Goal: Task Accomplishment & Management: Manage account settings

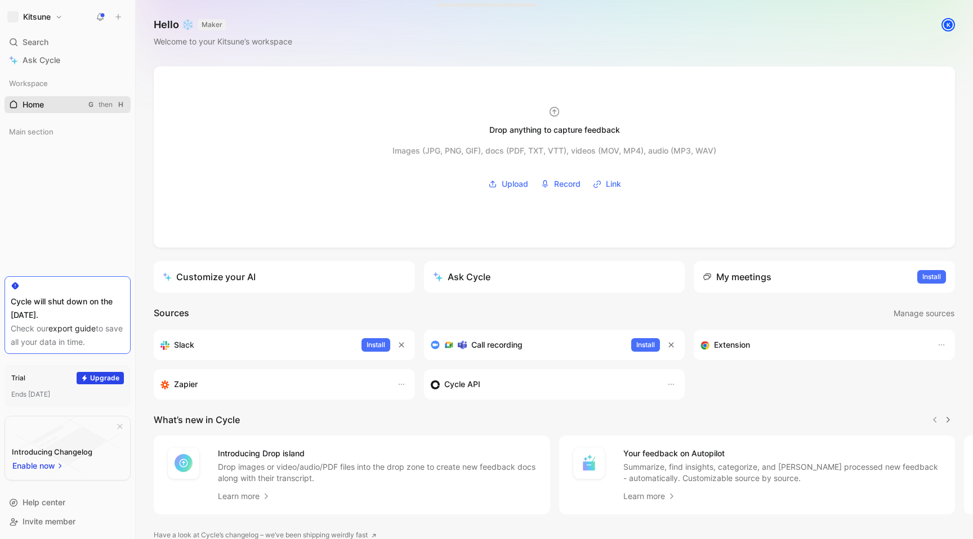
click at [43, 99] on link "Home G then H" at bounding box center [68, 104] width 126 height 17
click at [47, 130] on span "Main section" at bounding box center [31, 131] width 44 height 11
click at [70, 173] on link "All feedback" at bounding box center [68, 171] width 126 height 17
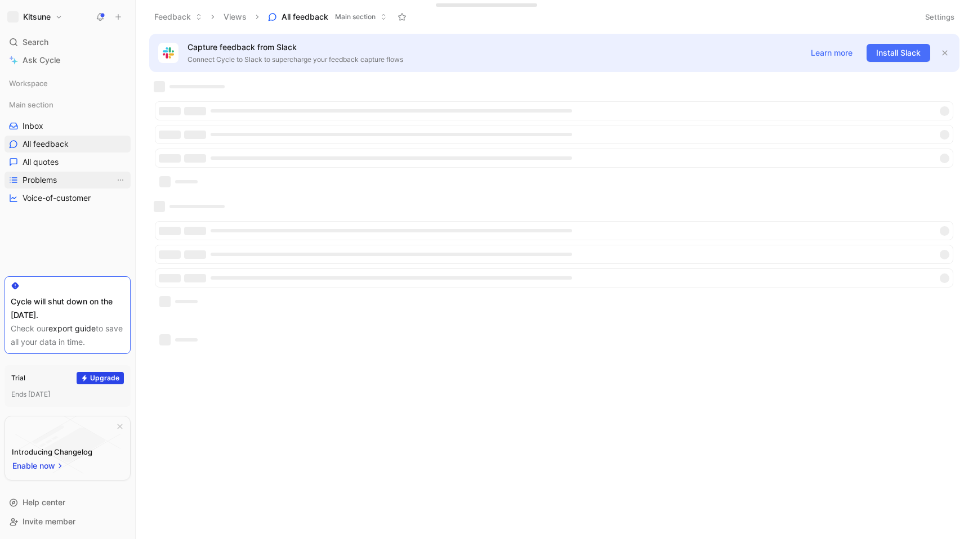
click at [70, 185] on link "Problems" at bounding box center [68, 180] width 126 height 17
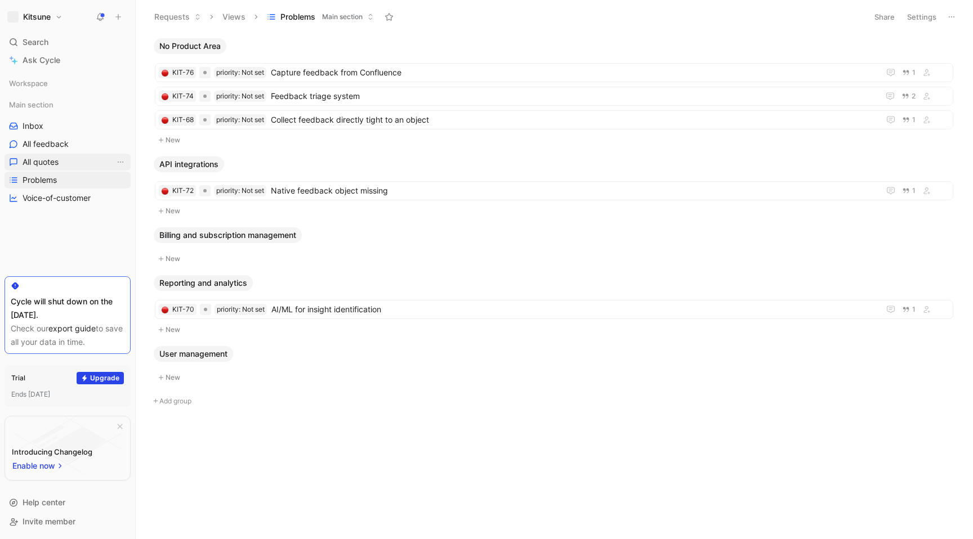
click at [67, 157] on link "All quotes" at bounding box center [68, 162] width 126 height 17
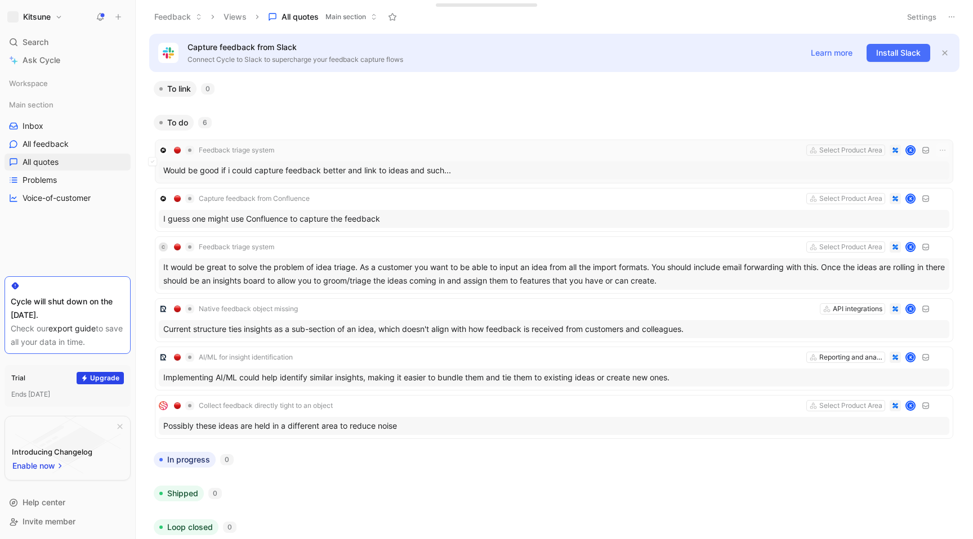
click at [298, 177] on div "Would be good if i could capture feedback better and link to ideas and such..." at bounding box center [554, 171] width 791 height 18
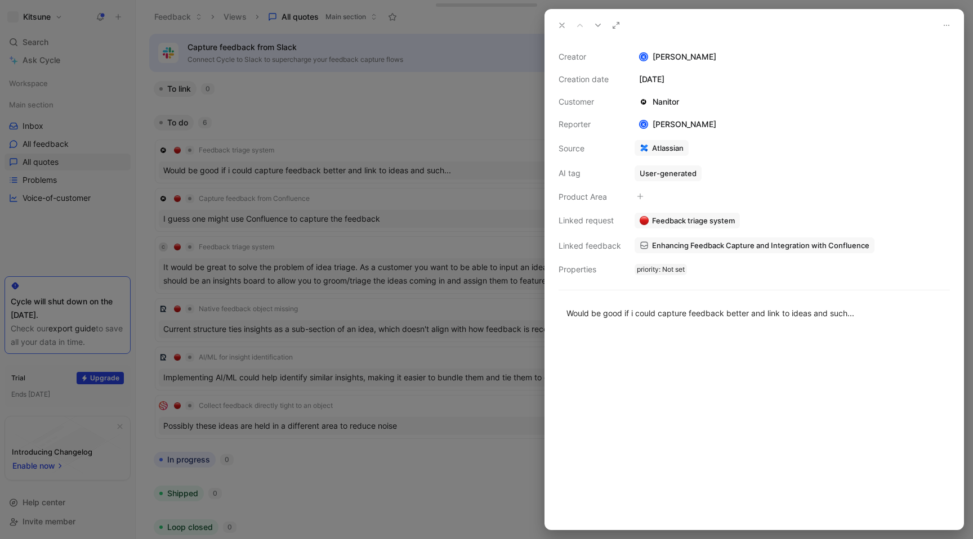
click at [748, 378] on div at bounding box center [754, 431] width 418 height 198
click at [763, 346] on div at bounding box center [754, 431] width 418 height 198
click at [556, 26] on button at bounding box center [562, 25] width 16 height 16
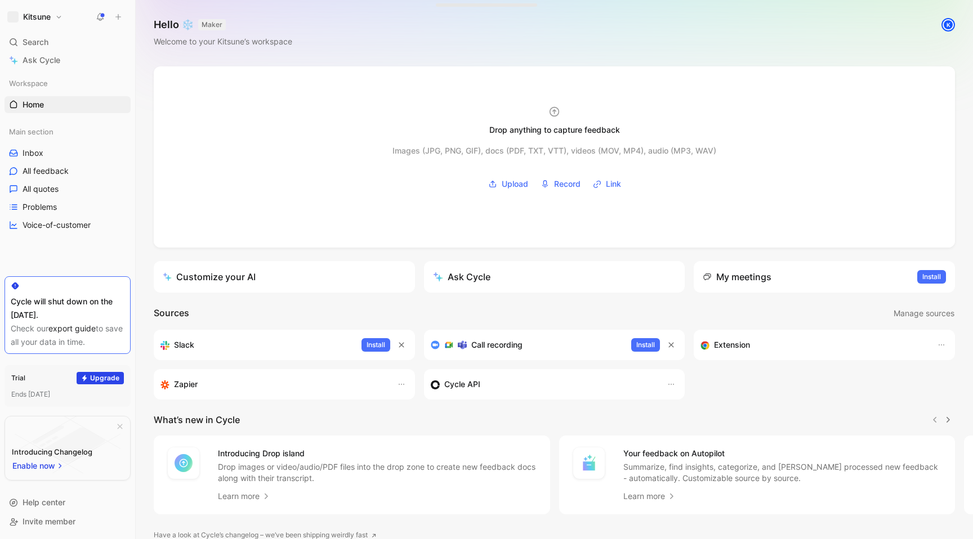
click at [113, 13] on button at bounding box center [118, 17] width 16 height 16
click at [184, 42] on button "New request r" at bounding box center [193, 40] width 120 height 19
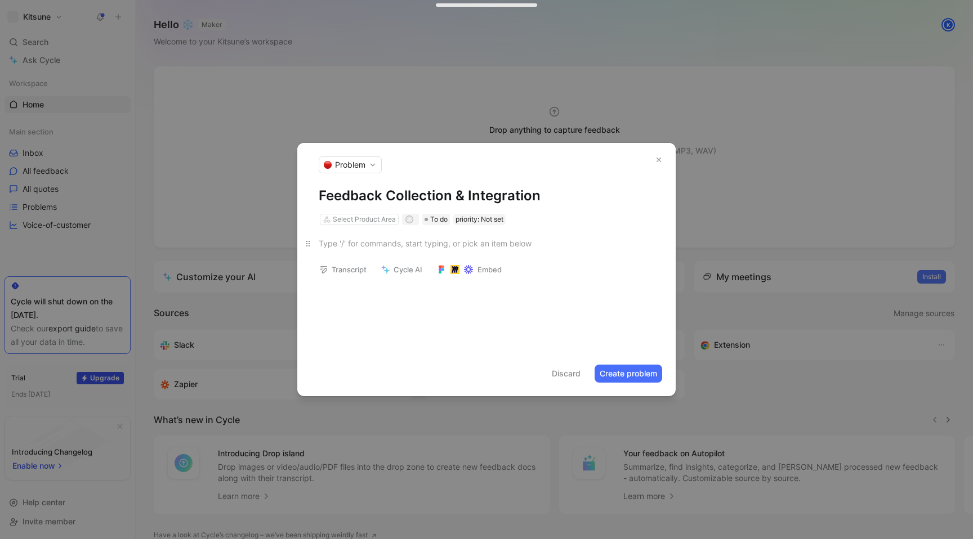
click at [401, 247] on div at bounding box center [487, 244] width 336 height 12
click at [349, 218] on div "Select Product Area" at bounding box center [364, 219] width 63 height 11
click at [566, 262] on div "Gathering, integrating, and centralizing feedback from multiple sources" at bounding box center [486, 250] width 378 height 50
click at [631, 377] on button "Create problem" at bounding box center [629, 374] width 68 height 18
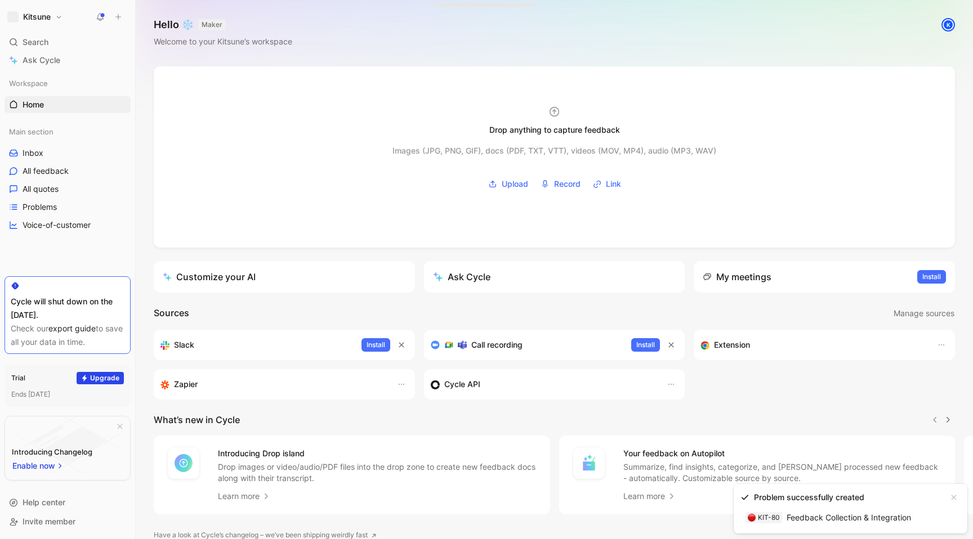
click at [57, 17] on button "Kitsune" at bounding box center [35, 17] width 61 height 16
click at [73, 119] on div "Workspace settings G then S" at bounding box center [76, 111] width 139 height 18
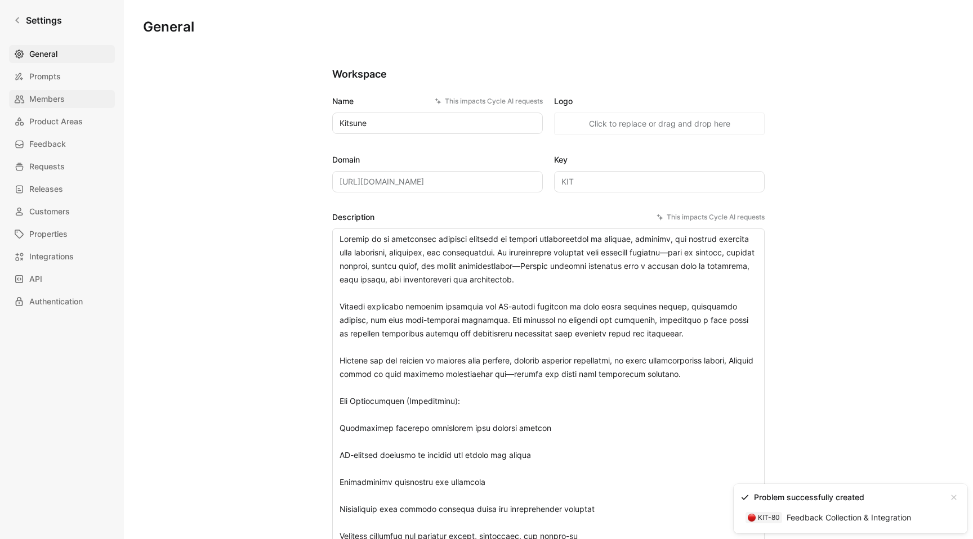
click at [73, 101] on link "Members" at bounding box center [62, 99] width 106 height 18
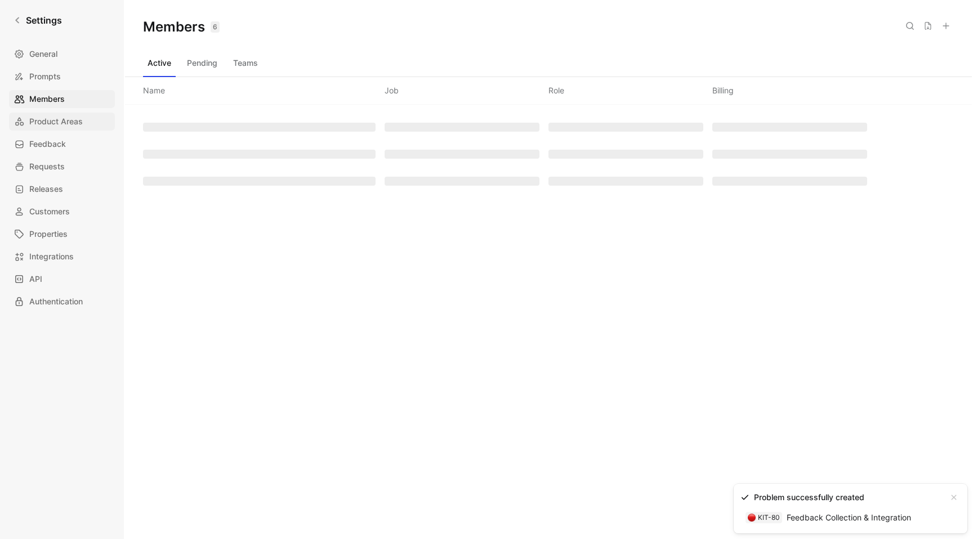
click at [73, 123] on span "Product Areas" at bounding box center [55, 122] width 53 height 14
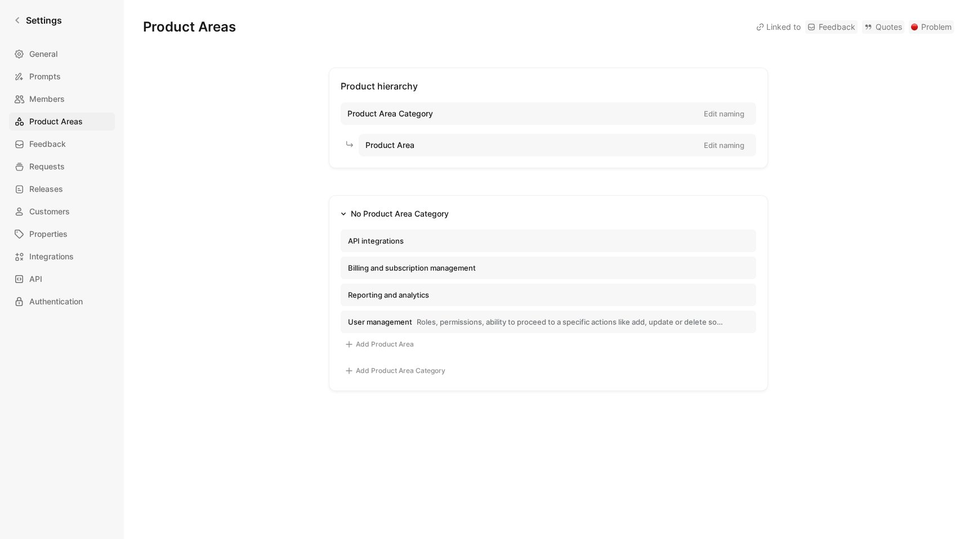
click at [0, 0] on button "button" at bounding box center [0, 0] width 0 height 0
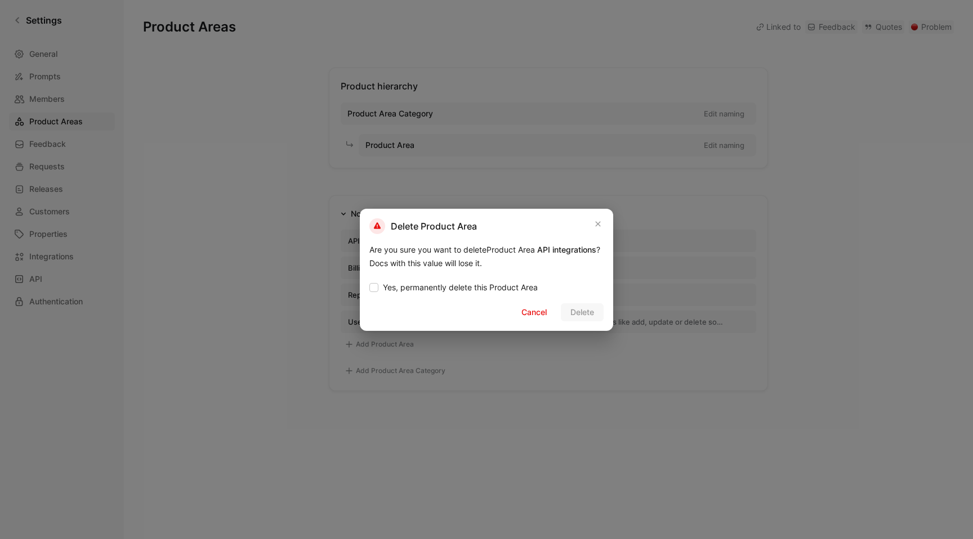
click at [470, 299] on div "Yes, permanently delete this Product Area Cancel Delete" at bounding box center [486, 300] width 234 height 42
click at [493, 286] on span "Yes, permanently delete this Product Area" at bounding box center [460, 288] width 155 height 14
click at [369, 281] on input "Yes, permanently delete this Product Area" at bounding box center [369, 281] width 0 height 0
click at [579, 316] on span "Delete" at bounding box center [582, 313] width 24 height 14
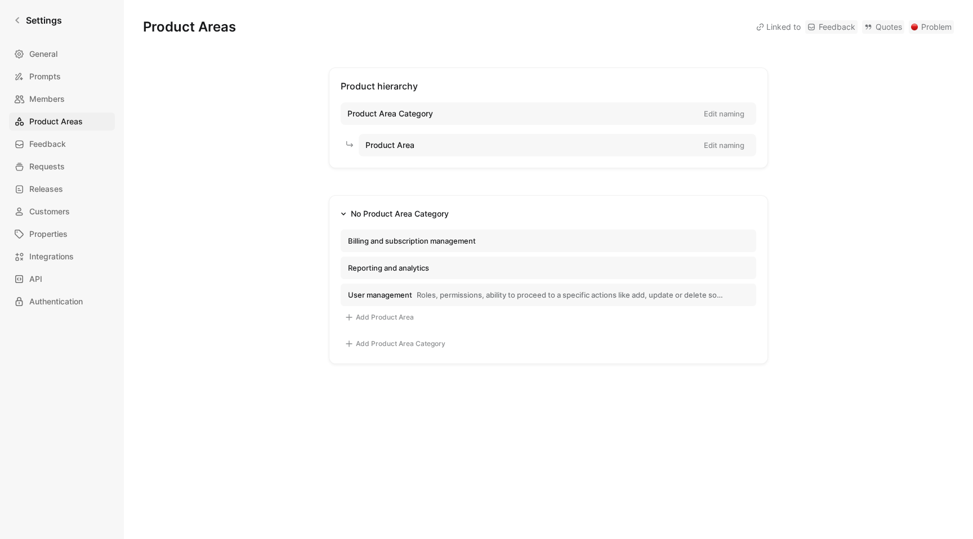
click at [0, 0] on icon "button" at bounding box center [0, 0] width 0 height 0
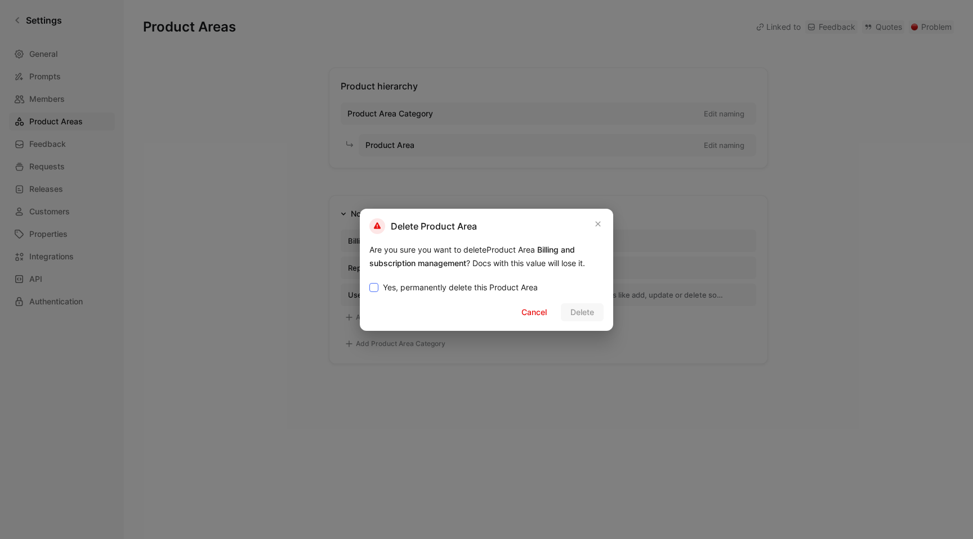
drag, startPoint x: 494, startPoint y: 287, endPoint x: 504, endPoint y: 288, distance: 10.2
click at [493, 287] on span "Yes, permanently delete this Product Area" at bounding box center [460, 288] width 155 height 14
click at [369, 281] on input "Yes, permanently delete this Product Area" at bounding box center [369, 281] width 0 height 0
click at [582, 302] on div "Yes, permanently delete this Product Area Cancel Delete" at bounding box center [486, 300] width 234 height 42
click at [582, 310] on span "Delete" at bounding box center [582, 313] width 24 height 14
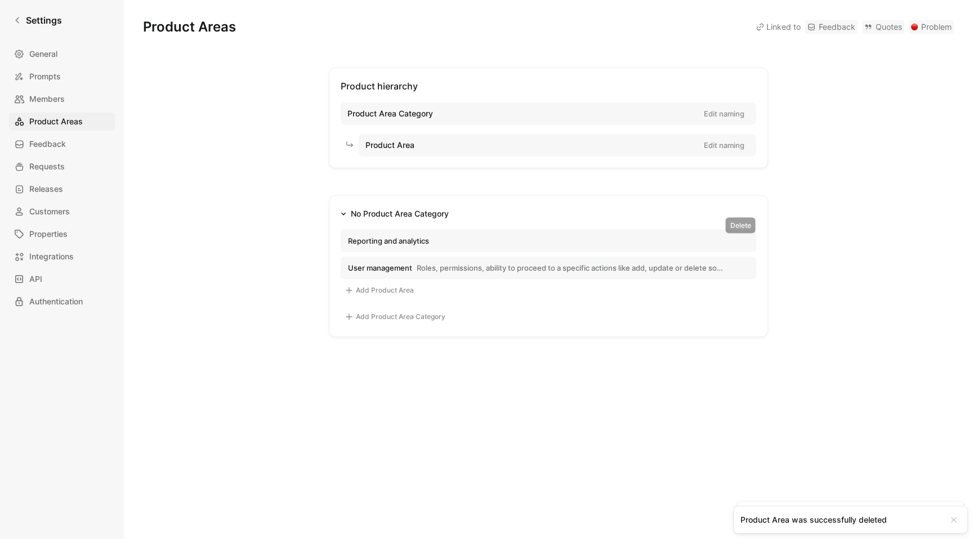
click at [0, 0] on icon "button" at bounding box center [0, 0] width 0 height 0
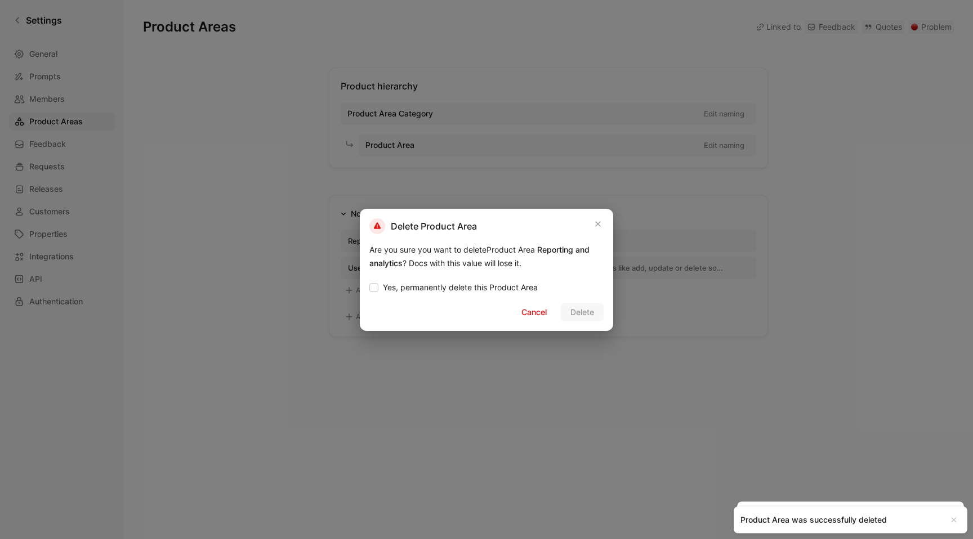
click at [486, 279] on div "Yes, permanently delete this Product Area Cancel Delete" at bounding box center [486, 300] width 234 height 42
click at [488, 292] on span "Yes, permanently delete this Product Area" at bounding box center [460, 288] width 155 height 14
click at [369, 281] on input "Yes, permanently delete this Product Area" at bounding box center [369, 281] width 0 height 0
click at [582, 310] on span "Delete" at bounding box center [582, 313] width 24 height 14
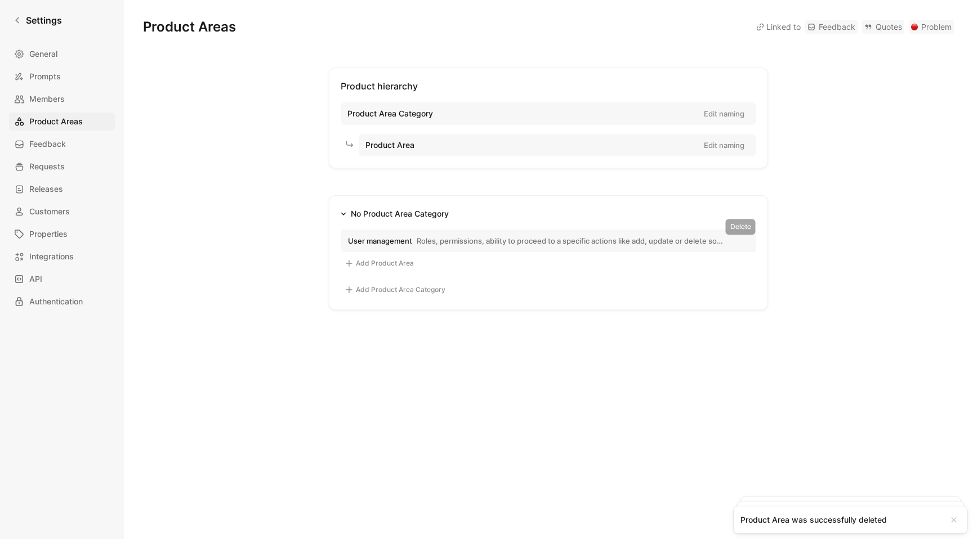
click at [0, 0] on button "button" at bounding box center [0, 0] width 0 height 0
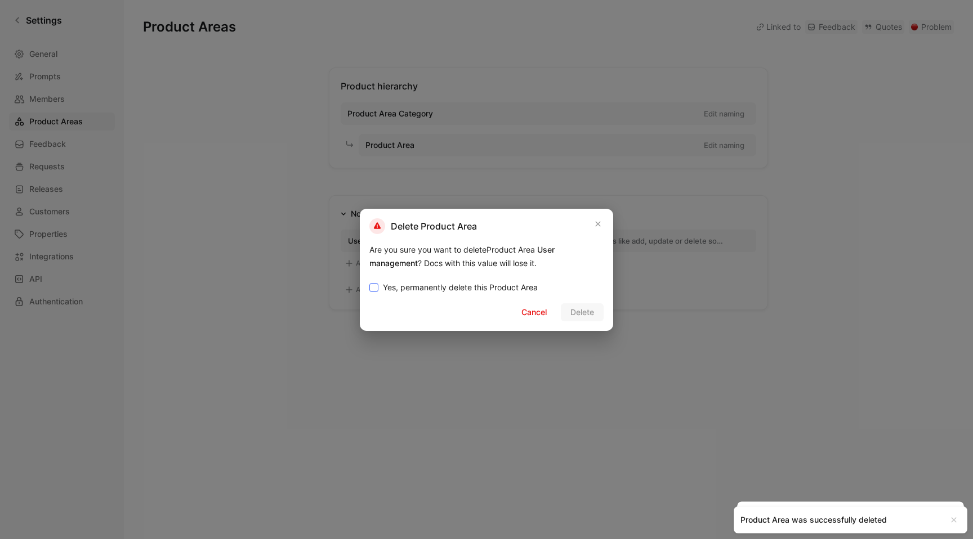
click at [468, 286] on span "Yes, permanently delete this Product Area" at bounding box center [460, 288] width 155 height 14
click at [369, 281] on input "Yes, permanently delete this Product Area" at bounding box center [369, 281] width 0 height 0
click at [577, 308] on span "Delete" at bounding box center [582, 313] width 24 height 14
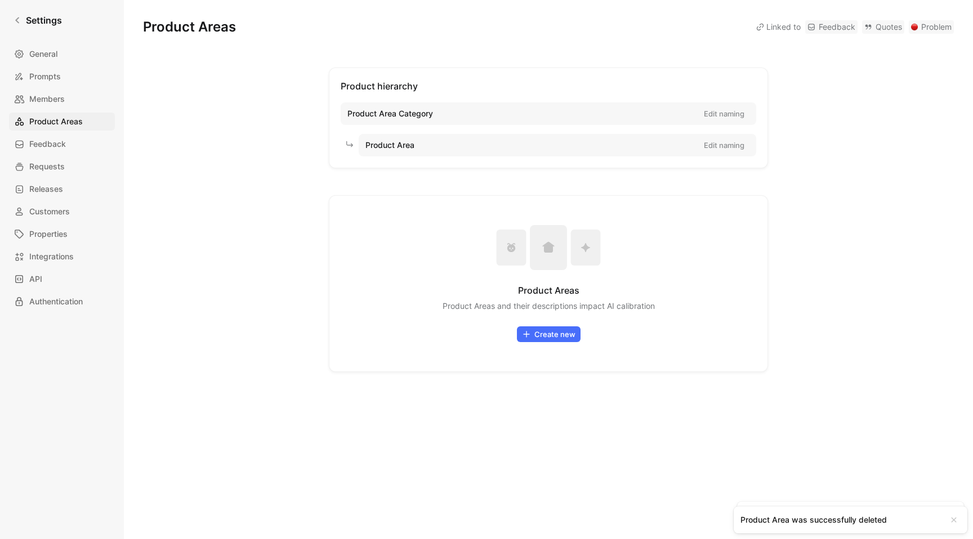
click at [555, 338] on button "Create new" at bounding box center [549, 335] width 64 height 16
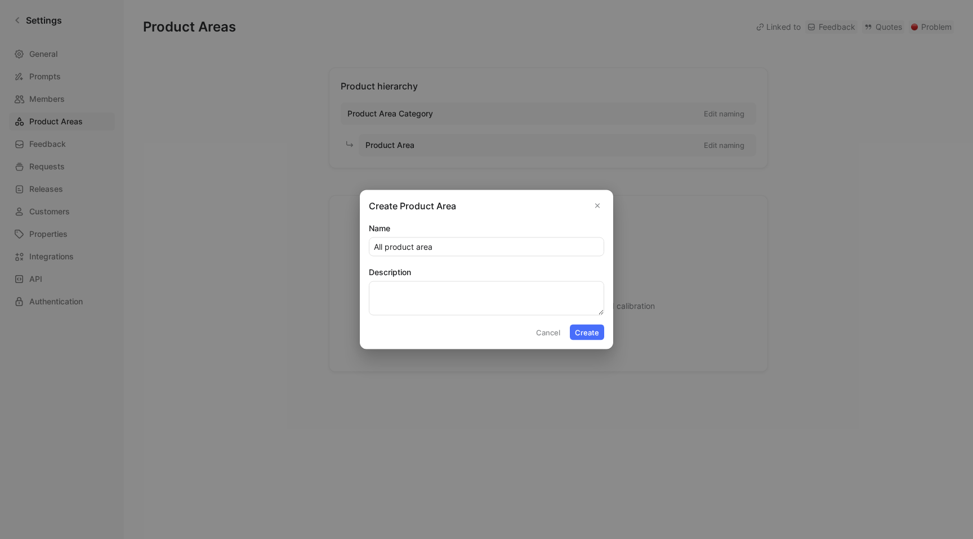
type input "All product area"
click at [464, 288] on textarea "Description" at bounding box center [486, 299] width 235 height 34
drag, startPoint x: 387, startPoint y: 247, endPoint x: 462, endPoint y: 247, distance: 75.5
click at [462, 247] on input "All product area" at bounding box center [486, 247] width 234 height 18
click at [453, 283] on textarea "This" at bounding box center [486, 299] width 235 height 34
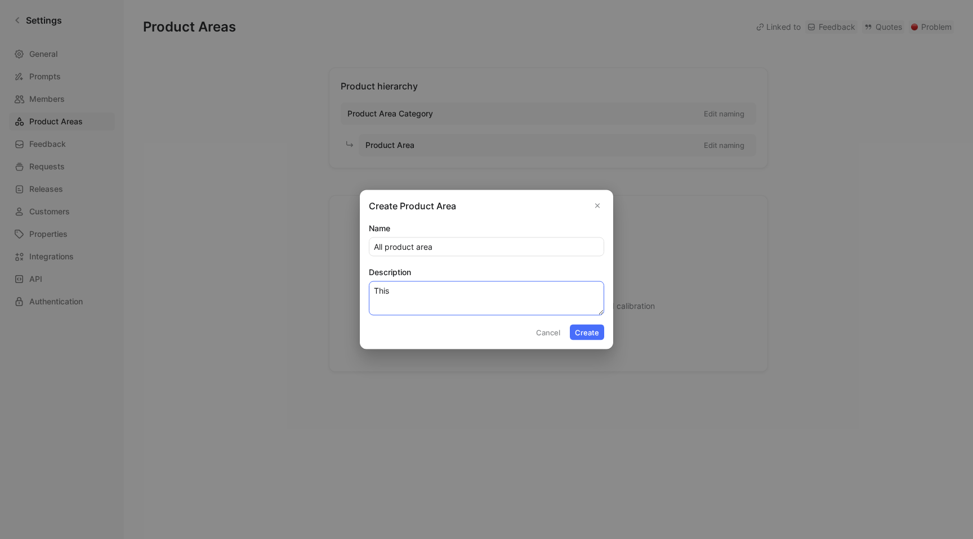
click at [451, 291] on textarea "This" at bounding box center [486, 299] width 235 height 34
paste textarea "product area"
type textarea "This product area encompass everything that you can think of!"
click at [466, 244] on input "All product area" at bounding box center [486, 247] width 234 height 18
type input "All product areas"
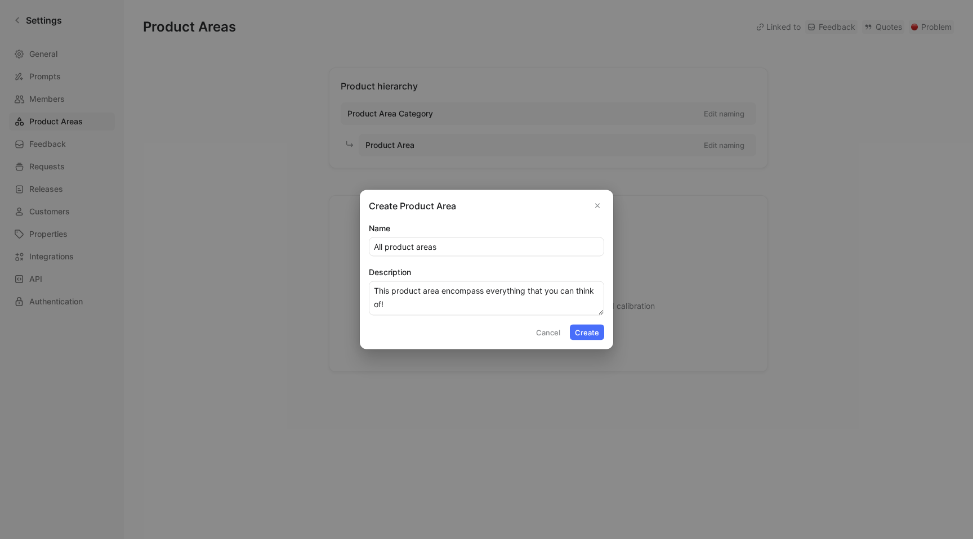
click at [591, 329] on button "Create" at bounding box center [587, 333] width 34 height 16
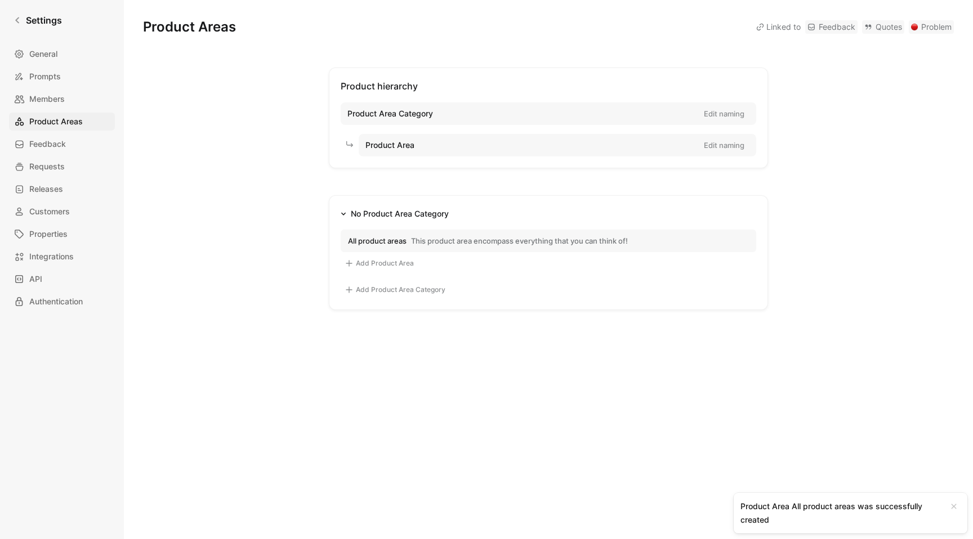
click at [431, 210] on div "No Product Area Category" at bounding box center [400, 214] width 98 height 14
click at [406, 292] on button "Add Product Area Category" at bounding box center [395, 290] width 109 height 14
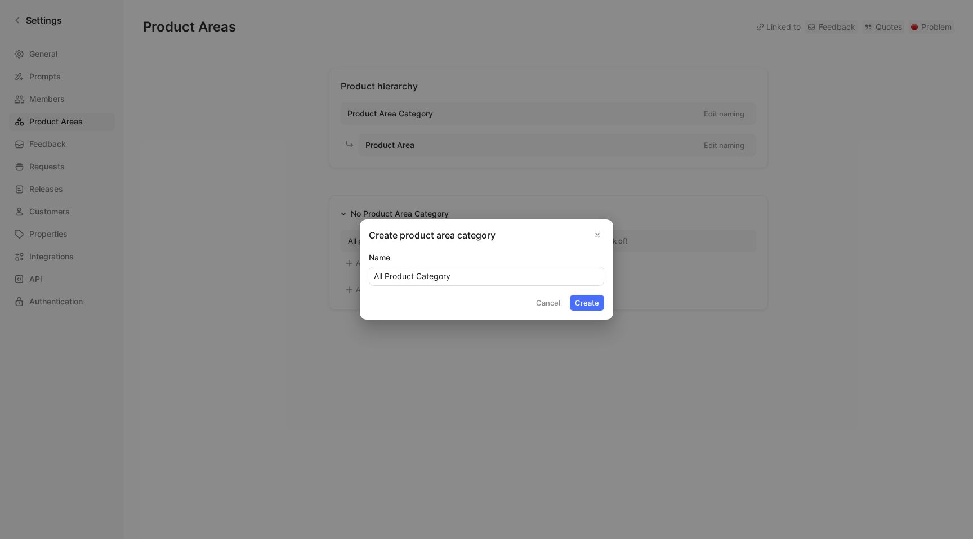
type input "All Product Category"
click at [586, 306] on button "Create" at bounding box center [587, 303] width 34 height 16
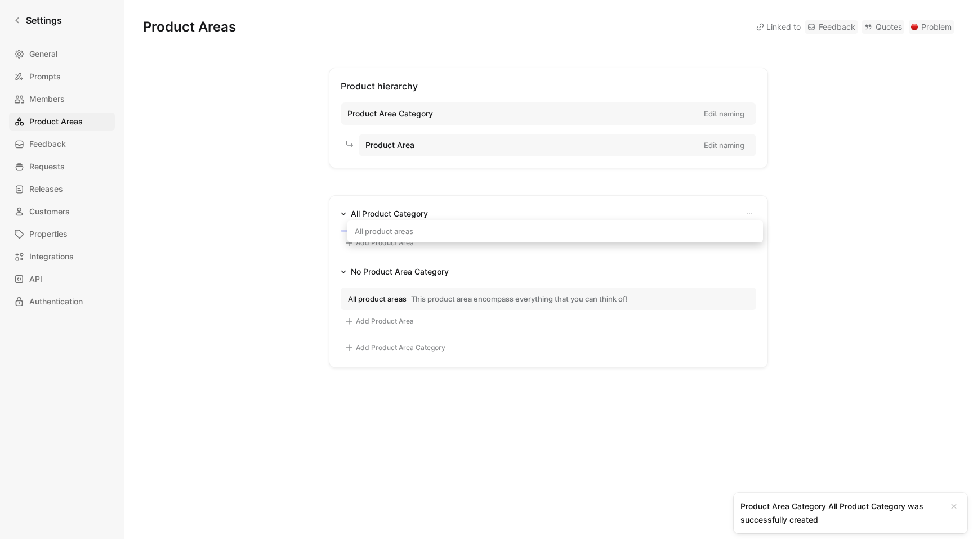
drag, startPoint x: 414, startPoint y: 238, endPoint x: 406, endPoint y: 234, distance: 8.8
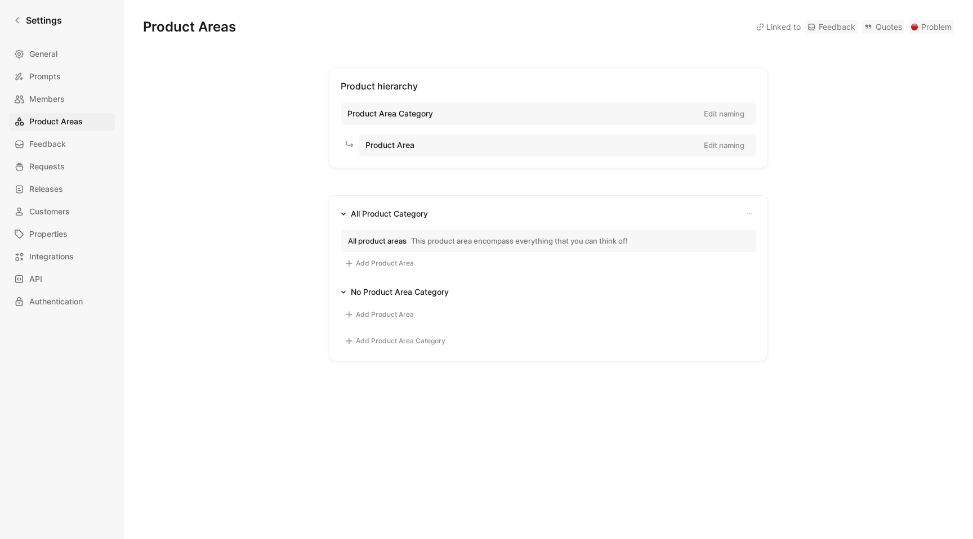
click at [748, 299] on div "Add Product Area" at bounding box center [549, 313] width 416 height 29
click at [430, 293] on div "No Product Area Category" at bounding box center [400, 292] width 98 height 14
click at [477, 231] on button "All product areas This product area encompass everything that you can think of!" at bounding box center [549, 241] width 416 height 23
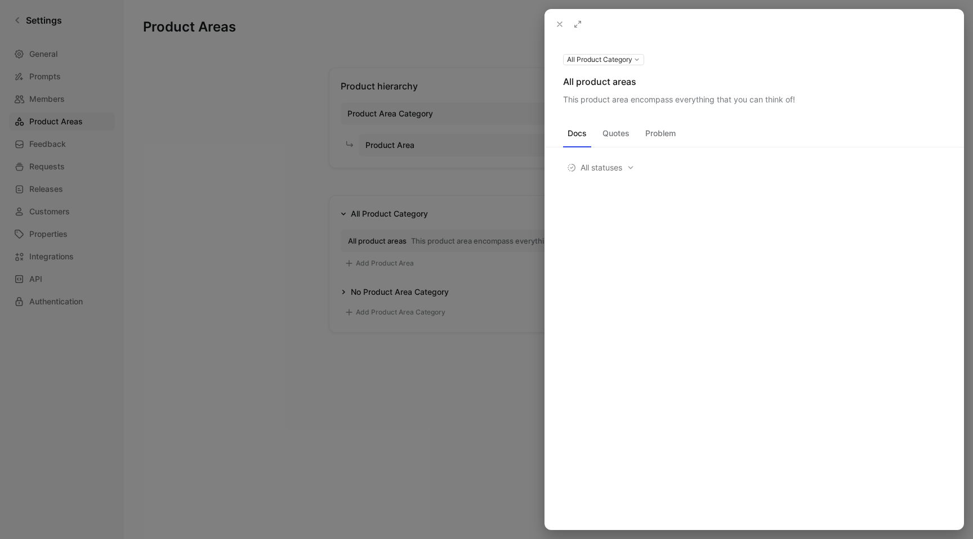
click at [583, 82] on div "All product areas" at bounding box center [754, 82] width 382 height 14
click at [0, 0] on button at bounding box center [0, 0] width 0 height 0
click at [583, 88] on input "All product areas" at bounding box center [754, 89] width 381 height 18
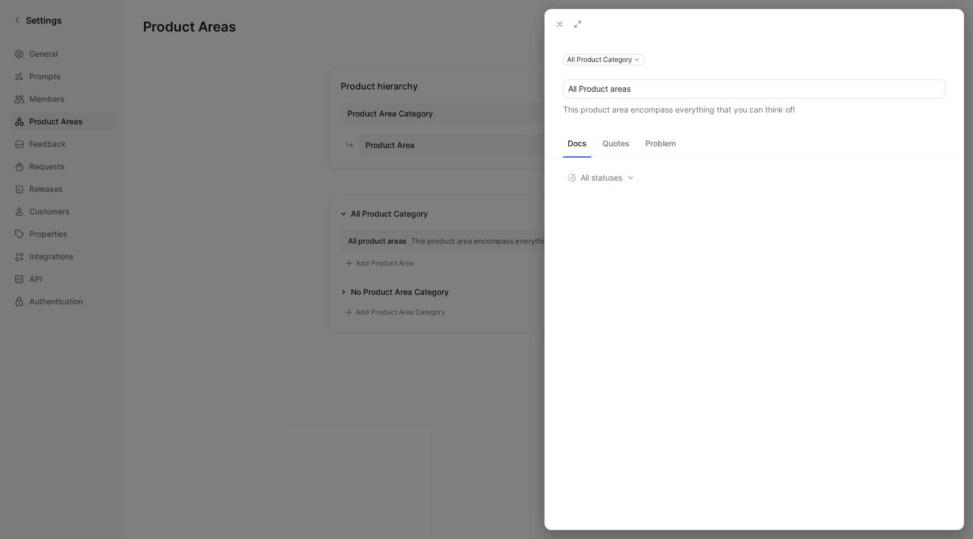
click at [616, 88] on input "All Product areas" at bounding box center [754, 89] width 381 height 18
type input "All Product Areas"
click at [664, 252] on div "All Product Category All Product Areas This product area encompass everything t…" at bounding box center [754, 284] width 418 height 491
click at [557, 14] on div at bounding box center [754, 24] width 418 height 29
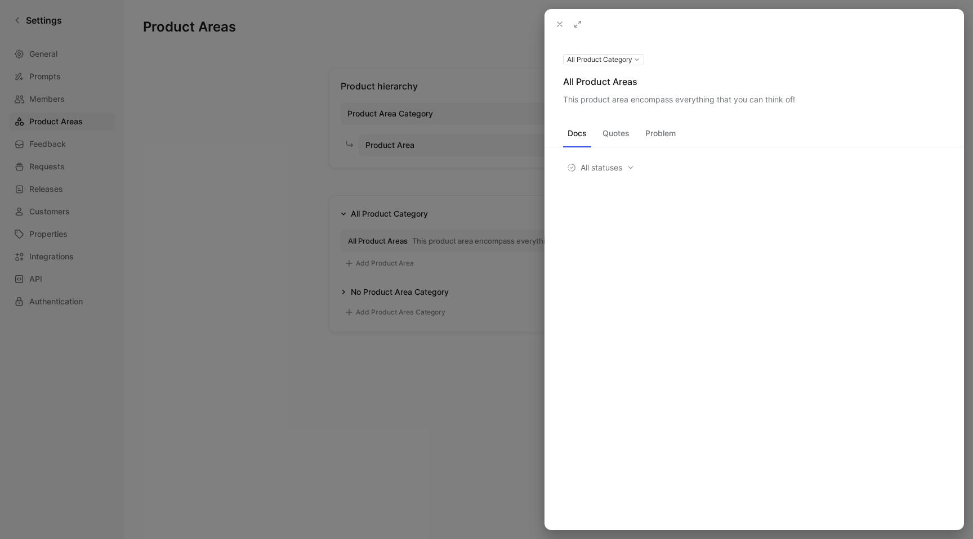
click at [557, 14] on div at bounding box center [754, 24] width 418 height 29
click at [553, 20] on button at bounding box center [560, 24] width 16 height 16
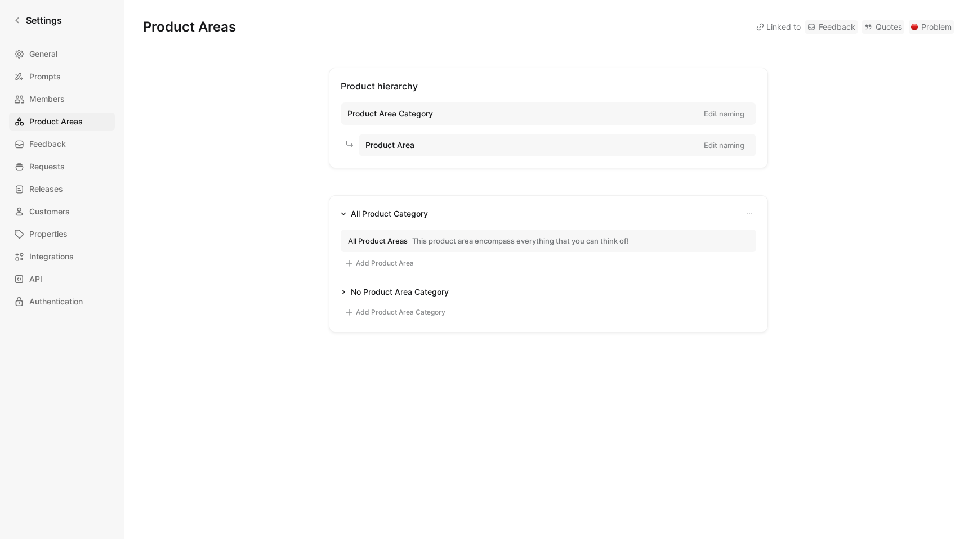
click at [416, 217] on div "All Product Category" at bounding box center [389, 214] width 77 height 14
click at [418, 215] on div "All Product Category" at bounding box center [389, 214] width 77 height 14
click at [747, 212] on icon "button" at bounding box center [749, 214] width 7 height 7
click at [734, 227] on div "Edit title Product Area Category" at bounding box center [683, 235] width 137 height 18
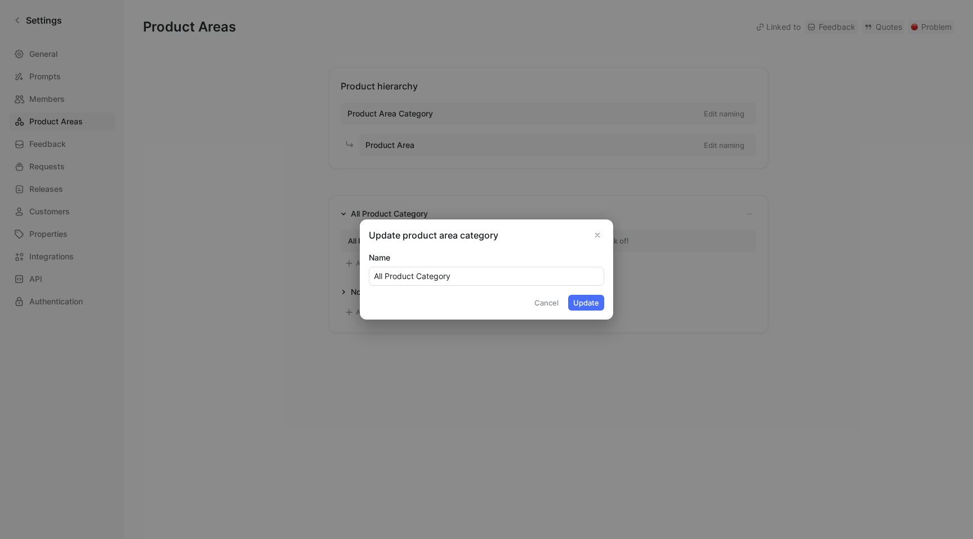
click at [468, 273] on input "All Product Category" at bounding box center [486, 276] width 234 height 18
type input "All Product Categories"
click at [574, 306] on button "Update" at bounding box center [586, 303] width 36 height 16
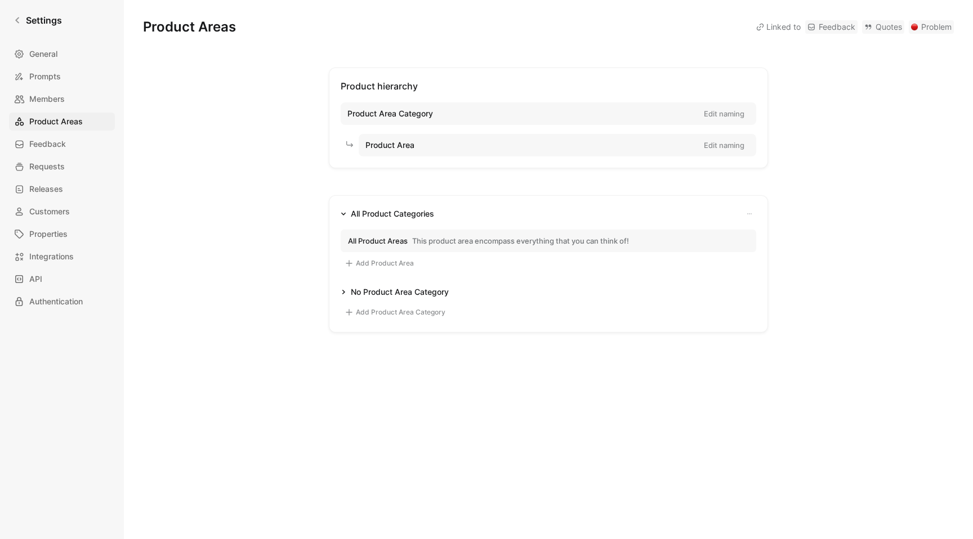
click at [278, 209] on div "Product hierarchy Product Area Category Edit naming Product Area Edit naming Al…" at bounding box center [548, 200] width 811 height 265
click at [35, 29] on link "Settings" at bounding box center [37, 20] width 57 height 23
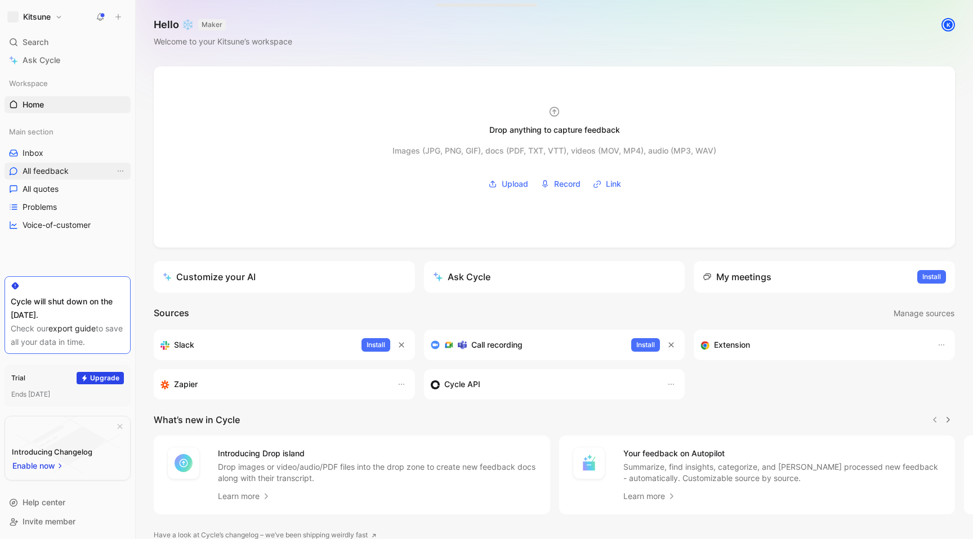
click at [70, 167] on link "All feedback" at bounding box center [68, 171] width 126 height 17
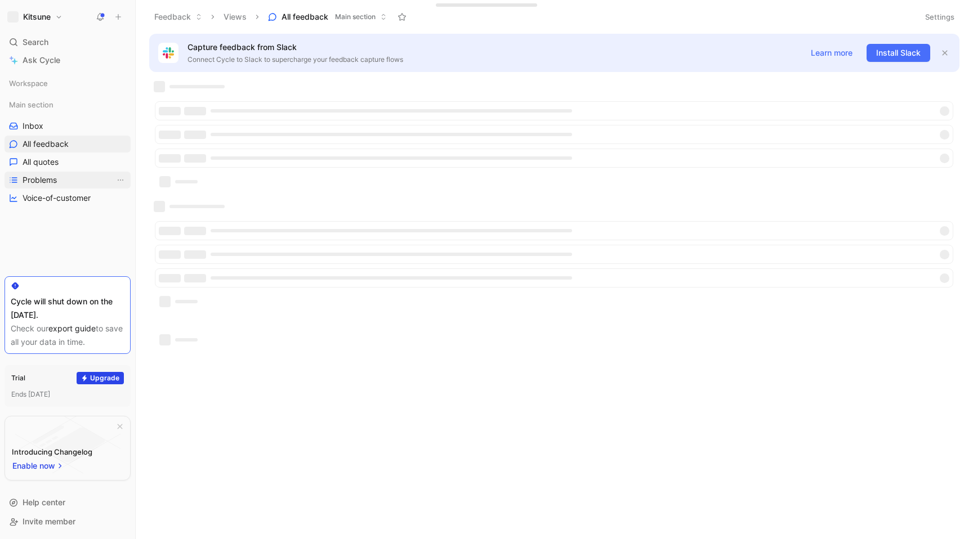
click at [70, 186] on link "Problems" at bounding box center [68, 180] width 126 height 17
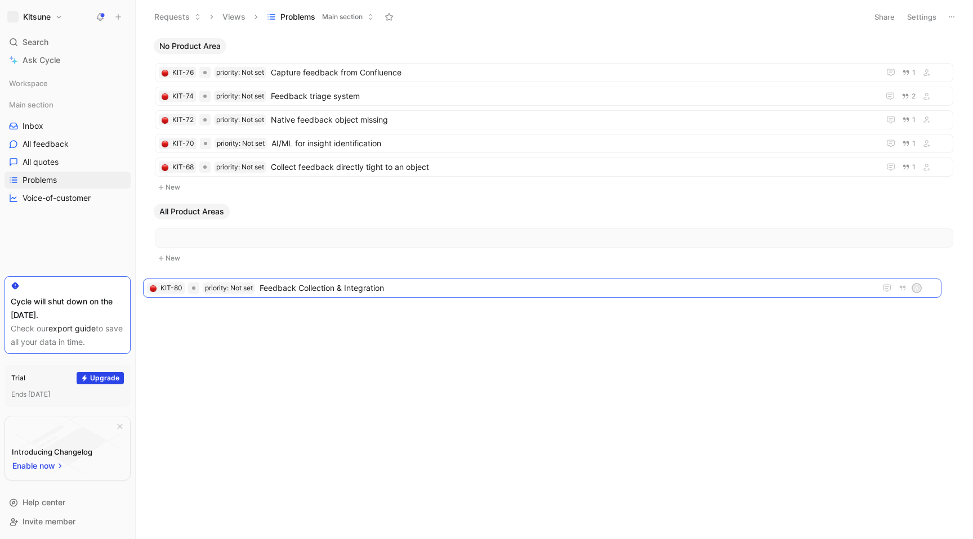
drag, startPoint x: 396, startPoint y: 77, endPoint x: 385, endPoint y: 285, distance: 209.2
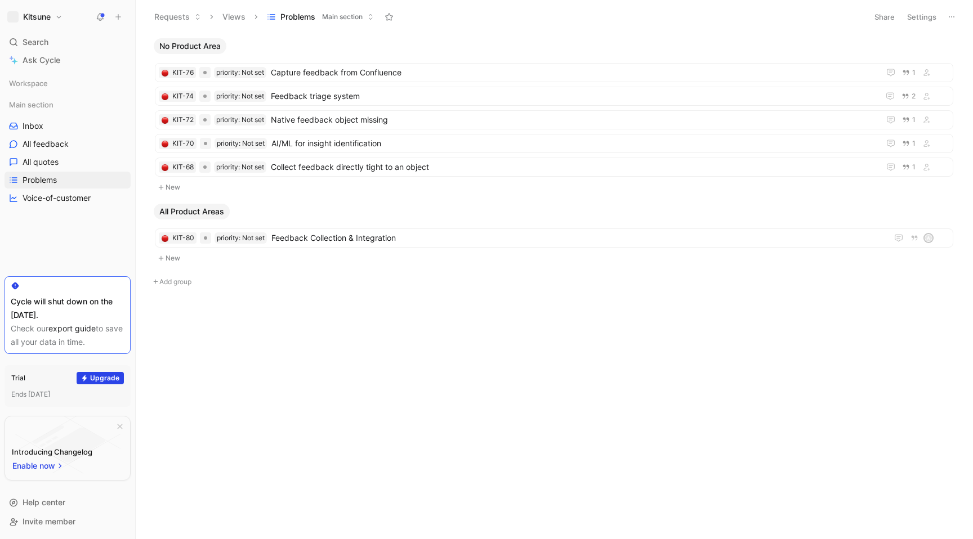
click at [176, 259] on button "New" at bounding box center [554, 259] width 801 height 14
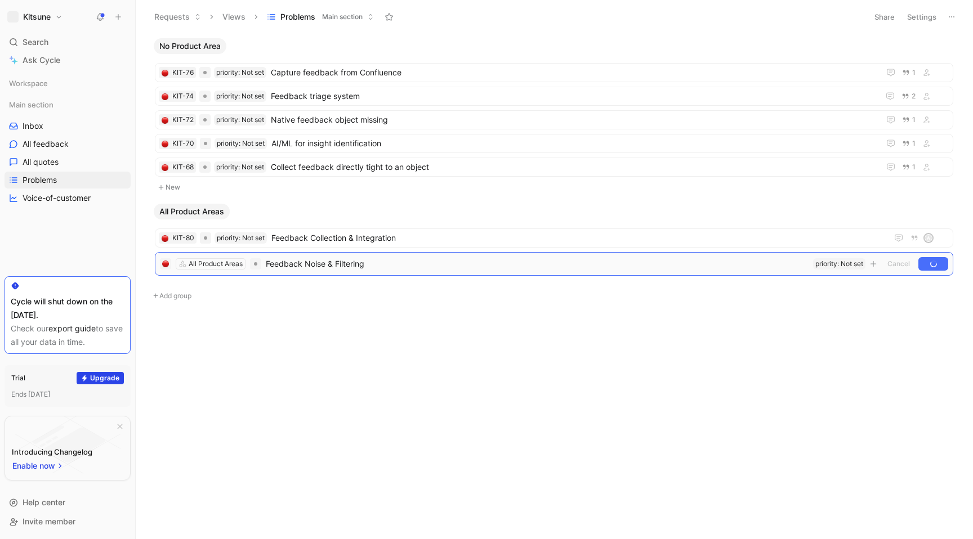
click at [399, 260] on span "Feedback Noise & Filtering" at bounding box center [537, 264] width 543 height 14
click at [596, 270] on div "KIT-81 priority: Not set Feedback Noise & Filtering" at bounding box center [554, 261] width 798 height 19
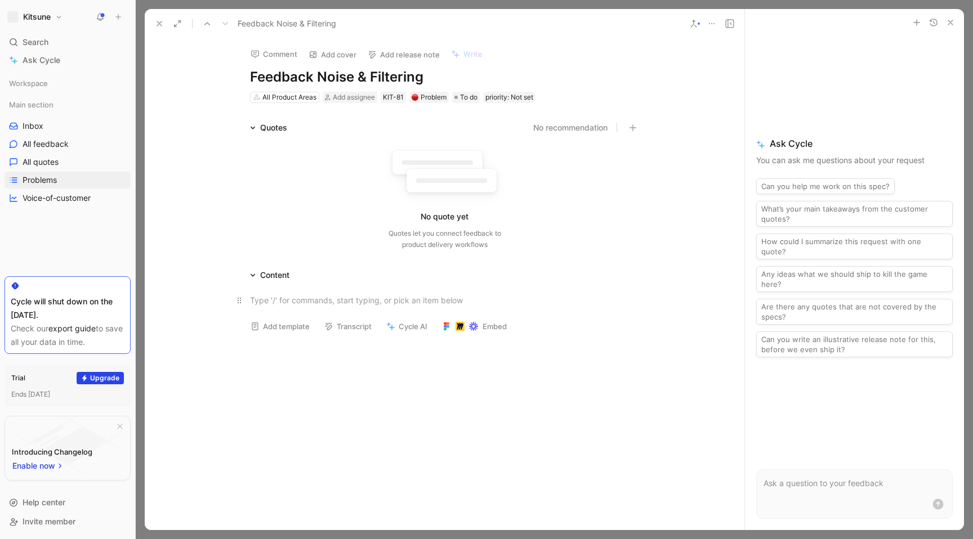
click at [333, 309] on p at bounding box center [445, 300] width 432 height 19
click at [338, 354] on div at bounding box center [445, 400] width 600 height 162
click at [157, 24] on icon at bounding box center [159, 23] width 9 height 9
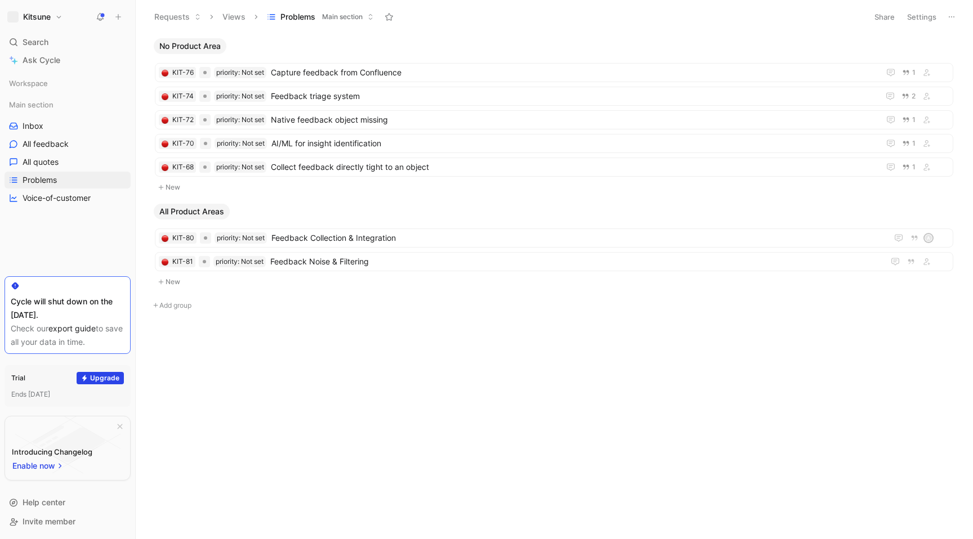
click at [118, 17] on use at bounding box center [118, 17] width 5 height 5
click at [199, 39] on button "New request r" at bounding box center [193, 40] width 120 height 19
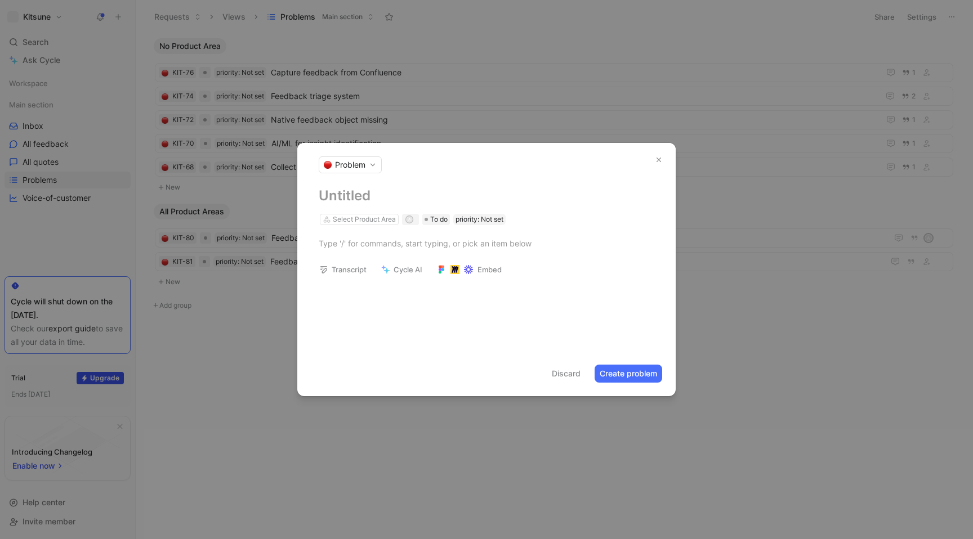
click at [415, 206] on div "Select Product Area a To do priority: Not set" at bounding box center [486, 206] width 378 height 39
click at [359, 195] on h1 at bounding box center [487, 196] width 336 height 18
click at [447, 241] on div at bounding box center [487, 244] width 336 height 12
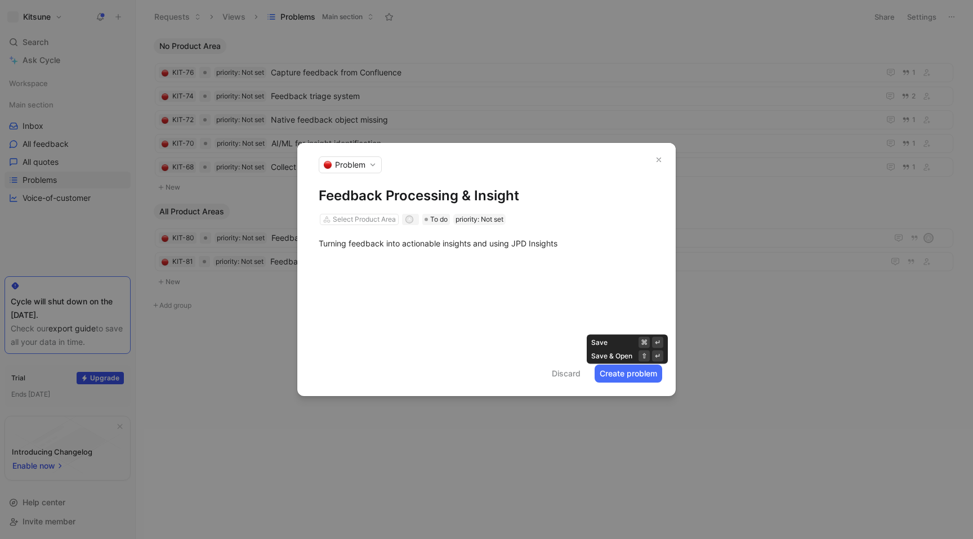
click at [624, 372] on button "Create problem" at bounding box center [629, 374] width 68 height 18
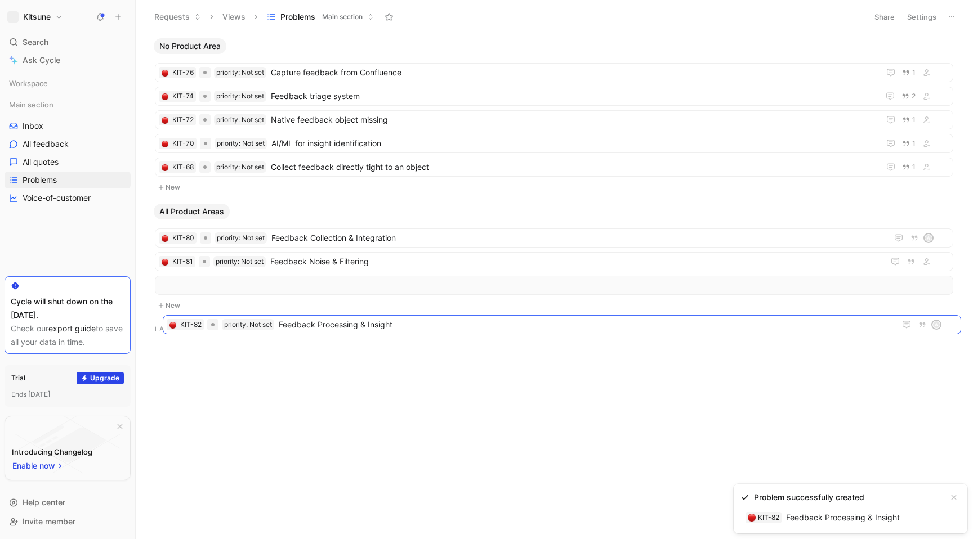
drag, startPoint x: 351, startPoint y: 76, endPoint x: 359, endPoint y: 328, distance: 252.4
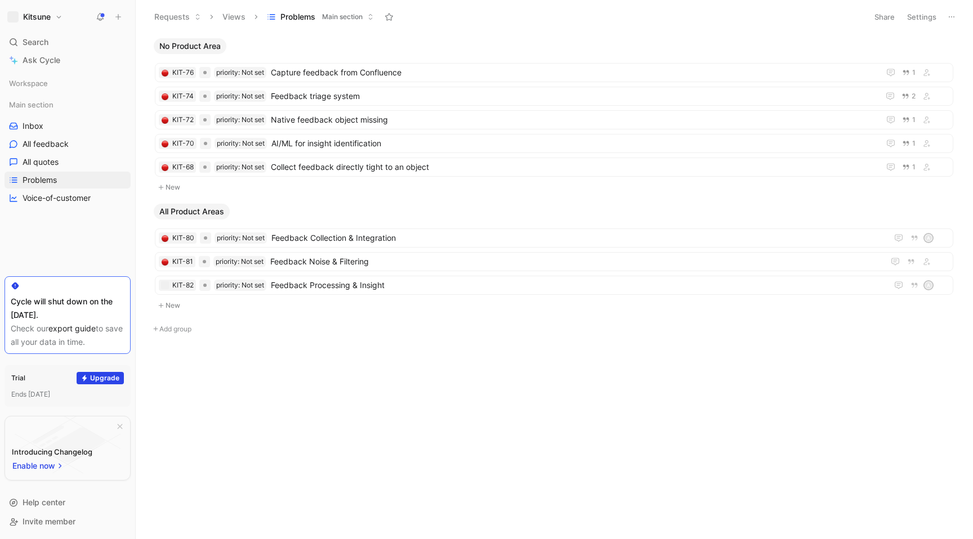
click at [173, 316] on div "No Product Area KIT-76 priority: Not set Capture feedback from Confluence 1 KIT…" at bounding box center [553, 215] width 822 height 355
click at [173, 303] on button "New" at bounding box center [554, 306] width 801 height 14
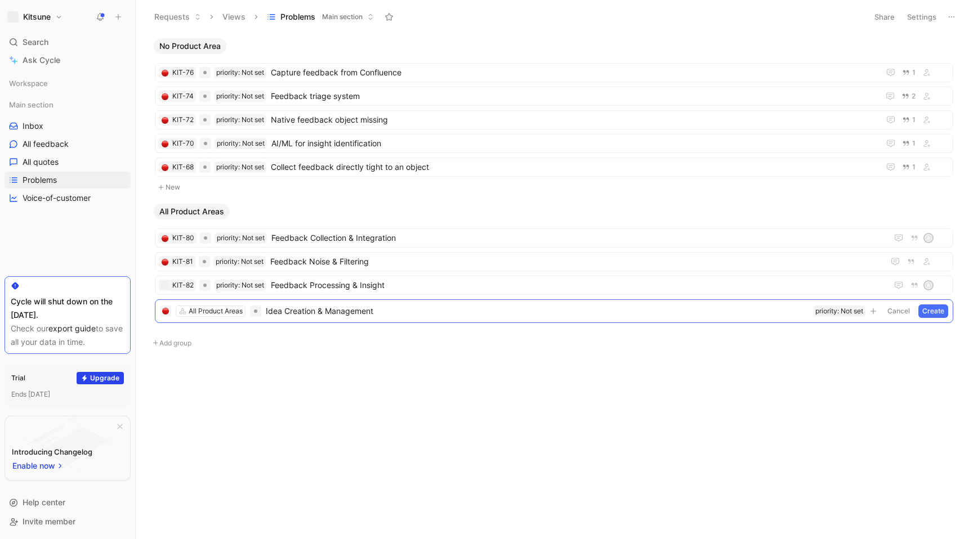
click at [476, 347] on button "Add group" at bounding box center [554, 344] width 810 height 14
click at [931, 311] on button "Create" at bounding box center [933, 312] width 30 height 14
click at [543, 314] on span "Idea Creation & Management" at bounding box center [575, 309] width 608 height 14
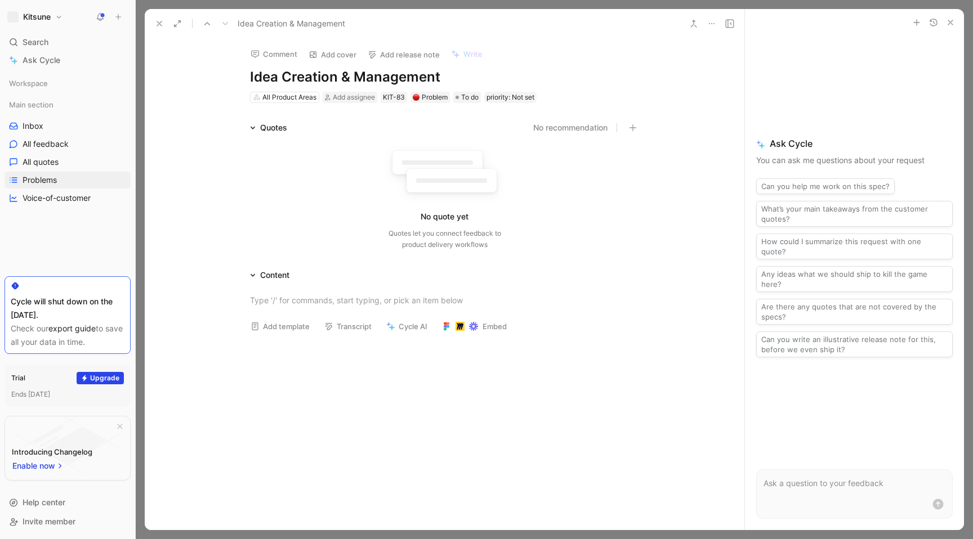
click at [410, 284] on div at bounding box center [445, 300] width 600 height 37
click at [956, 24] on button "button" at bounding box center [951, 23] width 14 height 14
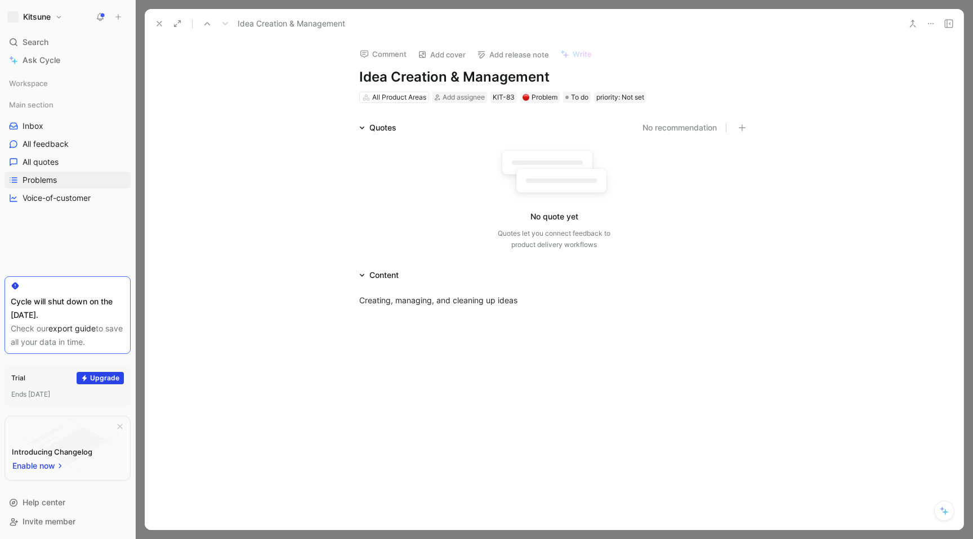
click at [156, 24] on icon at bounding box center [159, 23] width 9 height 9
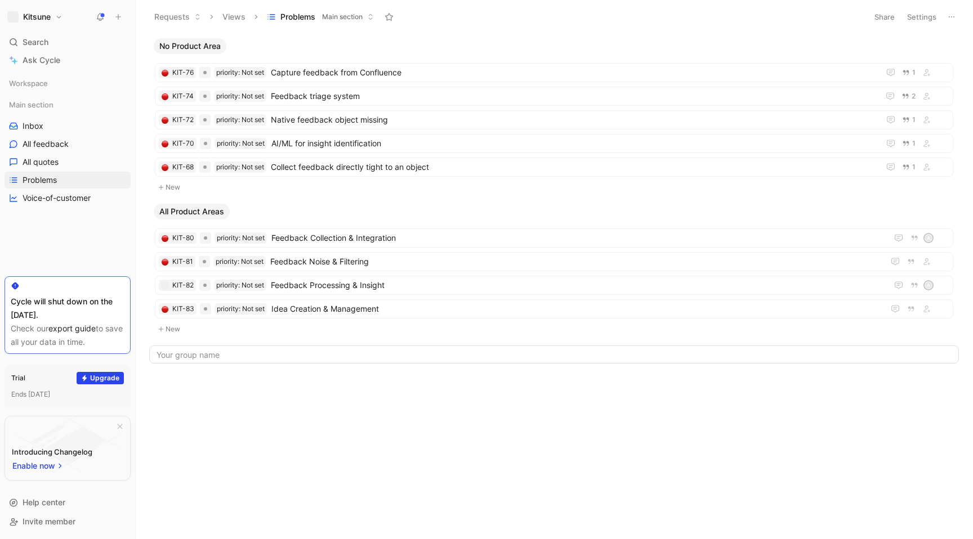
click at [197, 331] on button "New" at bounding box center [554, 330] width 801 height 14
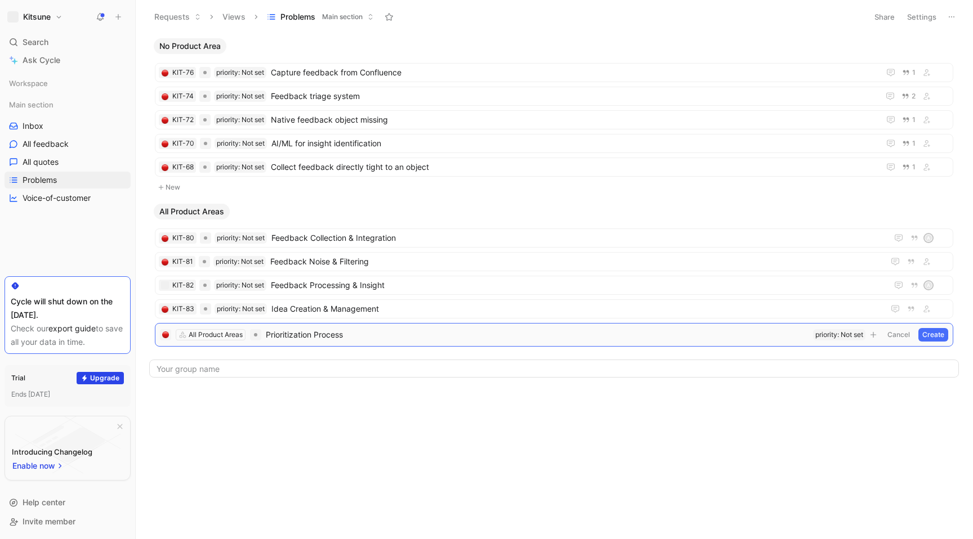
click at [930, 329] on button "Create" at bounding box center [933, 335] width 30 height 14
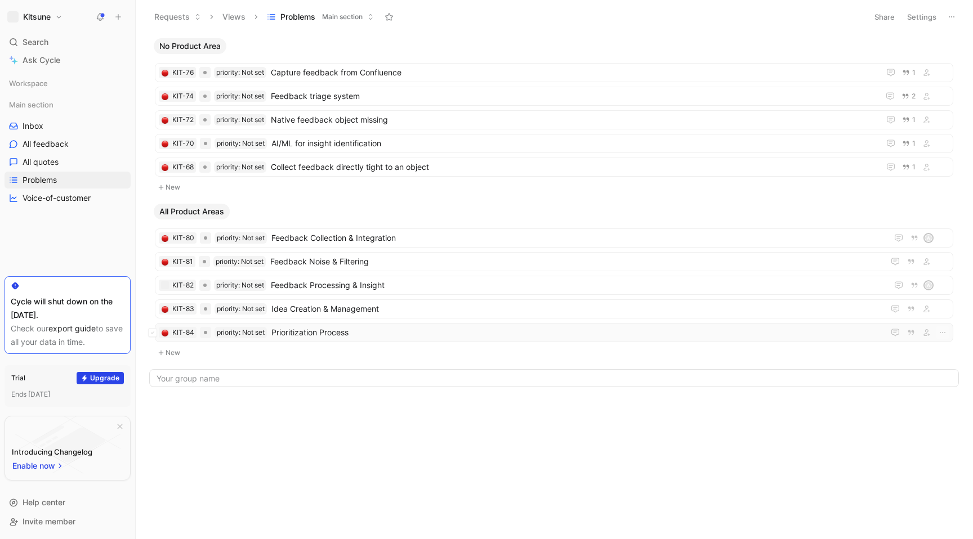
click at [434, 341] on div "KIT-84 priority: Not set Prioritization Process" at bounding box center [554, 332] width 798 height 19
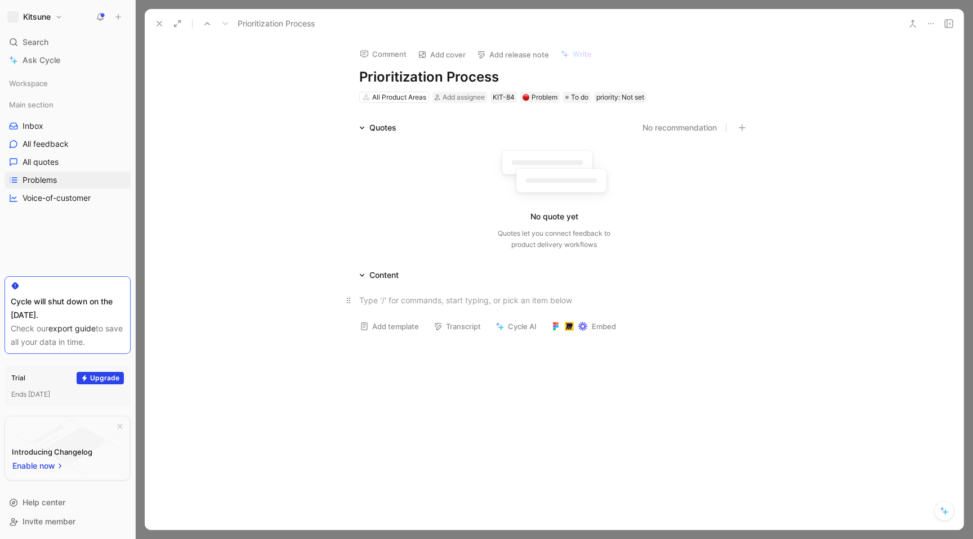
click at [396, 303] on div at bounding box center [554, 300] width 390 height 12
click at [443, 373] on div at bounding box center [554, 400] width 819 height 162
click at [154, 24] on button at bounding box center [159, 24] width 16 height 16
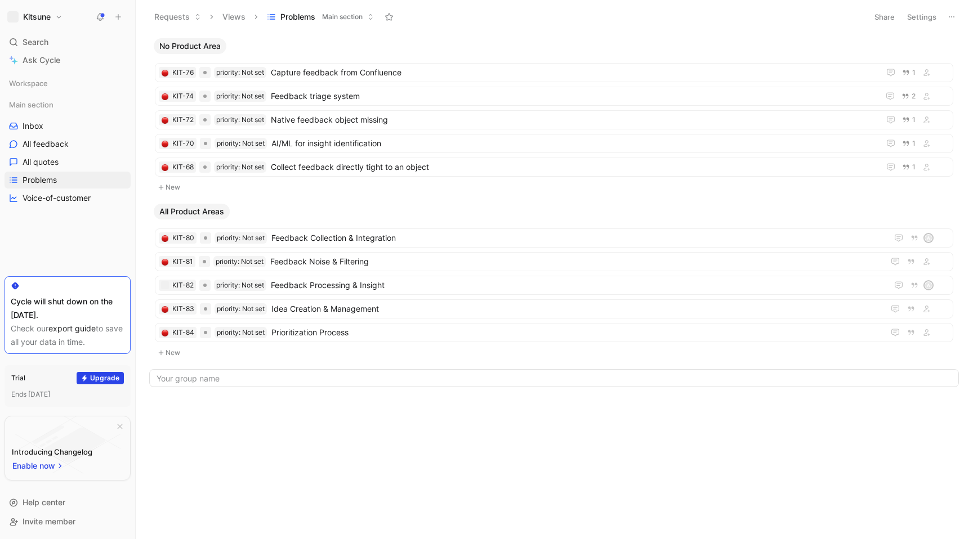
click at [182, 357] on button "New" at bounding box center [554, 353] width 801 height 14
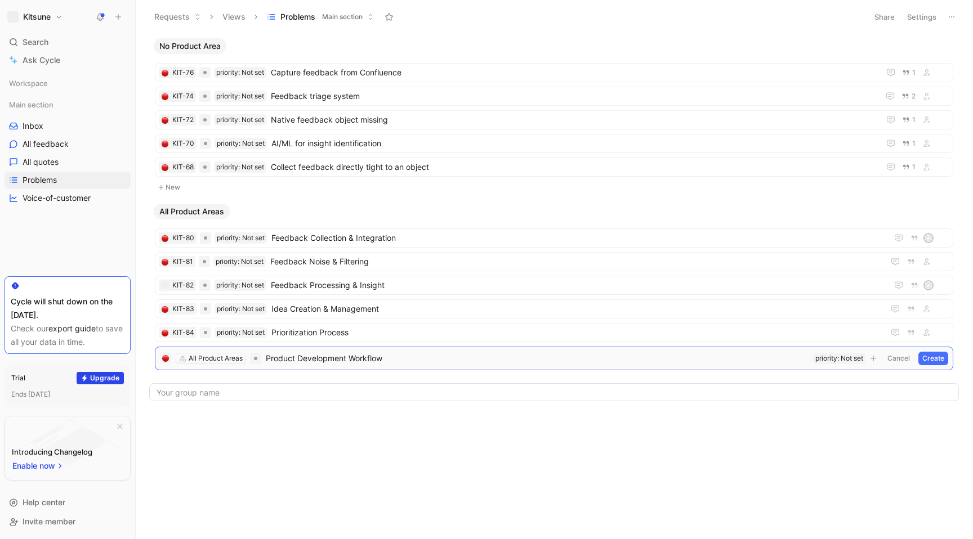
click at [937, 363] on button "Create" at bounding box center [933, 359] width 30 height 14
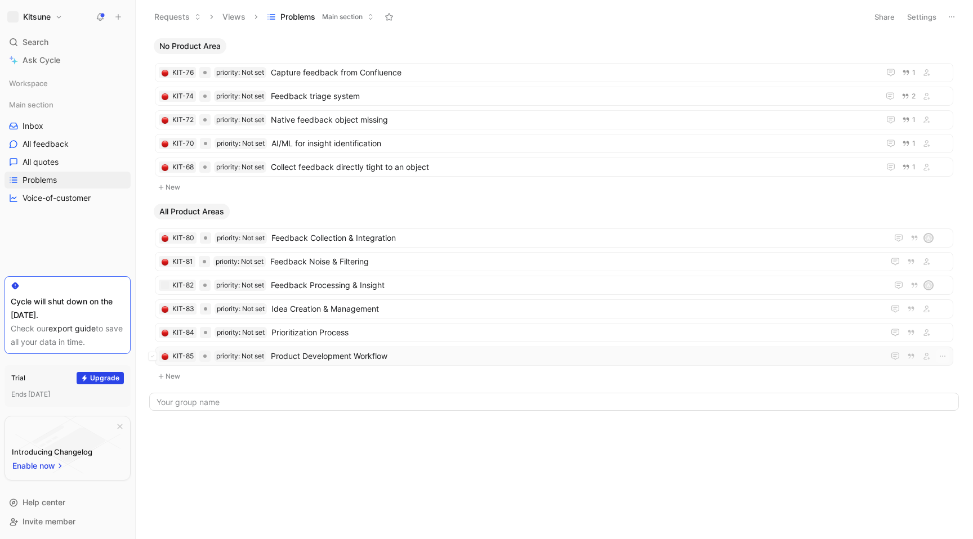
click at [437, 355] on span "Product Development Workflow" at bounding box center [575, 357] width 609 height 14
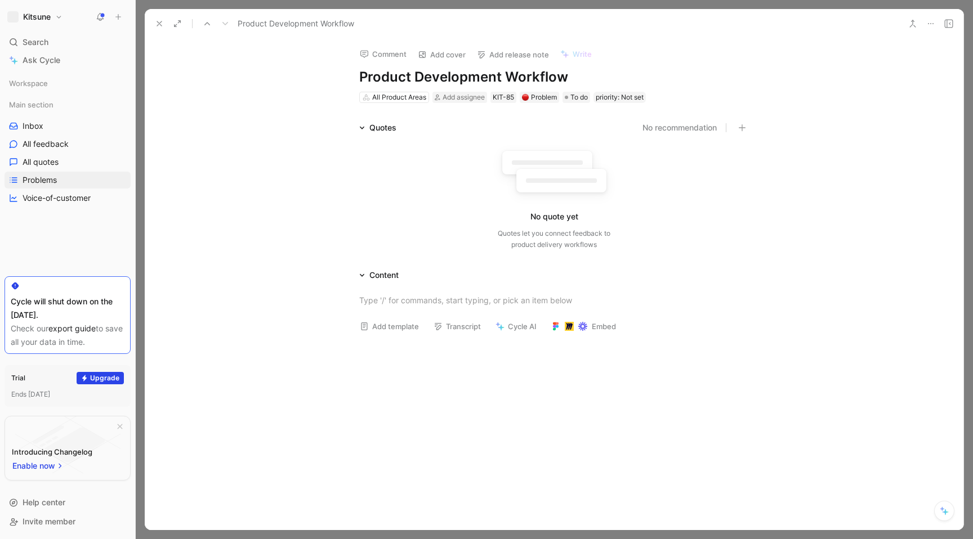
click at [502, 314] on div at bounding box center [554, 300] width 819 height 37
click at [547, 378] on div at bounding box center [554, 400] width 819 height 162
click at [158, 28] on icon at bounding box center [159, 23] width 9 height 9
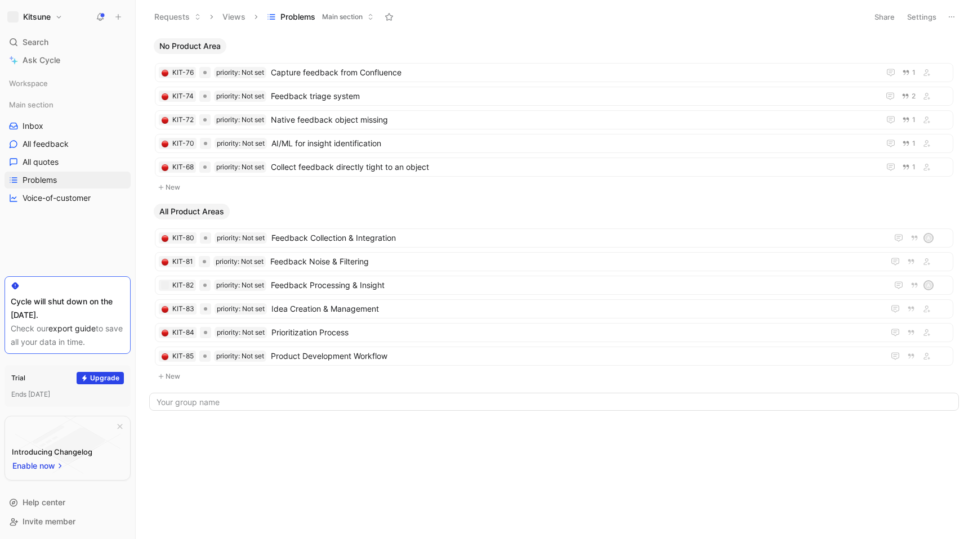
click at [41, 16] on h1 "Kitsune" at bounding box center [37, 17] width 28 height 10
click at [93, 108] on div "Workspace settings G then S" at bounding box center [76, 111] width 139 height 18
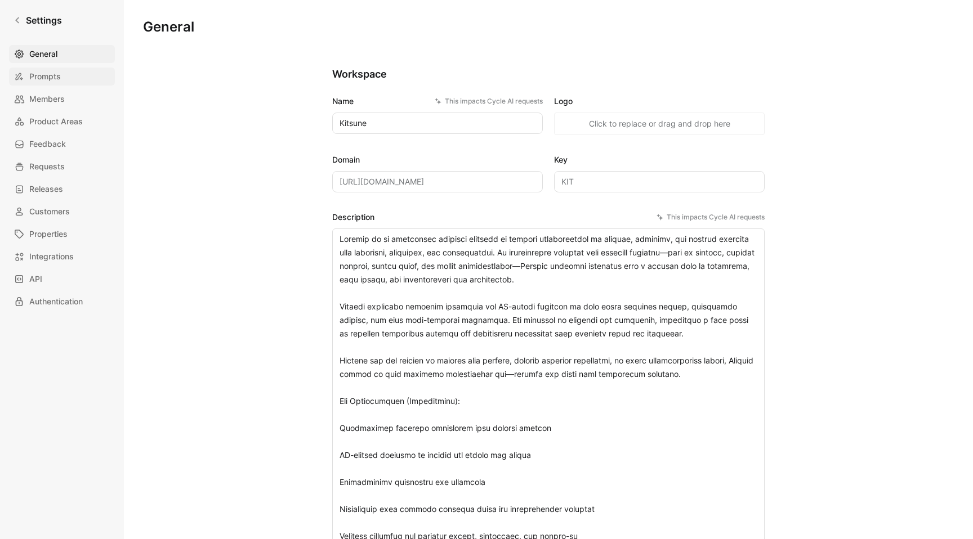
click at [76, 79] on link "Prompts" at bounding box center [62, 77] width 106 height 18
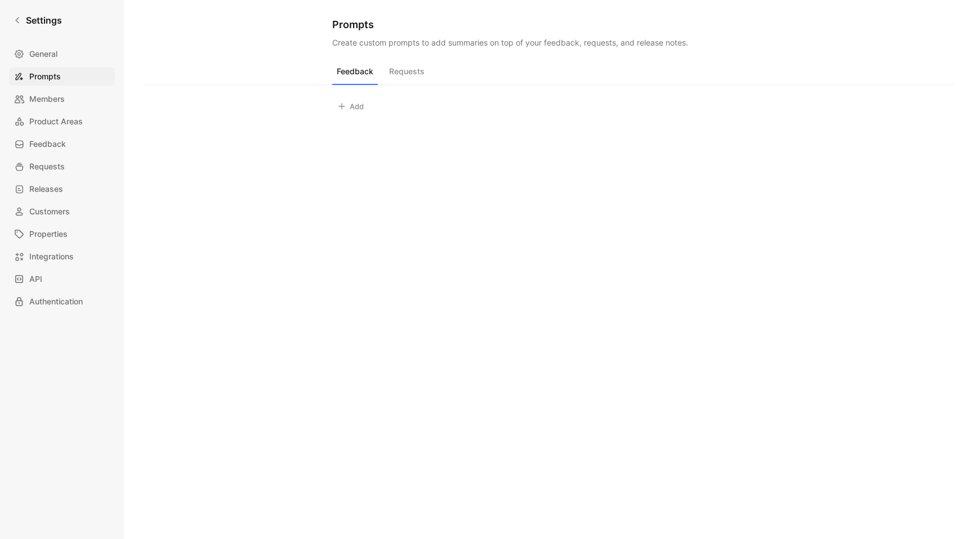
click at [355, 109] on button "Add" at bounding box center [350, 107] width 37 height 16
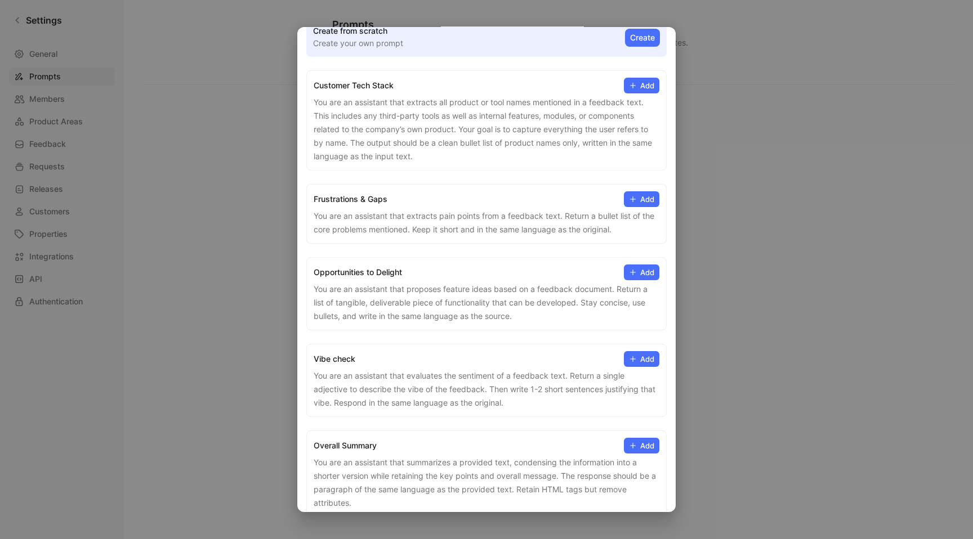
scroll to position [59, 0]
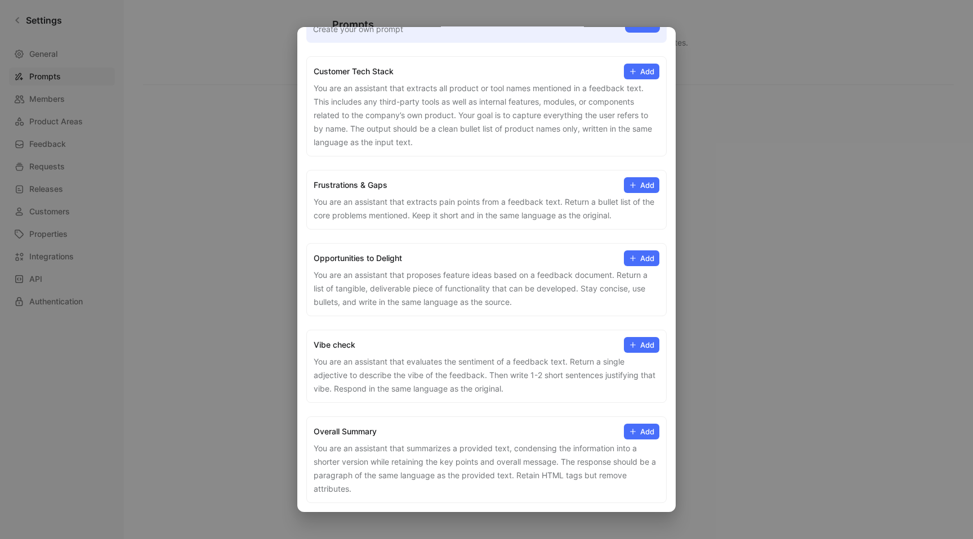
click at [650, 431] on button "Add" at bounding box center [641, 432] width 35 height 16
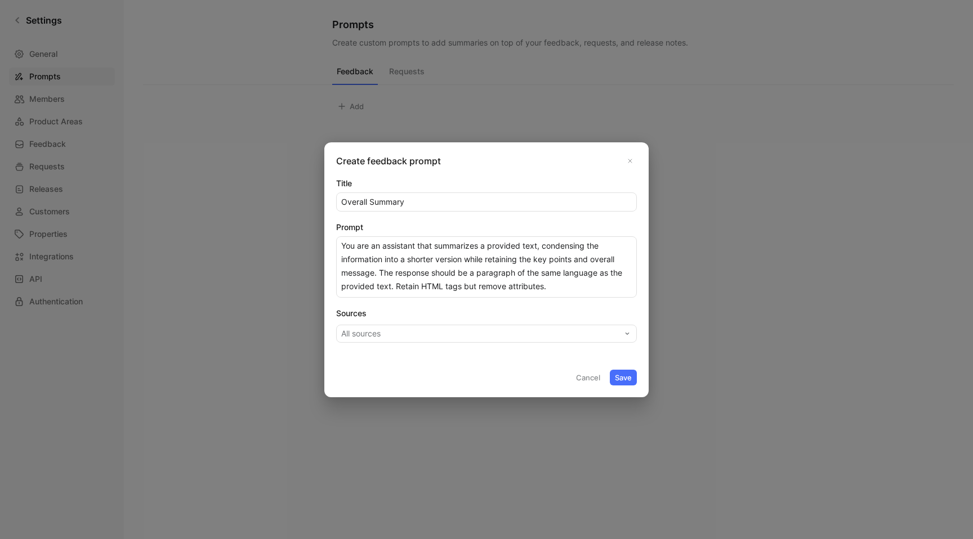
click at [622, 380] on button "Save" at bounding box center [623, 378] width 27 height 16
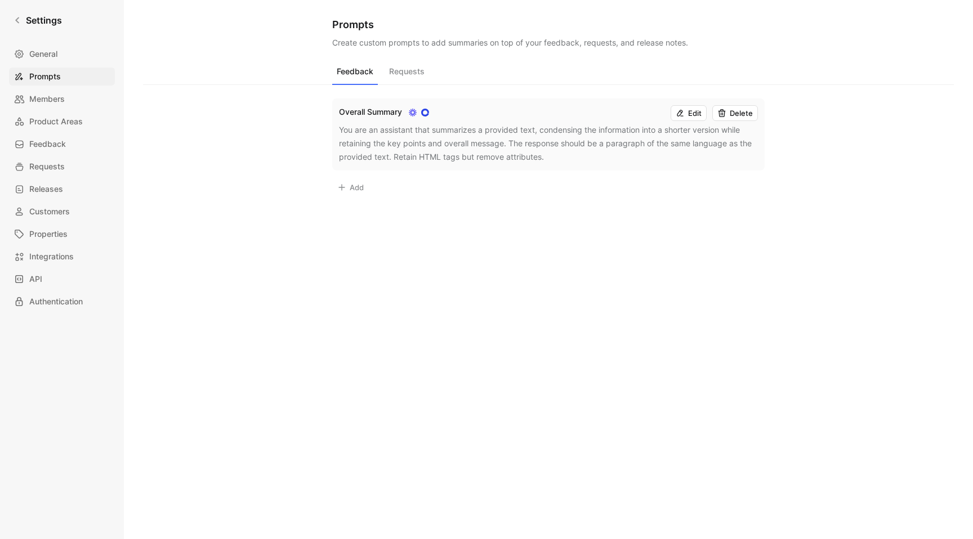
click at [449, 233] on div "Overall Summary Edit Delete You are an assistant that summarizes a provided tex…" at bounding box center [548, 221] width 432 height 273
click at [69, 91] on link "Members" at bounding box center [62, 99] width 106 height 18
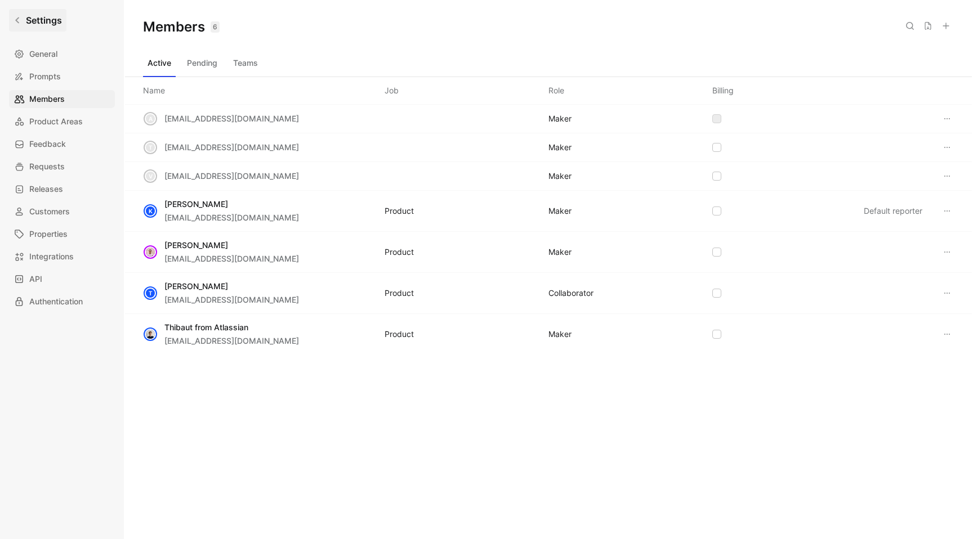
click at [42, 21] on h1 "Settings" at bounding box center [44, 21] width 36 height 14
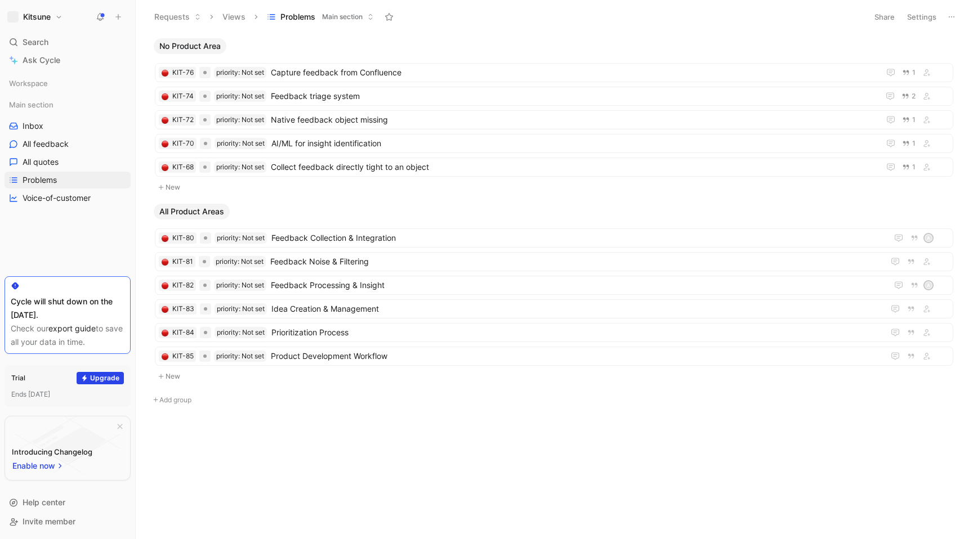
click at [50, 21] on h1 "Kitsune" at bounding box center [37, 17] width 28 height 10
drag, startPoint x: 86, startPoint y: 111, endPoint x: 90, endPoint y: 69, distance: 41.9
click at [90, 69] on div "Dismiss popup a [EMAIL_ADDRESS][DOMAIN_NAME] Account settings Switch to dark mo…" at bounding box center [77, 105] width 144 height 157
click at [90, 69] on div "Account settings" at bounding box center [76, 68] width 139 height 18
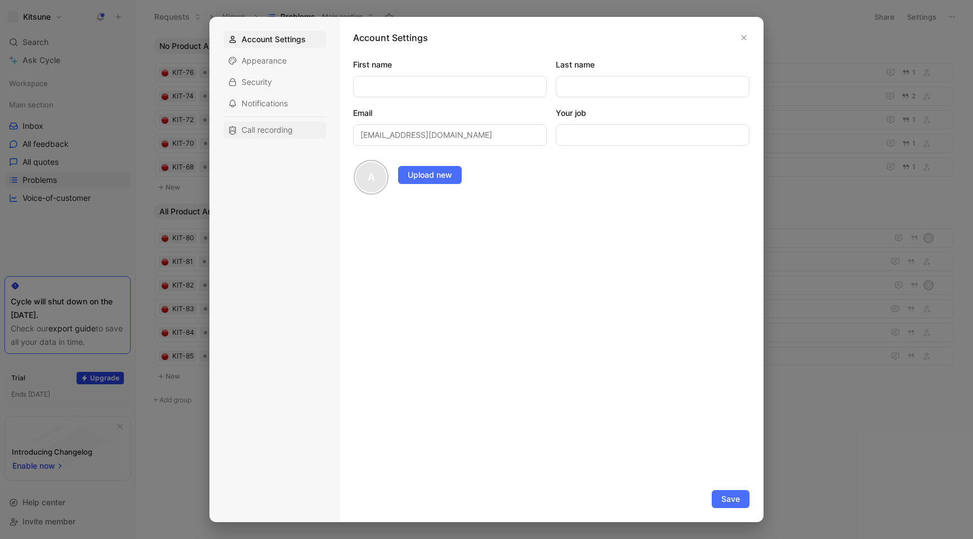
click at [273, 133] on span "Call recording" at bounding box center [267, 129] width 51 height 11
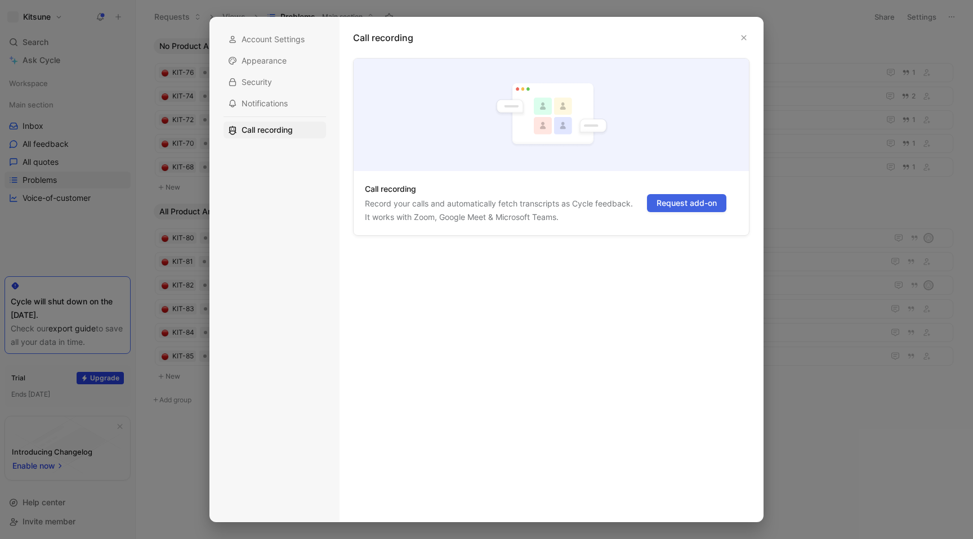
click at [683, 207] on span "Request add-on" at bounding box center [687, 204] width 60 height 14
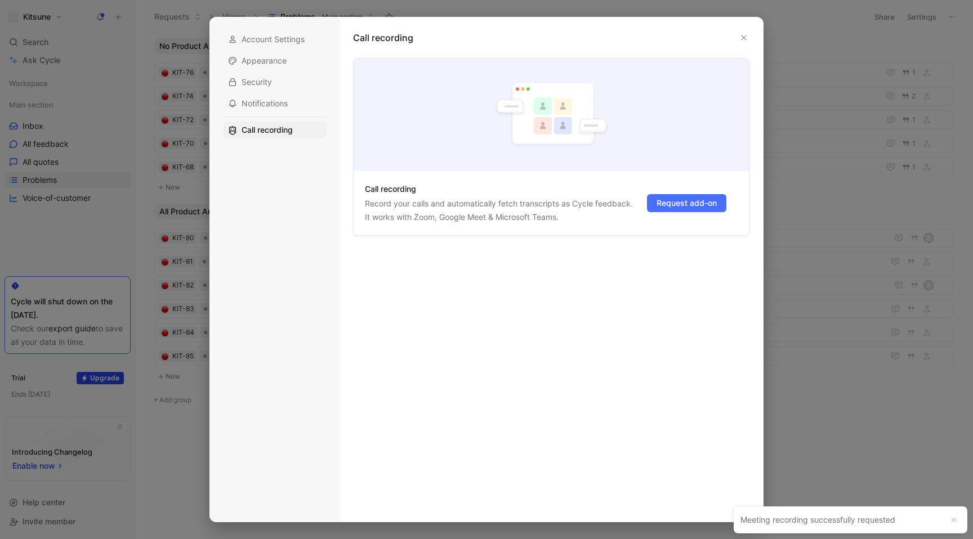
click at [733, 49] on div "Call recording" at bounding box center [551, 44] width 396 height 27
click at [738, 47] on div "Call recording" at bounding box center [551, 44] width 396 height 27
click at [744, 35] on icon "button" at bounding box center [743, 37] width 7 height 7
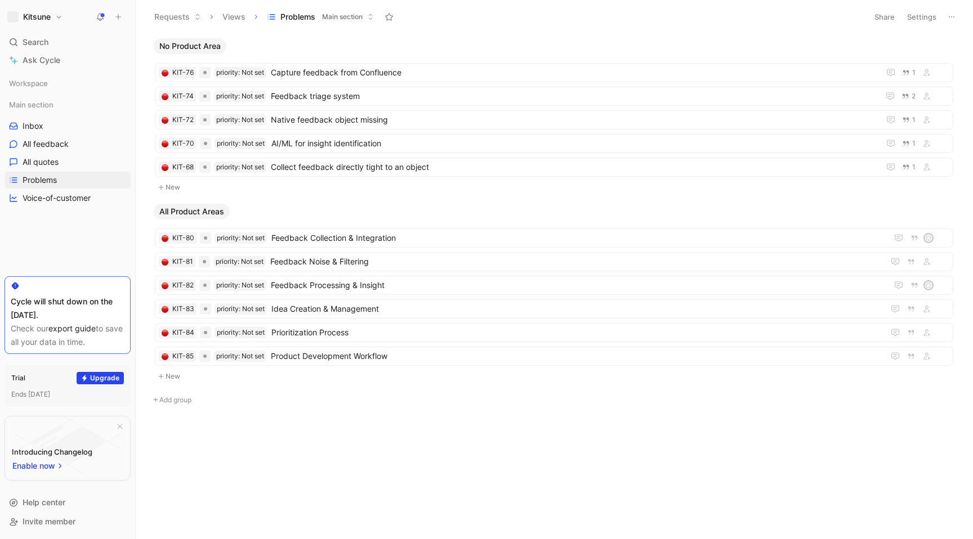
click at [46, 11] on button "Kitsune" at bounding box center [35, 17] width 61 height 16
click at [87, 111] on div "Workspace settings G then S" at bounding box center [76, 111] width 139 height 18
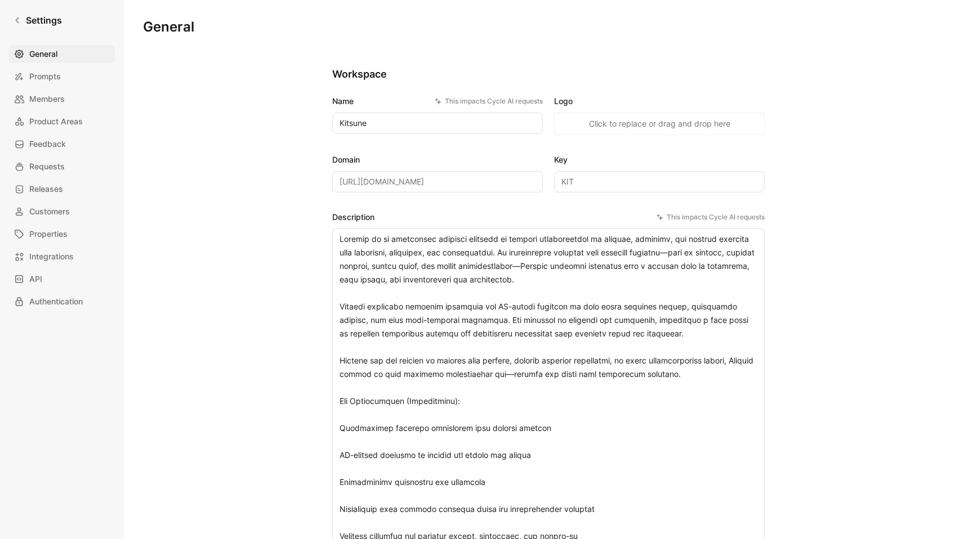
click at [651, 114] on button "Click to replace or drag and drop here" at bounding box center [659, 124] width 211 height 23
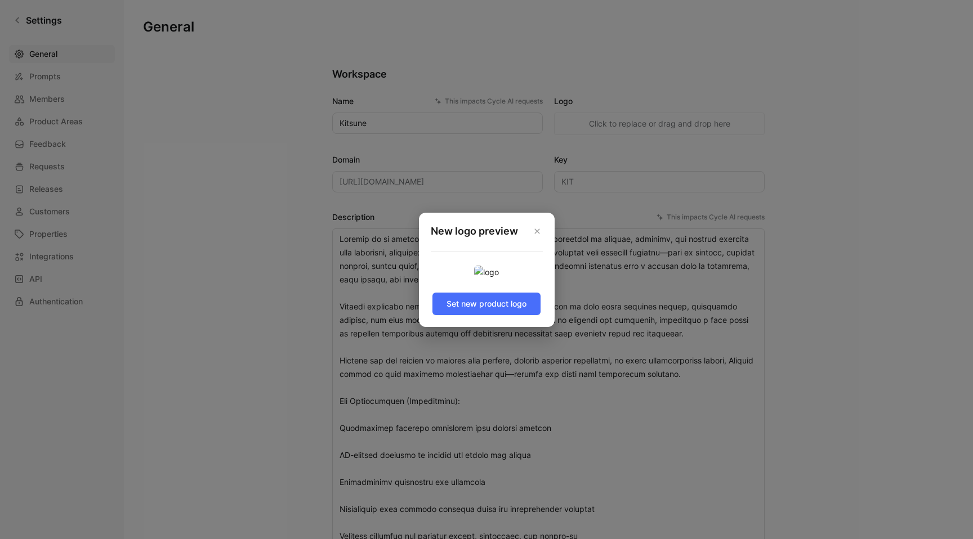
click at [489, 327] on div "New logo preview Set new product logo" at bounding box center [487, 270] width 136 height 114
click at [489, 311] on span "Set new product logo" at bounding box center [487, 304] width 80 height 14
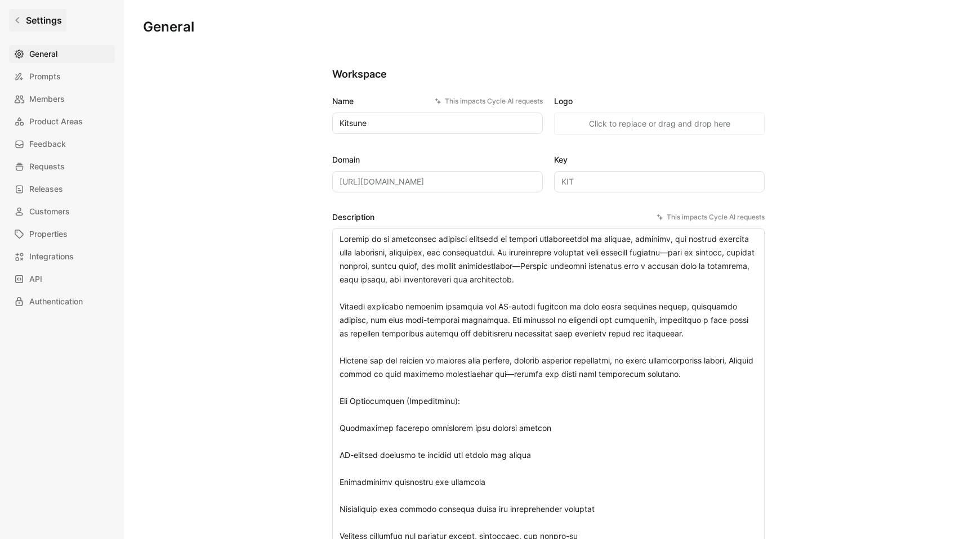
click at [18, 12] on link "Settings" at bounding box center [37, 20] width 57 height 23
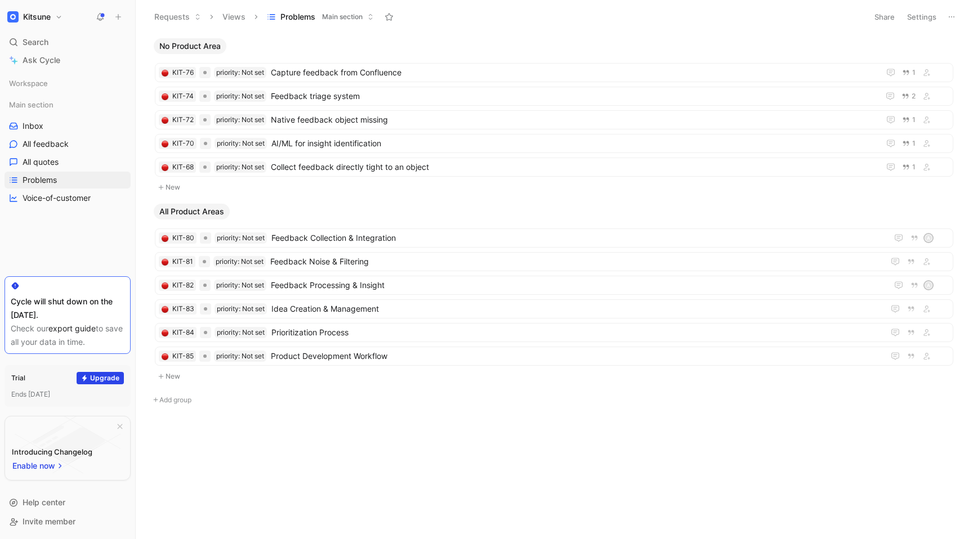
click at [52, 20] on button "Kitsune" at bounding box center [35, 17] width 61 height 16
click at [74, 110] on div "Workspace settings G then S" at bounding box center [76, 111] width 139 height 18
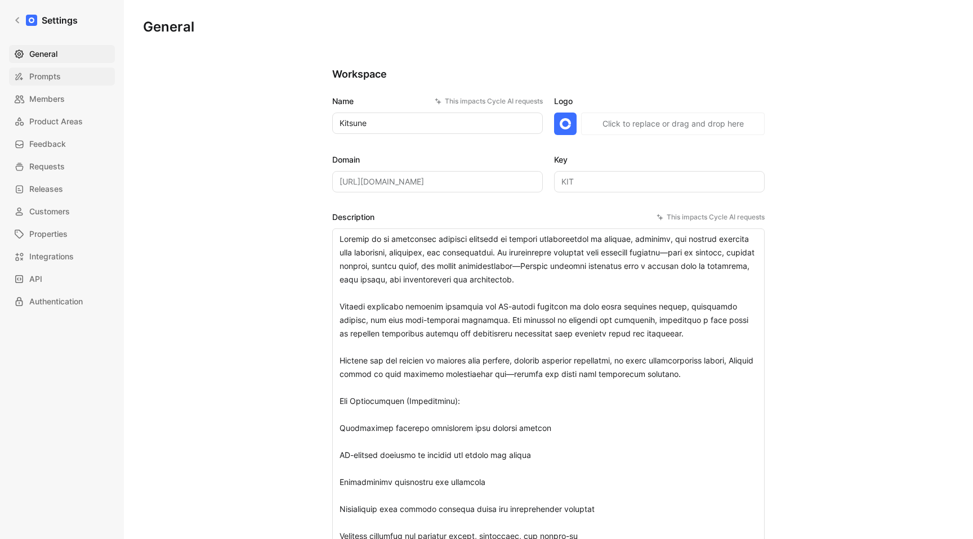
click at [56, 82] on span "Prompts" at bounding box center [45, 77] width 32 height 14
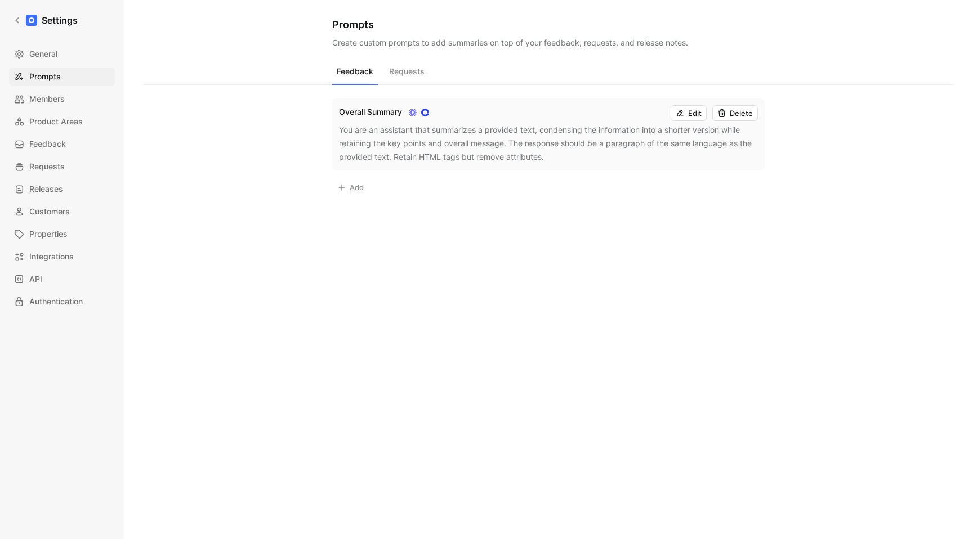
click at [690, 109] on button "Edit" at bounding box center [689, 113] width 36 height 16
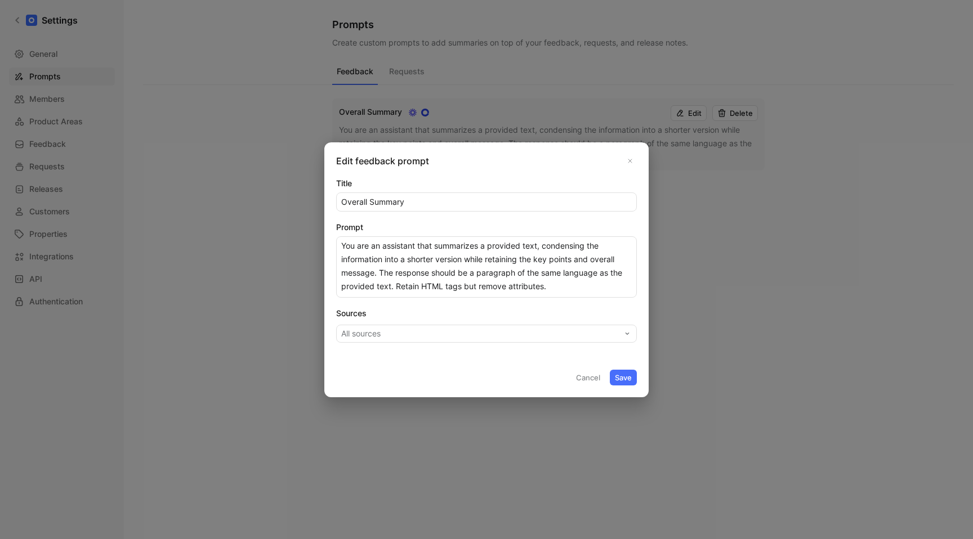
click at [412, 203] on input "Overall Summary" at bounding box center [487, 202] width 300 height 18
type input "What we need to know"
click at [427, 268] on textarea "You are an assistant that summarizes a provided text, condensing the informatio…" at bounding box center [486, 266] width 301 height 61
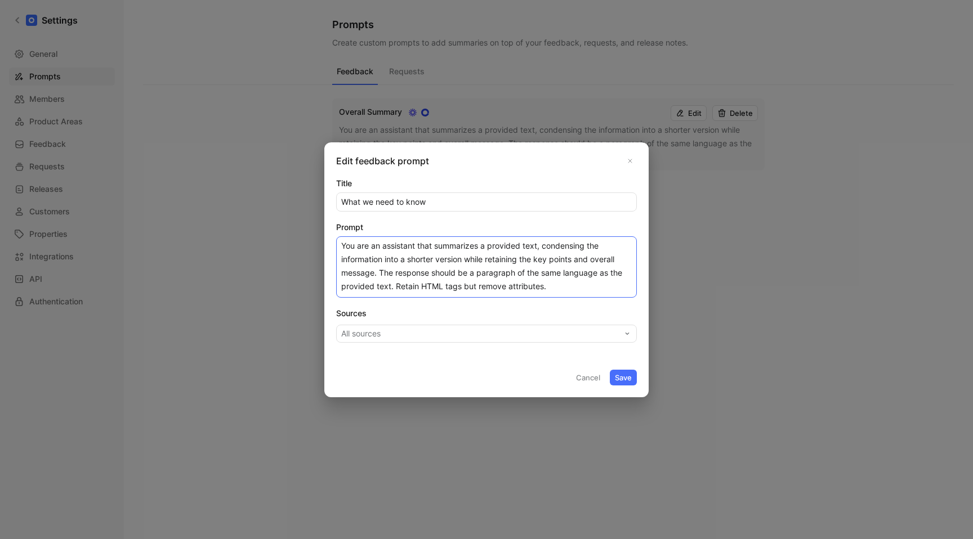
click at [427, 268] on textarea "You are an assistant that summarizes a provided text, condensing the informatio…" at bounding box center [486, 266] width 301 height 61
click at [560, 271] on textarea "You are an assistant that summarizes a provided text, condensing the informatio…" at bounding box center [486, 266] width 301 height 61
drag, startPoint x: 564, startPoint y: 282, endPoint x: 439, endPoint y: 244, distance: 131.3
click at [439, 244] on textarea "You are an assistant that summarizes a provided text, condensing the informatio…" at bounding box center [486, 266] width 301 height 61
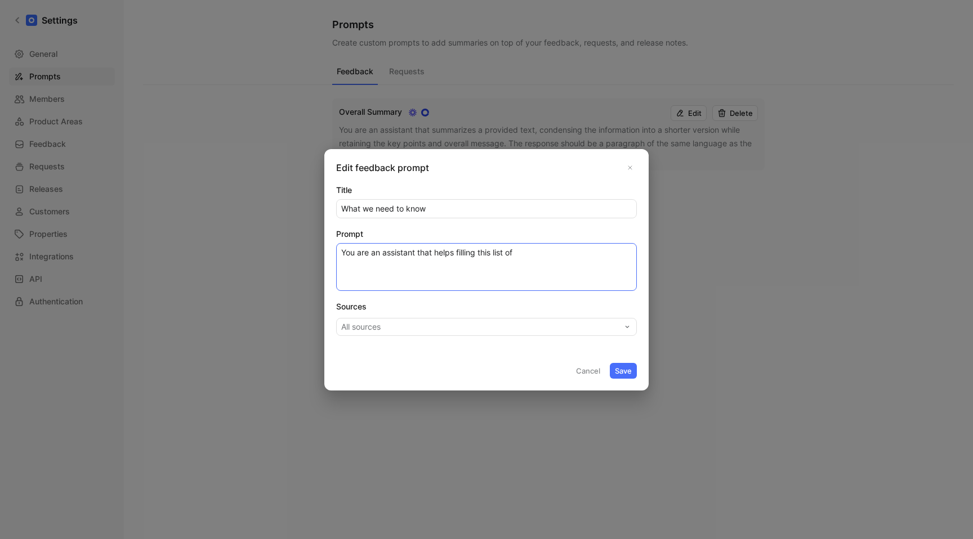
paste textarea "Lore ip dolor sitametco adip el seddo eiusmodt. Inc utla et do ma aliq en admin…"
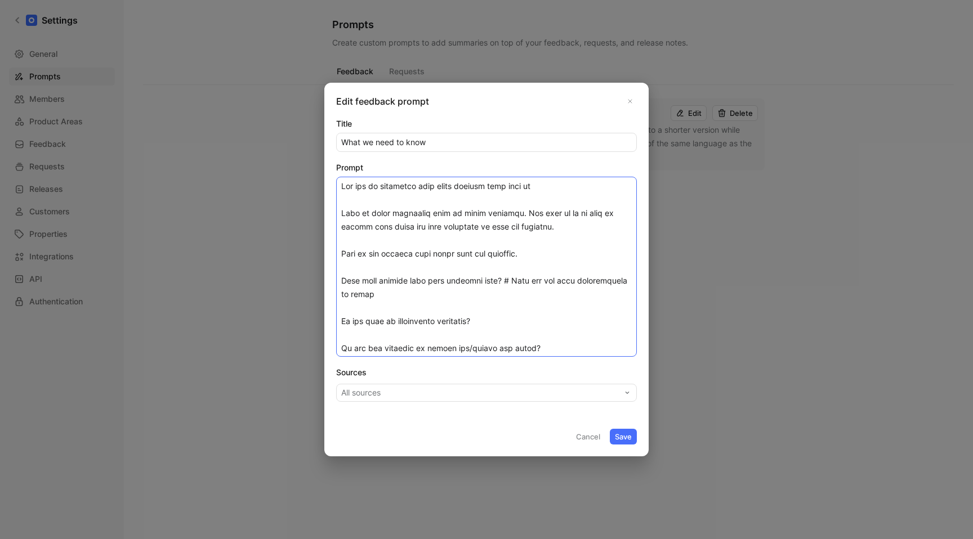
click at [548, 192] on textarea "Prompt" at bounding box center [486, 267] width 301 height 180
drag, startPoint x: 342, startPoint y: 213, endPoint x: 400, endPoint y: 209, distance: 58.2
click at [400, 209] on textarea "Prompt" at bounding box center [486, 267] width 301 height 180
click at [566, 187] on textarea "Prompt" at bounding box center [486, 267] width 301 height 180
drag, startPoint x: 341, startPoint y: 211, endPoint x: 341, endPoint y: 204, distance: 6.8
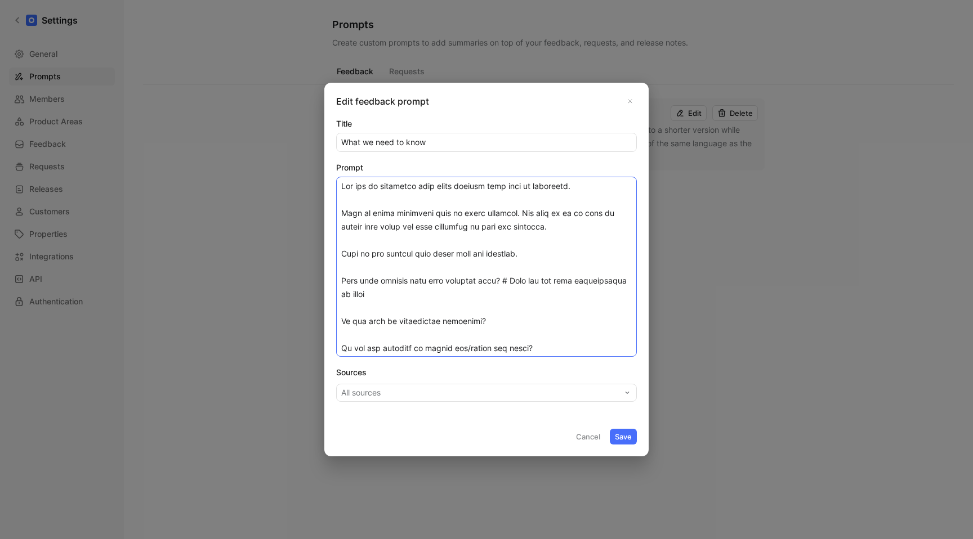
click at [341, 204] on textarea "Prompt" at bounding box center [486, 267] width 301 height 180
drag, startPoint x: 342, startPoint y: 187, endPoint x: 557, endPoint y: 187, distance: 215.1
click at [557, 187] on textarea "Prompt" at bounding box center [486, 267] width 301 height 180
click at [524, 217] on textarea "Prompt" at bounding box center [486, 267] width 301 height 180
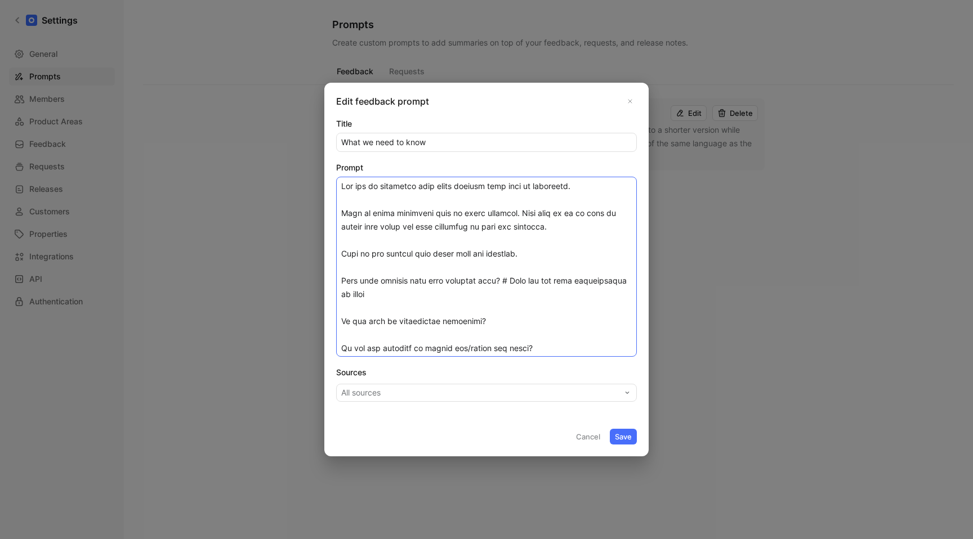
click at [560, 212] on textarea "Prompt" at bounding box center [486, 267] width 301 height 180
drag, startPoint x: 363, startPoint y: 227, endPoint x: 608, endPoint y: 227, distance: 244.4
click at [608, 227] on textarea "Prompt" at bounding box center [486, 267] width 301 height 180
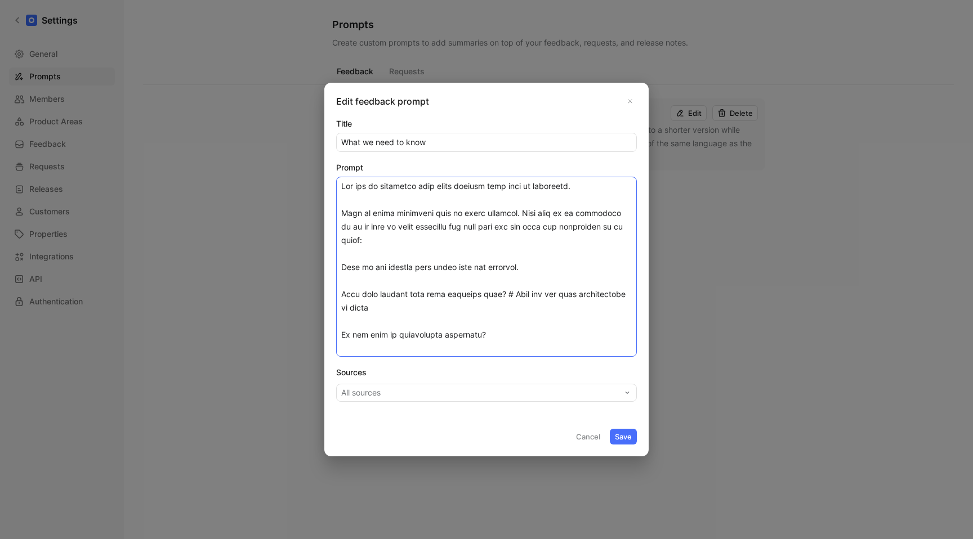
click at [341, 265] on textarea "Prompt" at bounding box center [486, 267] width 301 height 180
click at [343, 291] on textarea "Prompt" at bounding box center [486, 267] width 301 height 180
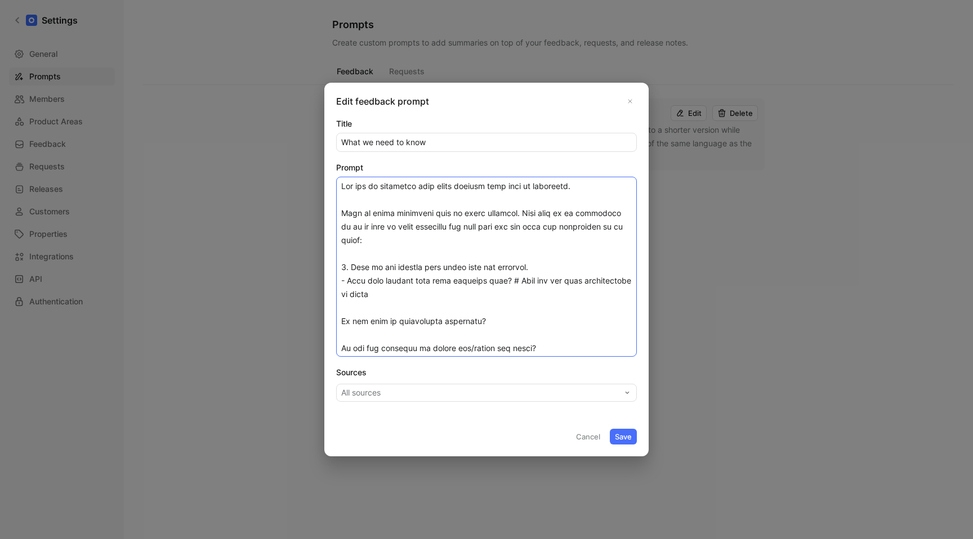
click at [342, 323] on textarea "Prompt" at bounding box center [486, 267] width 301 height 180
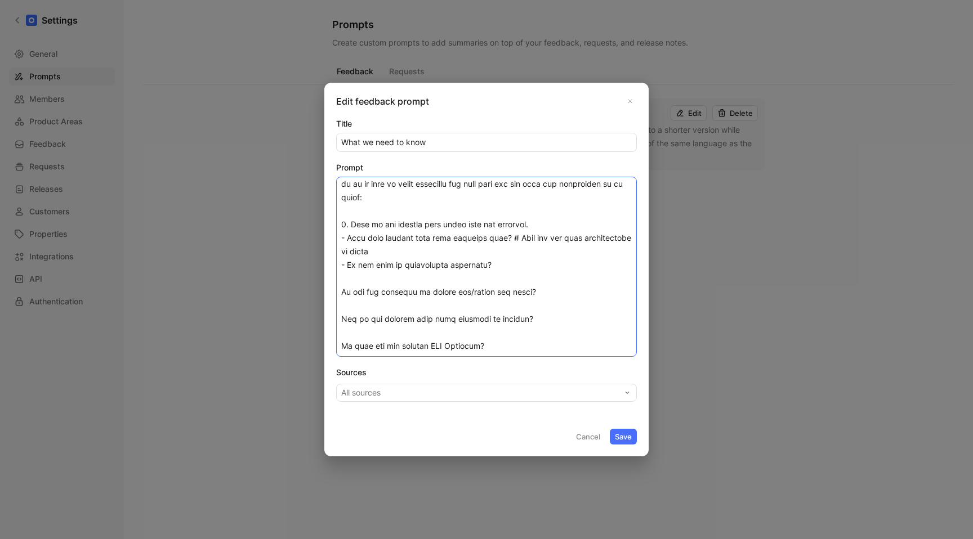
scroll to position [74, 0]
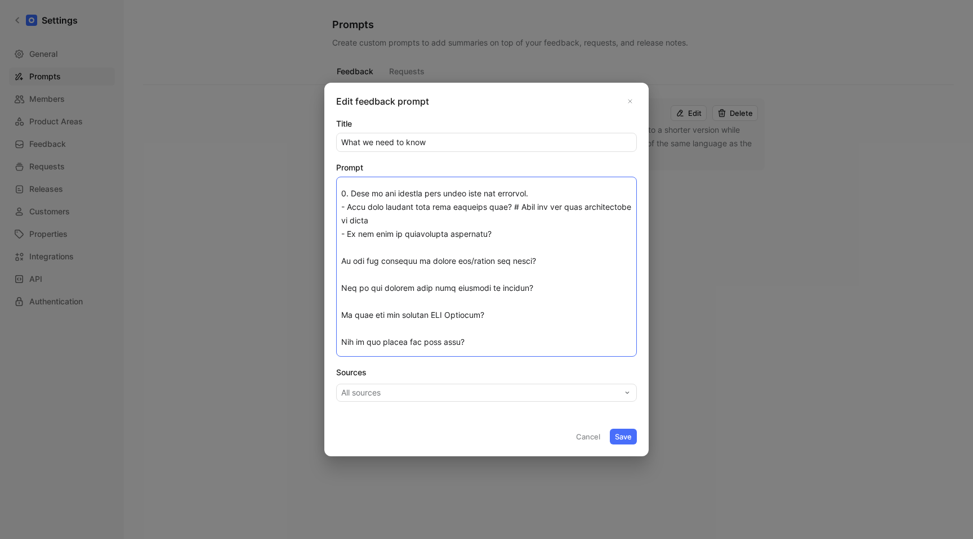
click at [342, 260] on textarea "Prompt" at bounding box center [486, 267] width 301 height 180
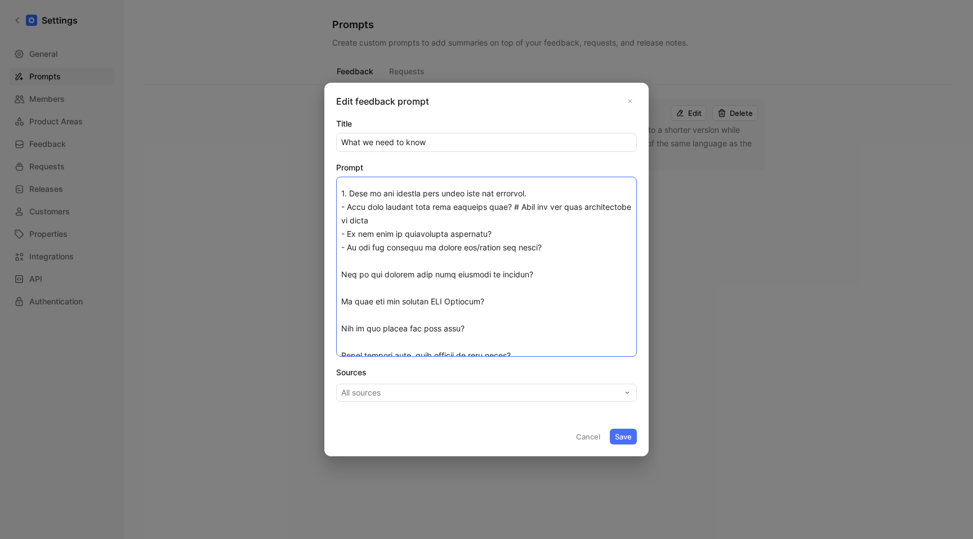
click at [342, 275] on textarea "Prompt" at bounding box center [486, 267] width 301 height 180
click at [342, 302] on textarea "Prompt" at bounding box center [486, 267] width 301 height 180
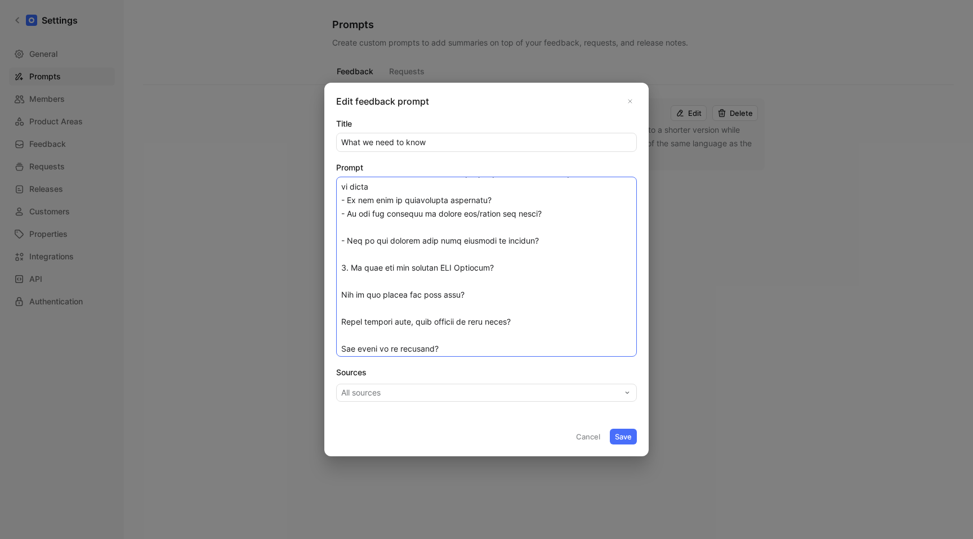
scroll to position [123, 0]
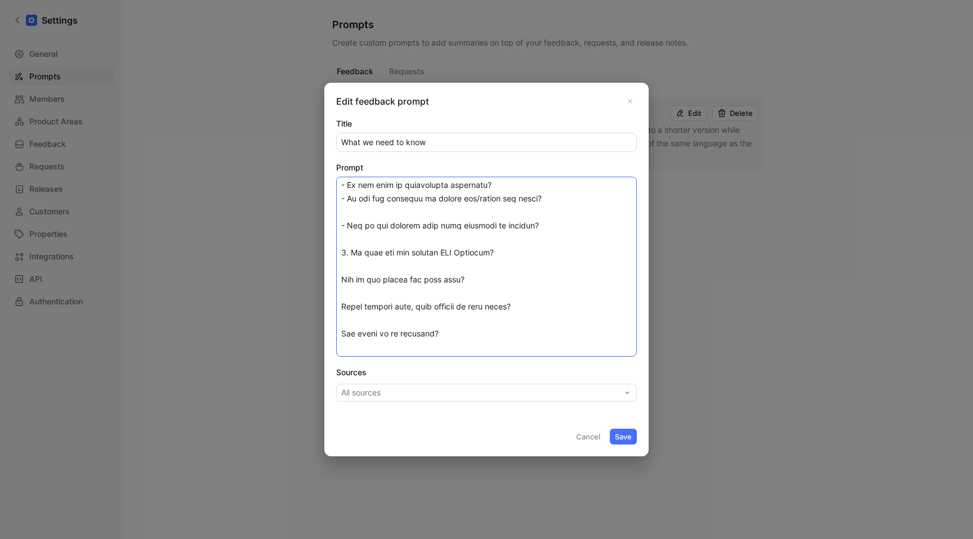
click at [340, 278] on textarea "Prompt" at bounding box center [486, 267] width 301 height 180
click at [370, 273] on textarea "Prompt" at bounding box center [486, 267] width 301 height 180
click at [368, 268] on textarea "Prompt" at bounding box center [486, 267] width 301 height 180
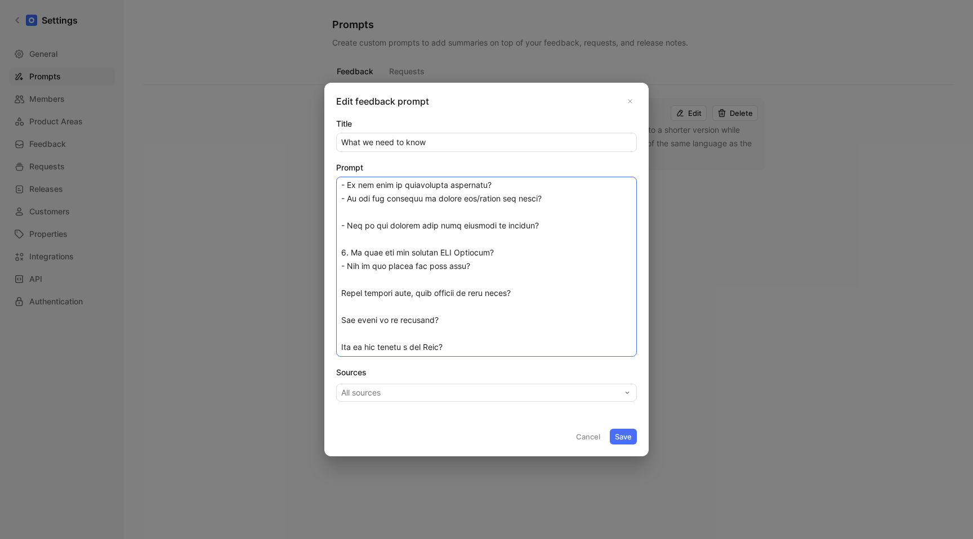
click at [357, 287] on textarea "Prompt" at bounding box center [486, 267] width 301 height 180
click at [358, 278] on textarea "Prompt" at bounding box center [486, 267] width 301 height 180
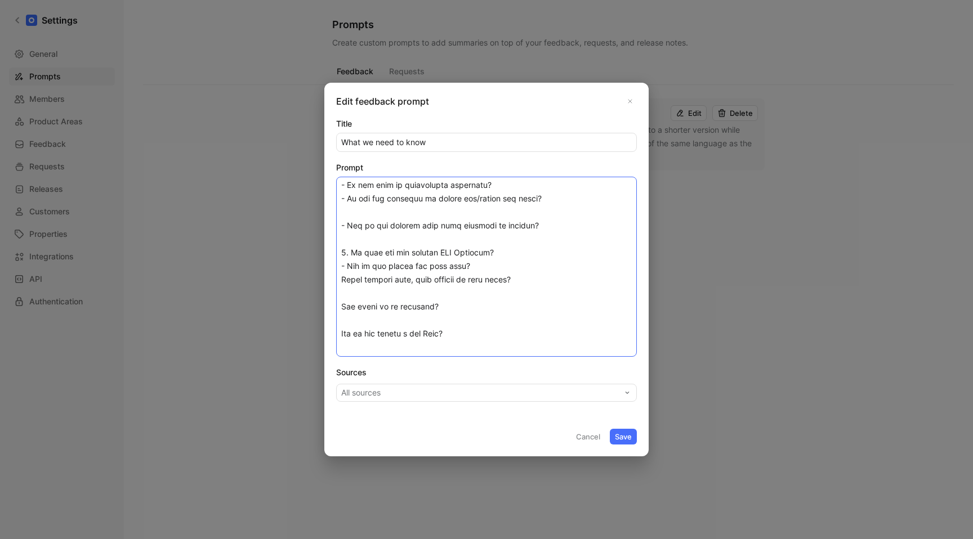
click at [342, 280] on textarea "Prompt" at bounding box center [486, 267] width 301 height 180
click at [343, 305] on textarea "Prompt" at bounding box center [486, 267] width 301 height 180
click at [355, 295] on textarea "Prompt" at bounding box center [486, 267] width 301 height 180
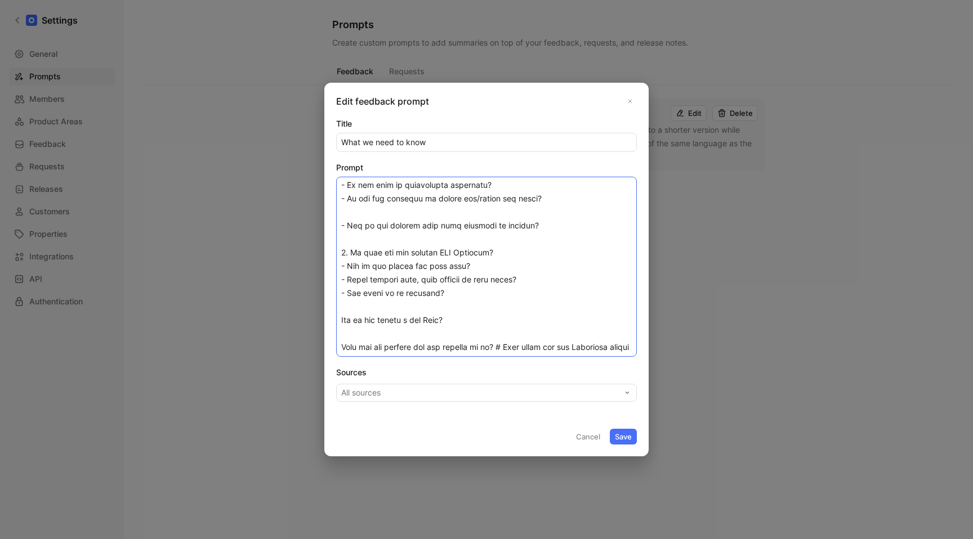
click at [341, 318] on textarea "Prompt" at bounding box center [486, 267] width 301 height 180
click at [359, 312] on textarea "Prompt" at bounding box center [486, 267] width 301 height 180
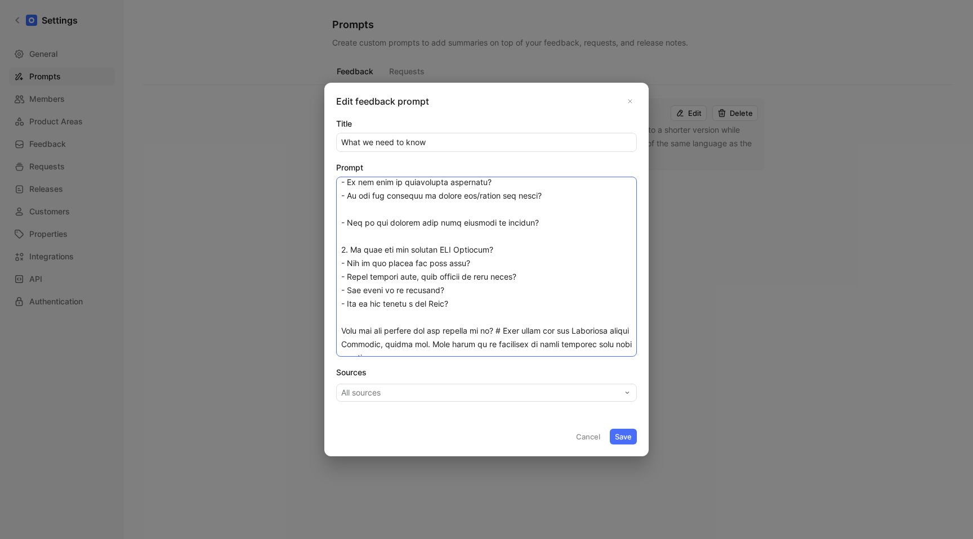
scroll to position [130, 0]
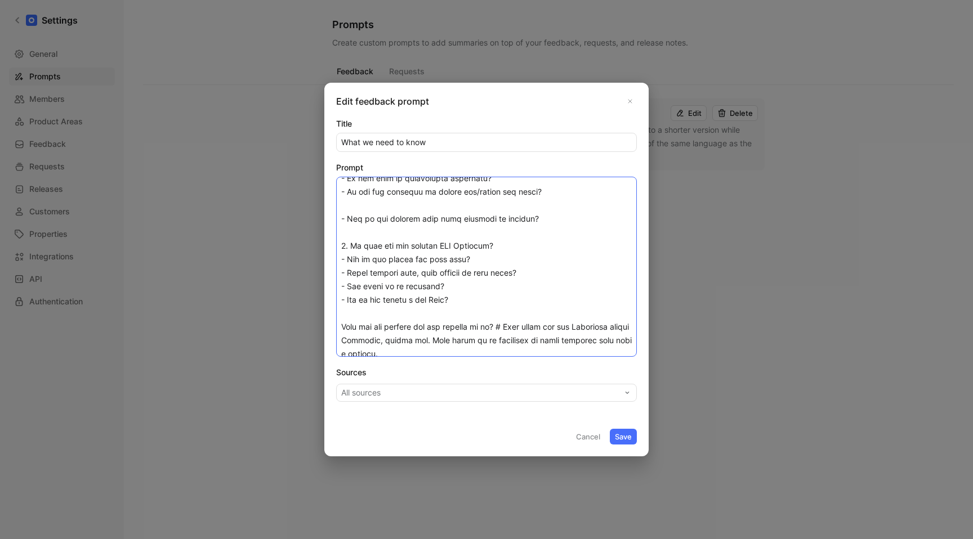
click at [347, 298] on textarea "Prompt" at bounding box center [486, 267] width 301 height 180
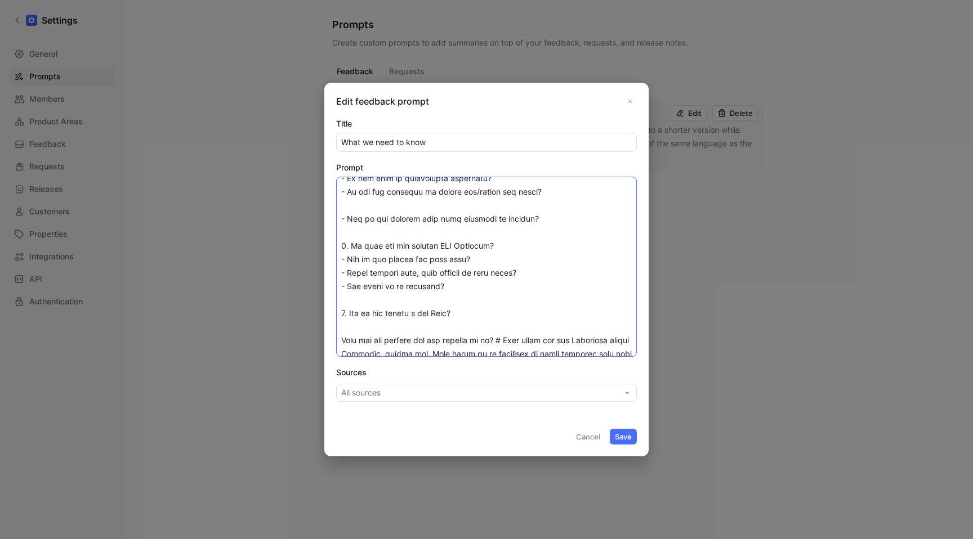
drag, startPoint x: 451, startPoint y: 285, endPoint x: 301, endPoint y: 245, distance: 155.0
click at [301, 245] on div "Edit feedback prompt Title What we need to know Prompt Sources All sources Canc…" at bounding box center [486, 269] width 973 height 539
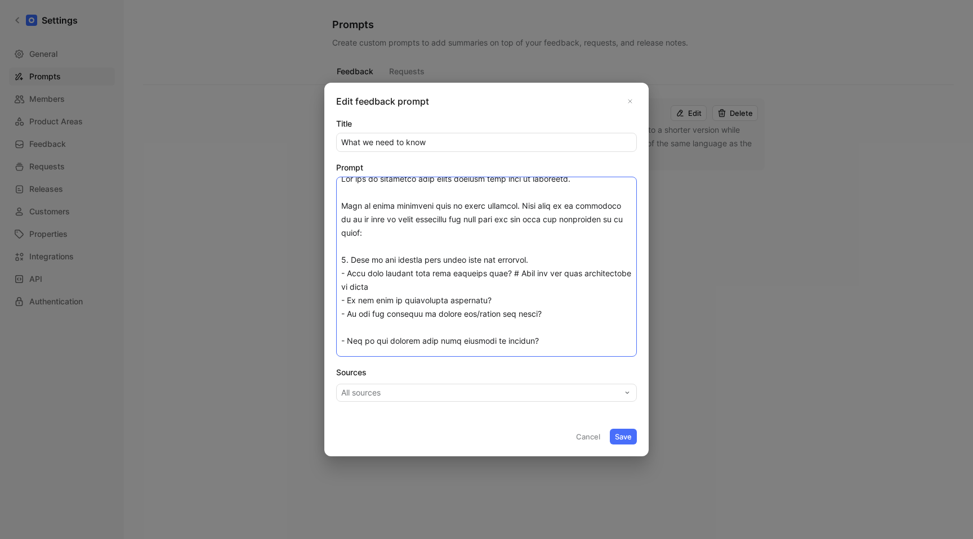
scroll to position [3, 0]
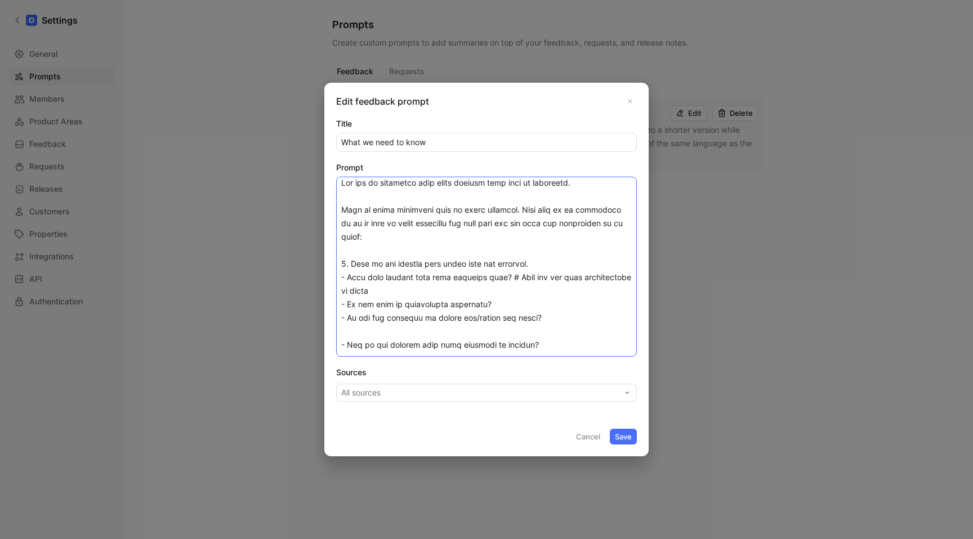
click at [369, 250] on textarea "Prompt" at bounding box center [486, 267] width 301 height 180
paste textarea "1. Do they use the current JPD Insights? - How do you create and link them? - A…"
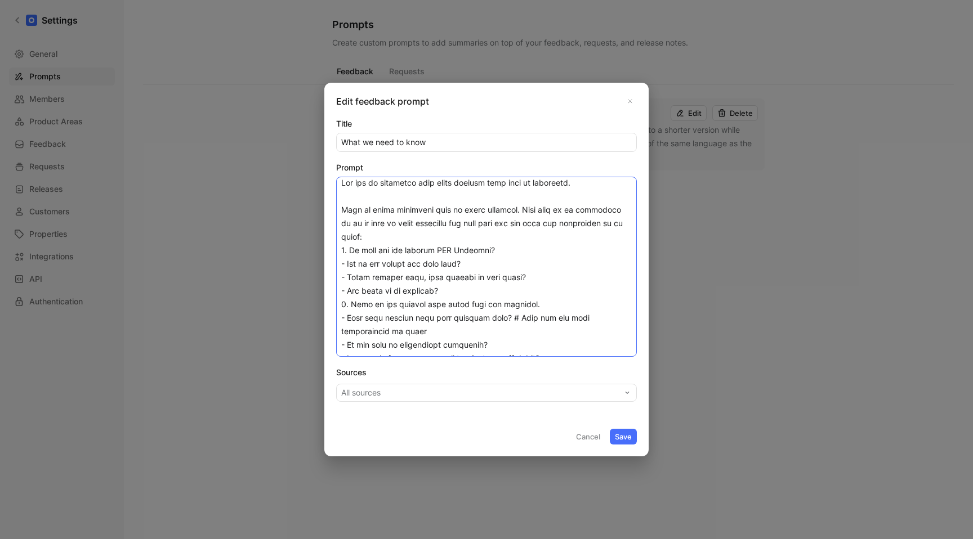
click at [376, 234] on textarea "Prompt" at bounding box center [486, 267] width 301 height 180
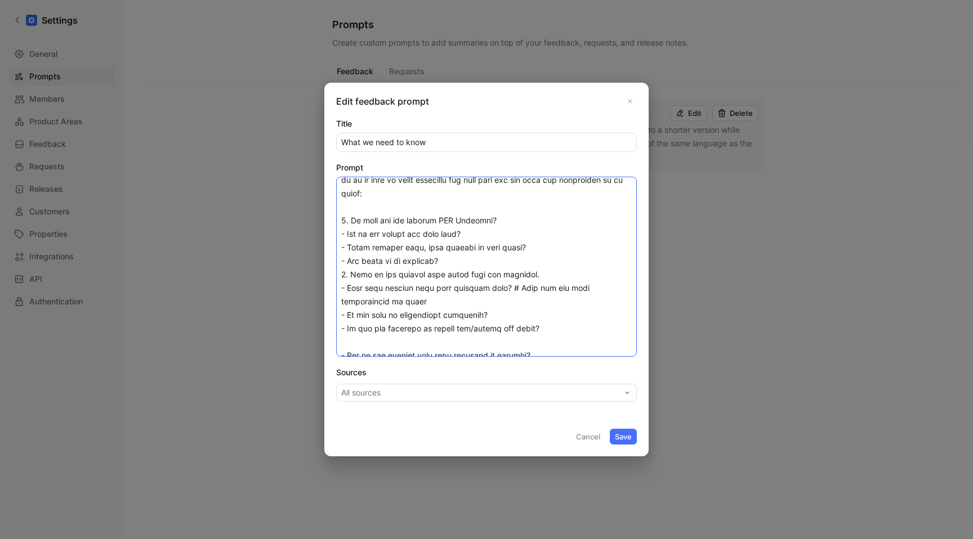
scroll to position [61, 0]
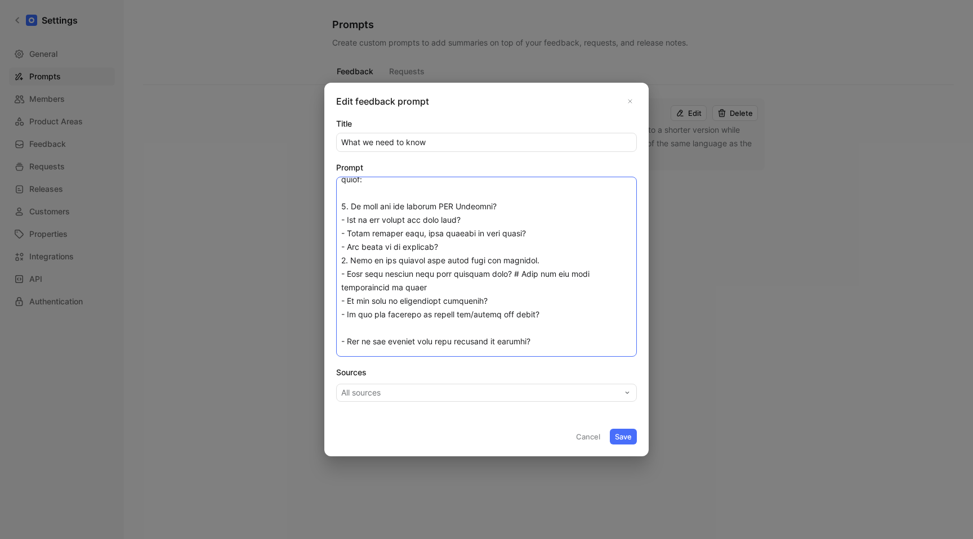
click at [344, 261] on textarea "Prompt" at bounding box center [486, 267] width 301 height 180
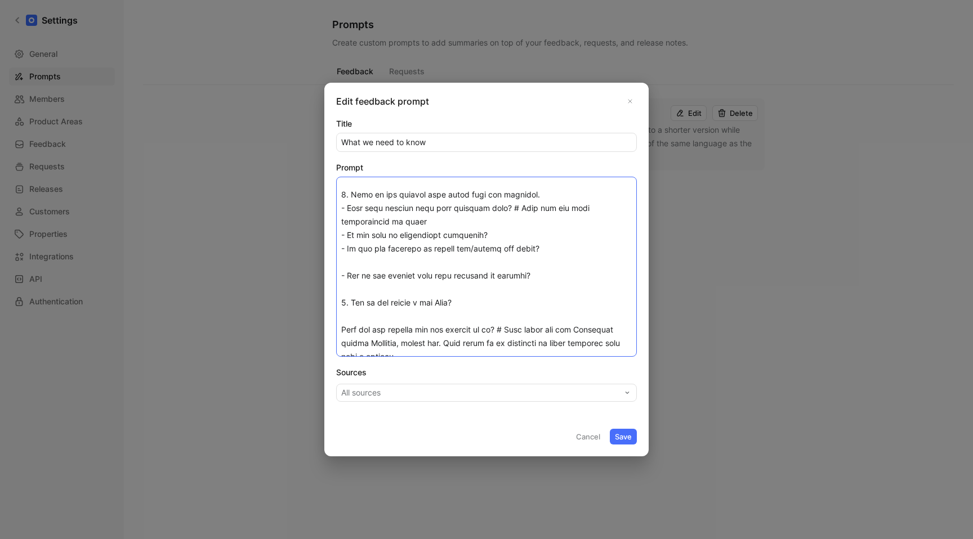
scroll to position [139, 0]
click at [398, 265] on textarea "Prompt" at bounding box center [486, 267] width 301 height 180
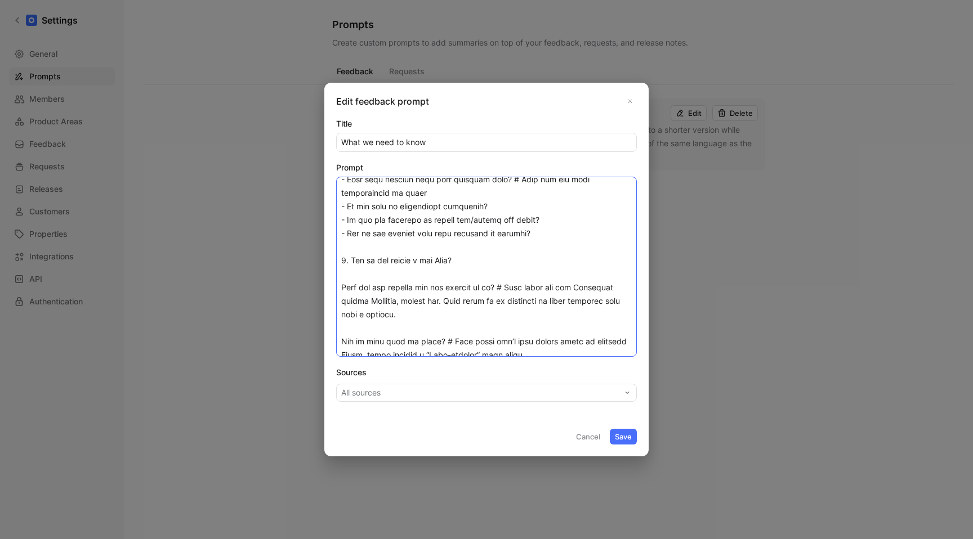
scroll to position [181, 0]
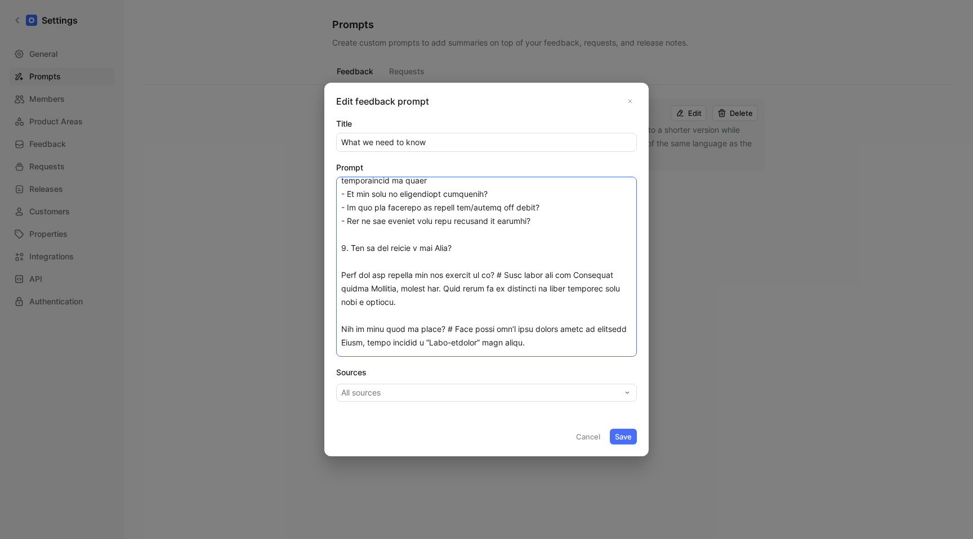
click at [373, 266] on textarea "Prompt" at bounding box center [486, 267] width 301 height 180
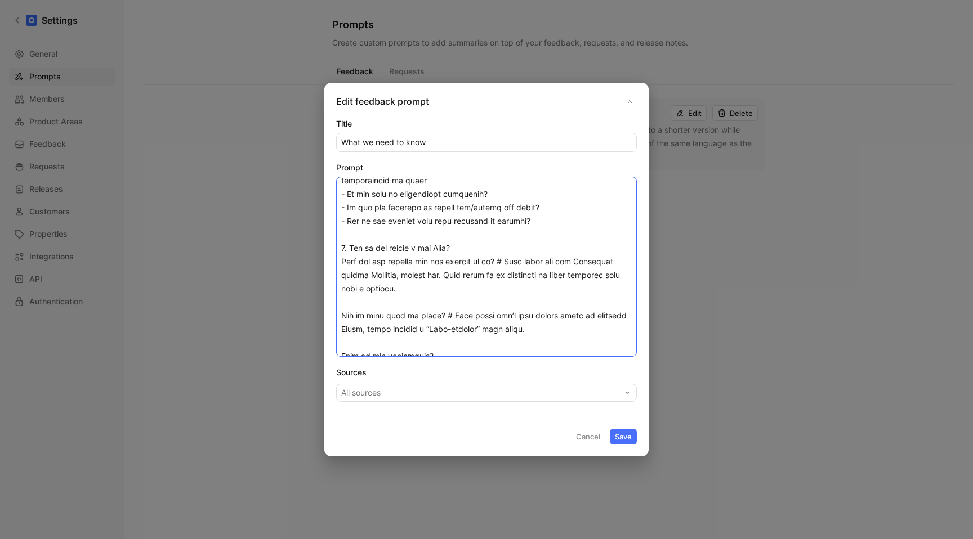
click at [343, 260] on textarea "Prompt" at bounding box center [486, 267] width 301 height 180
click at [343, 314] on textarea "Prompt" at bounding box center [486, 267] width 301 height 180
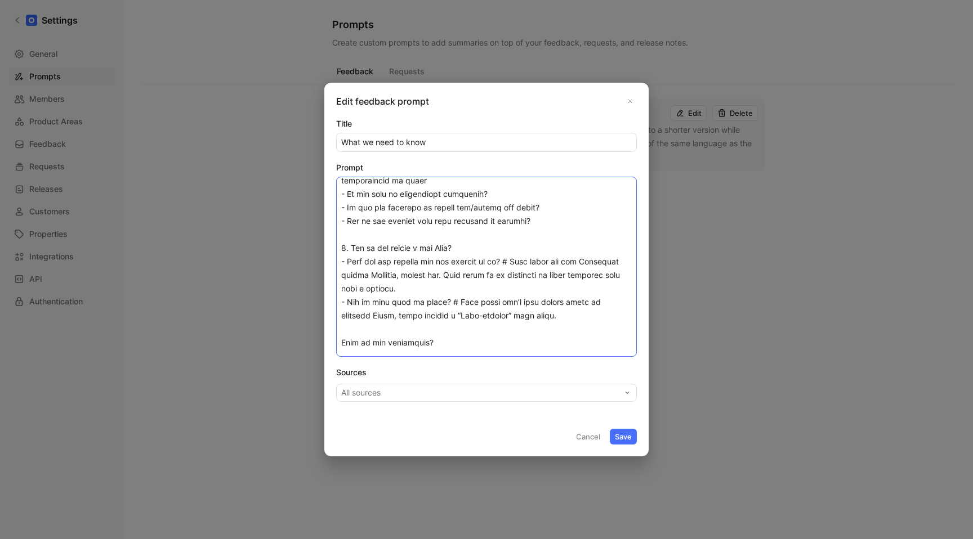
click at [342, 342] on textarea "Prompt" at bounding box center [486, 267] width 301 height 180
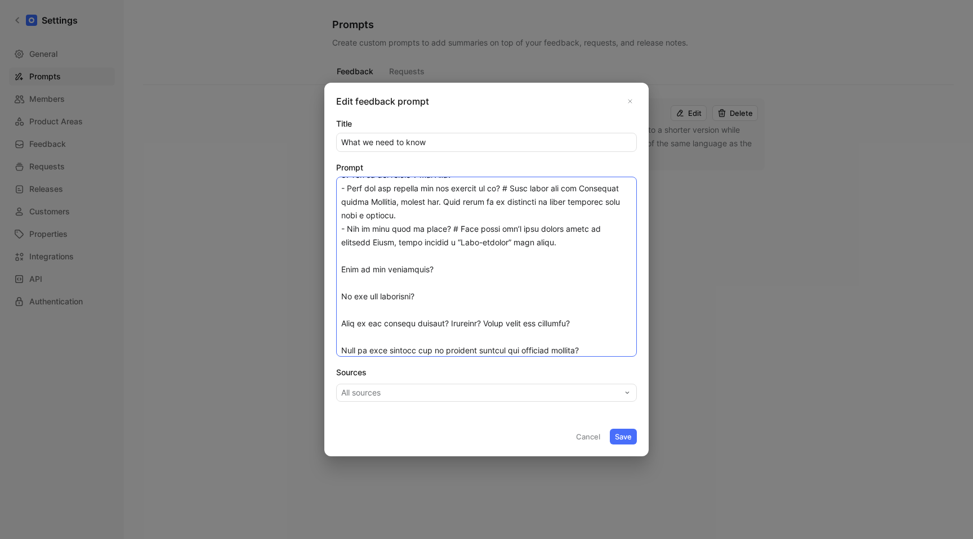
scroll to position [258, 0]
click at [377, 262] on textarea "Prompt" at bounding box center [486, 267] width 301 height 180
paste textarea "ation process?"
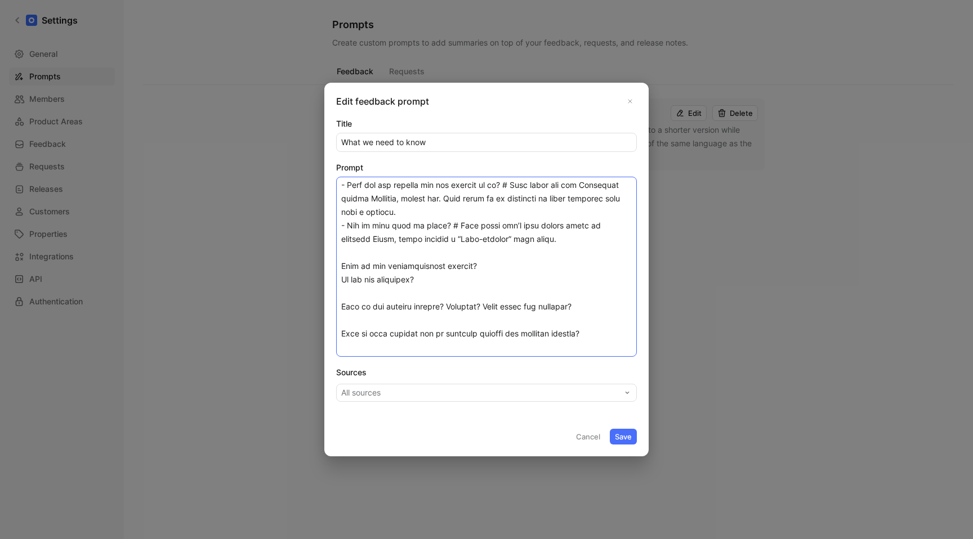
click at [343, 278] on textarea "Prompt" at bounding box center [486, 267] width 301 height 180
click at [342, 305] on textarea "Prompt" at bounding box center [486, 267] width 301 height 180
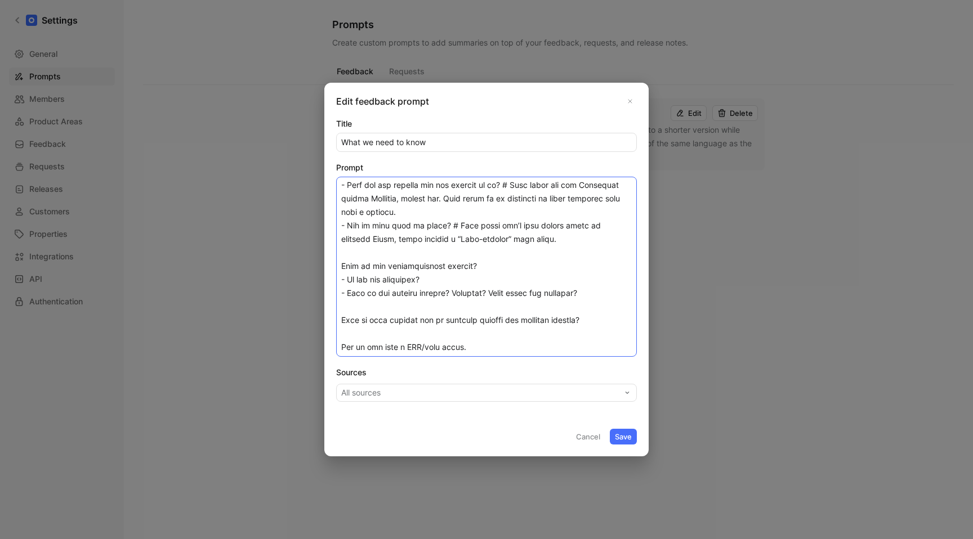
click at [343, 310] on textarea "Prompt" at bounding box center [486, 267] width 301 height 180
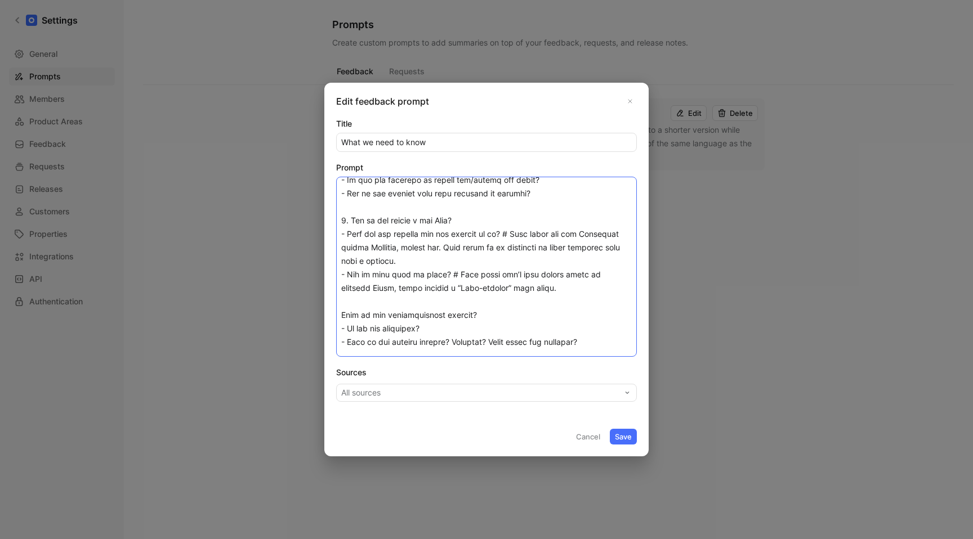
scroll to position [224, 0]
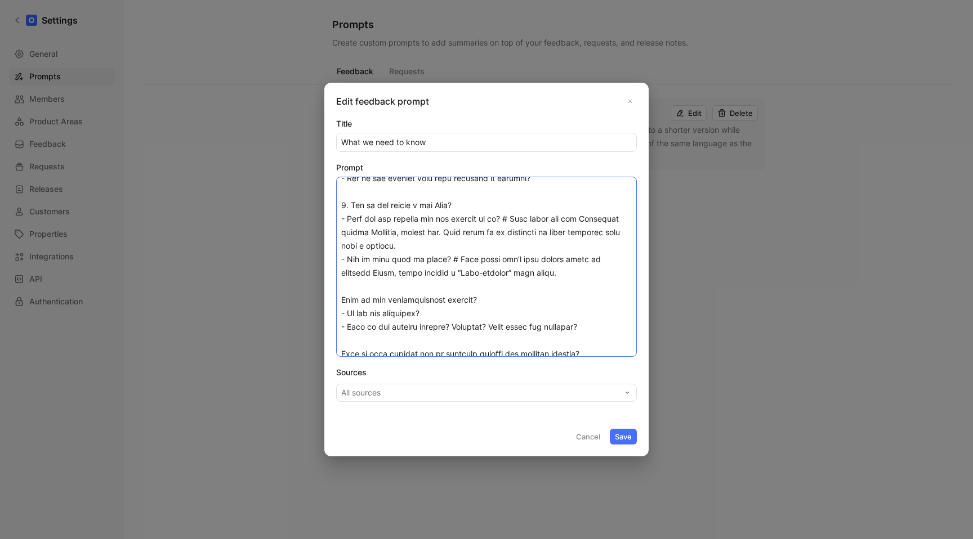
click at [341, 296] on textarea "Prompt" at bounding box center [486, 267] width 301 height 180
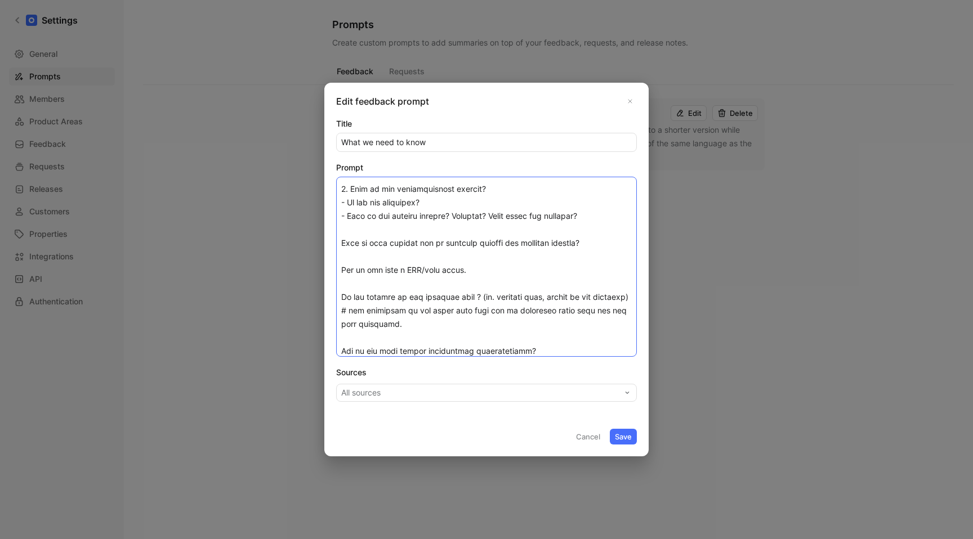
click at [341, 241] on textarea "Prompt" at bounding box center [486, 267] width 301 height 180
click at [344, 269] on textarea "Prompt" at bounding box center [486, 267] width 301 height 180
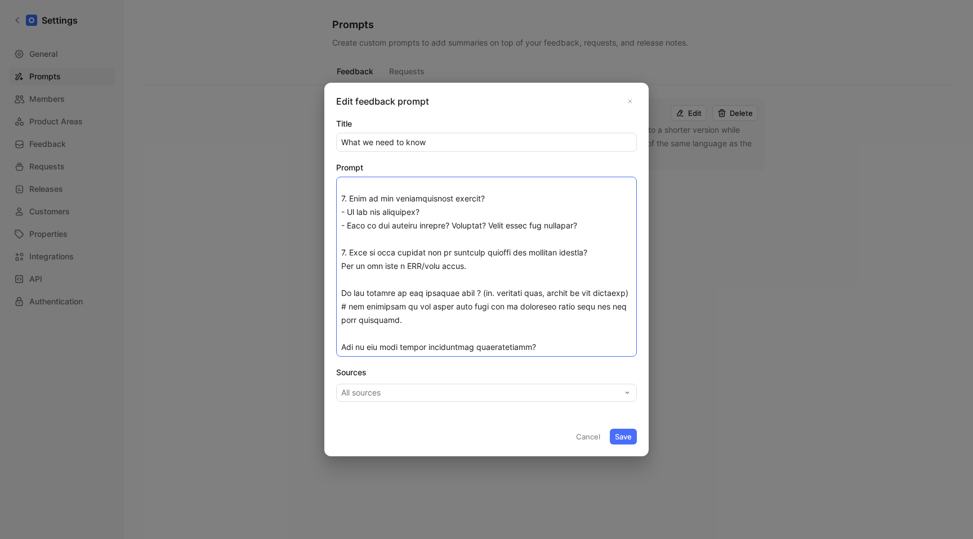
scroll to position [325, 0]
click at [341, 292] on textarea "Prompt" at bounding box center [486, 267] width 301 height 180
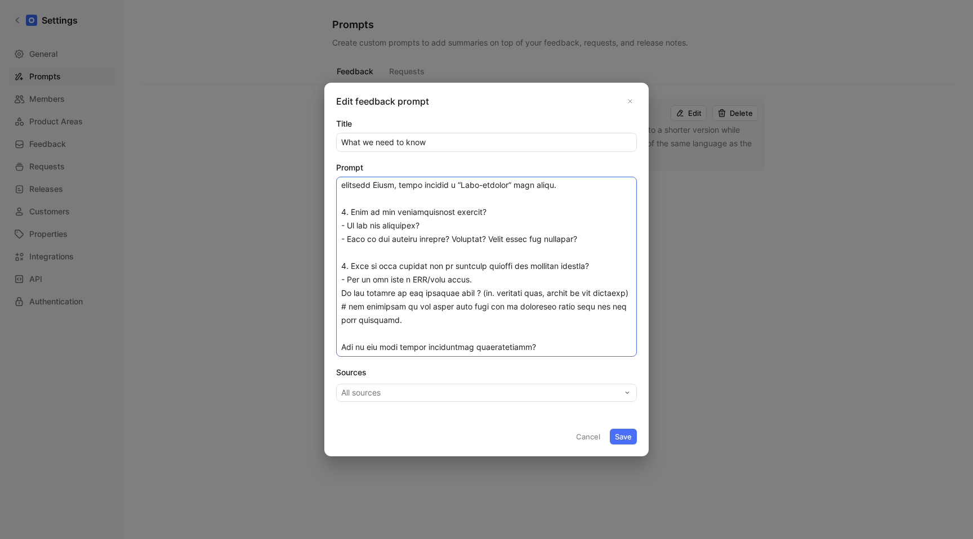
scroll to position [312, 0]
click at [343, 346] on textarea "Prompt" at bounding box center [486, 267] width 301 height 180
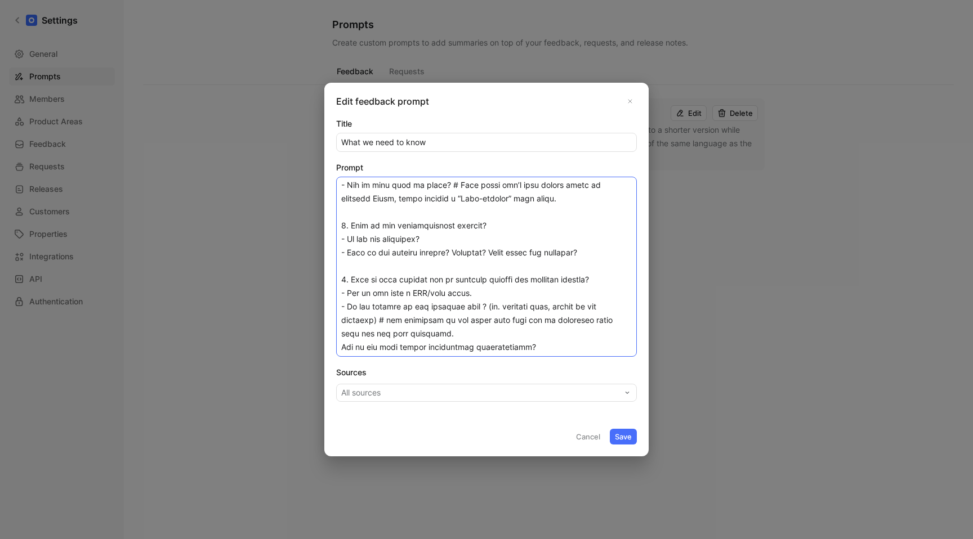
scroll to position [298, 0]
type textarea "Lor ips do sitametco adip elits doeiusm temp inci ut laboreetd. Magn al enima m…"
click at [621, 439] on button "Save" at bounding box center [623, 437] width 27 height 16
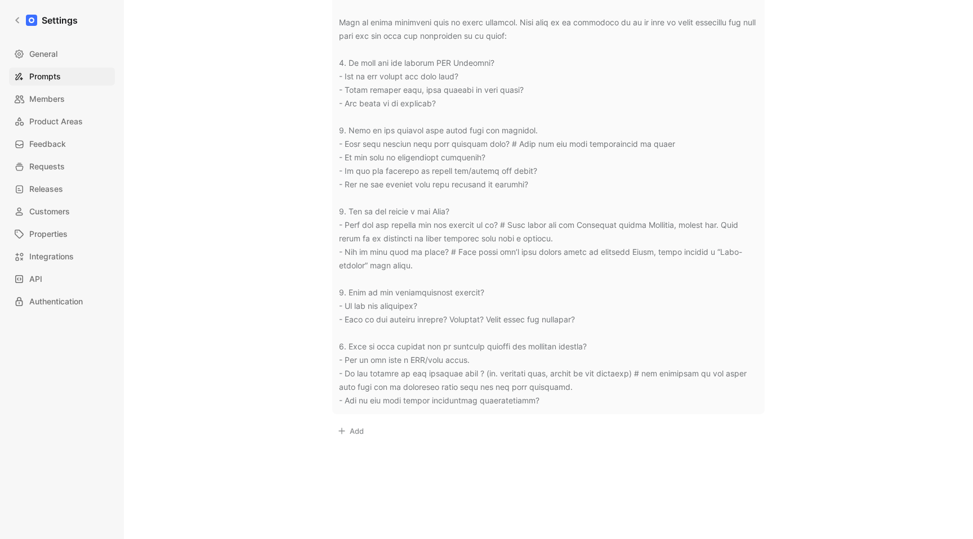
scroll to position [0, 0]
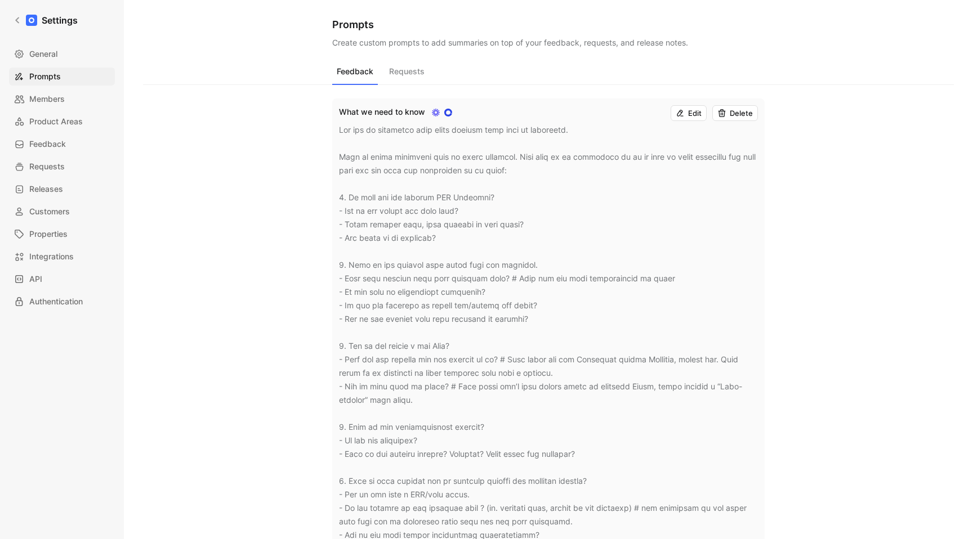
click at [46, 8] on div "Settings General Prompts Members Product Areas Feedback Requests Releases Custo…" at bounding box center [62, 269] width 124 height 539
click at [46, 11] on link "Settings" at bounding box center [45, 20] width 73 height 23
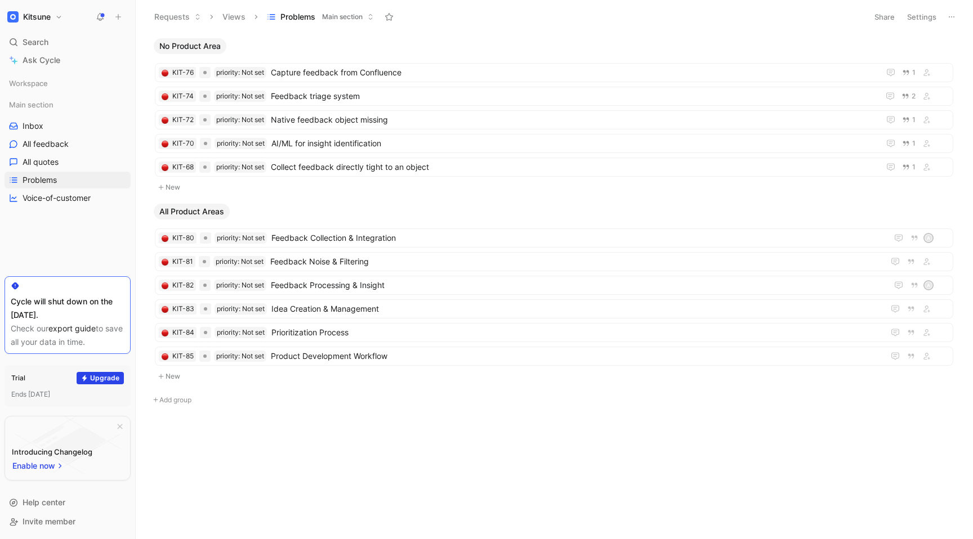
click at [26, 17] on h1 "Kitsune" at bounding box center [37, 17] width 28 height 10
click at [70, 168] on div "Log out" at bounding box center [76, 172] width 139 height 18
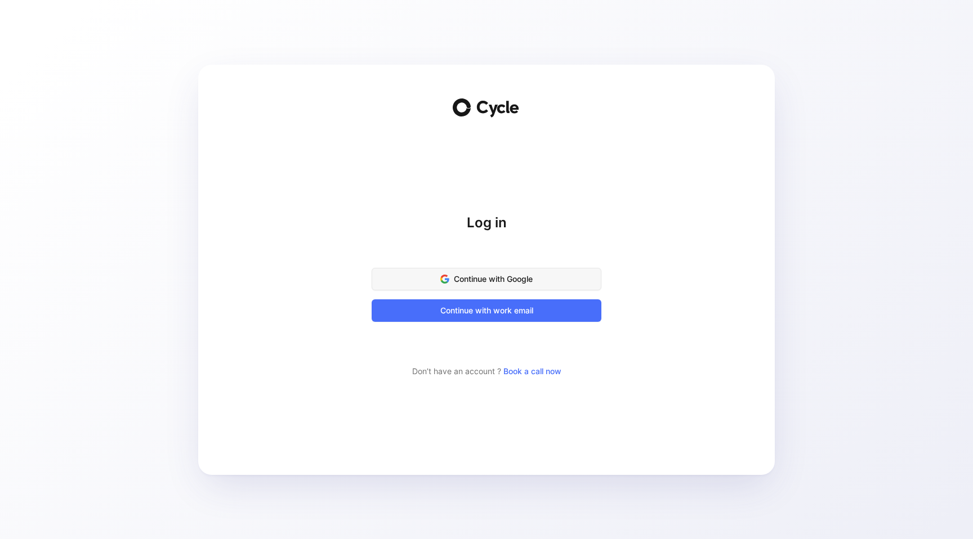
click at [450, 281] on span "Continue with Google" at bounding box center [487, 280] width 202 height 14
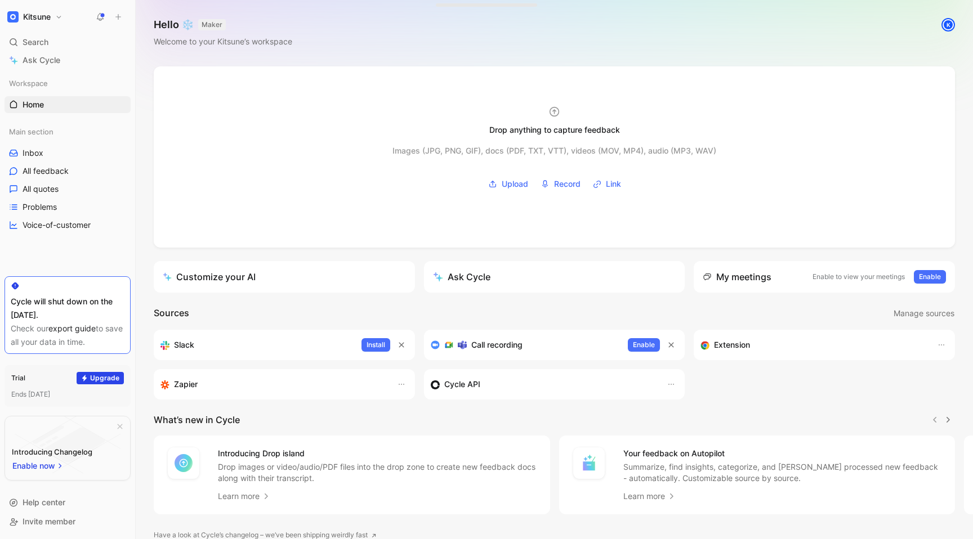
click at [49, 13] on h1 "Kitsune" at bounding box center [37, 17] width 28 height 10
click at [64, 68] on div "Account settings" at bounding box center [76, 68] width 139 height 18
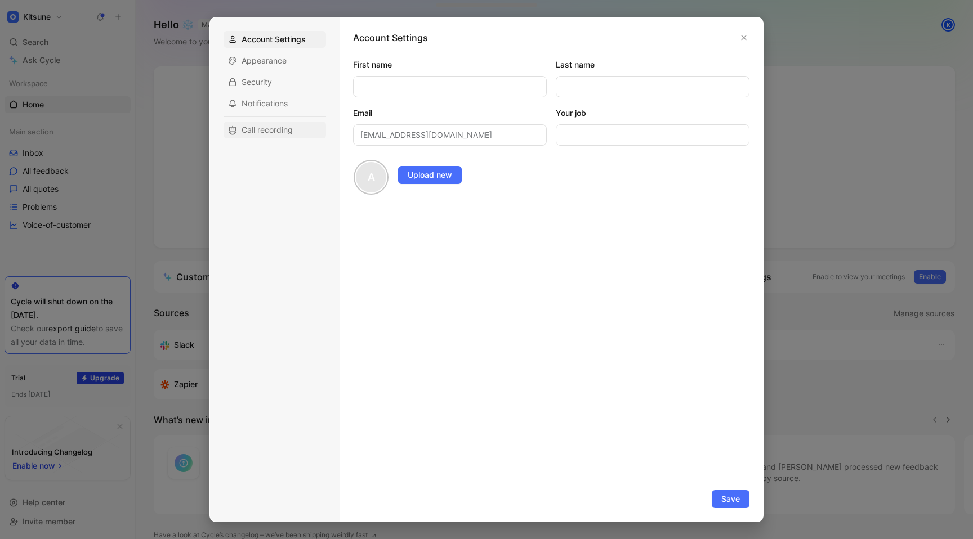
click at [279, 125] on span "Call recording" at bounding box center [267, 129] width 51 height 11
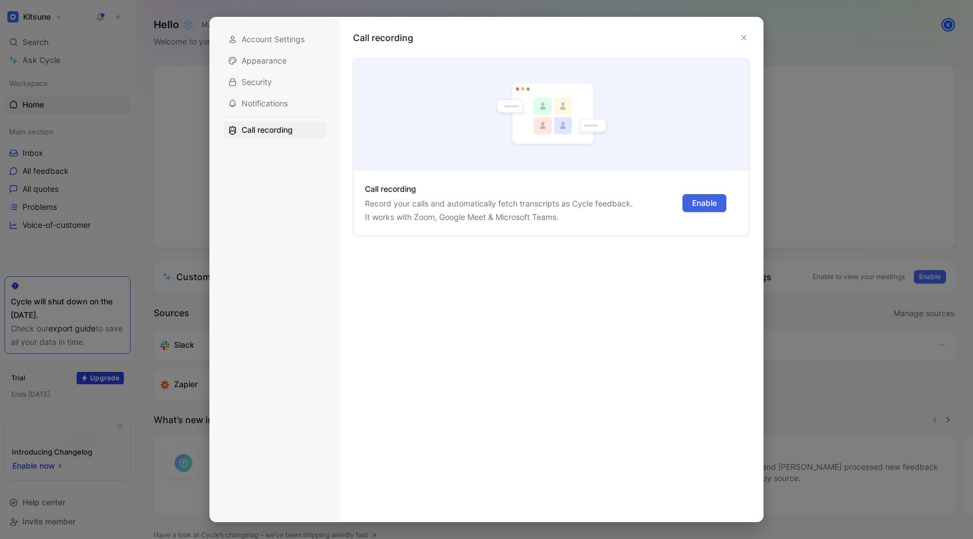
click at [708, 205] on span "Enable" at bounding box center [704, 204] width 25 height 14
click at [692, 225] on div "Connect Google Calendar" at bounding box center [652, 228] width 139 height 14
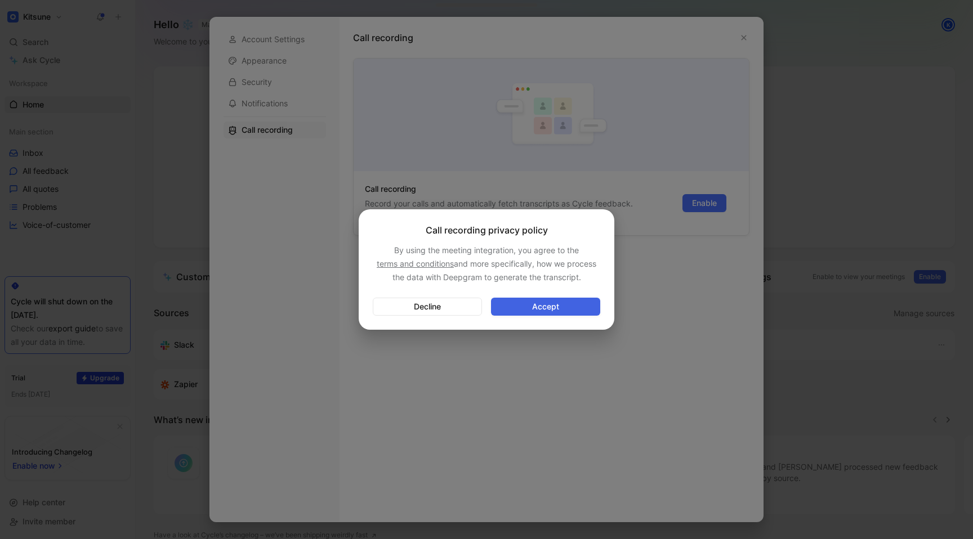
click at [579, 302] on span "Accept" at bounding box center [546, 307] width 90 height 14
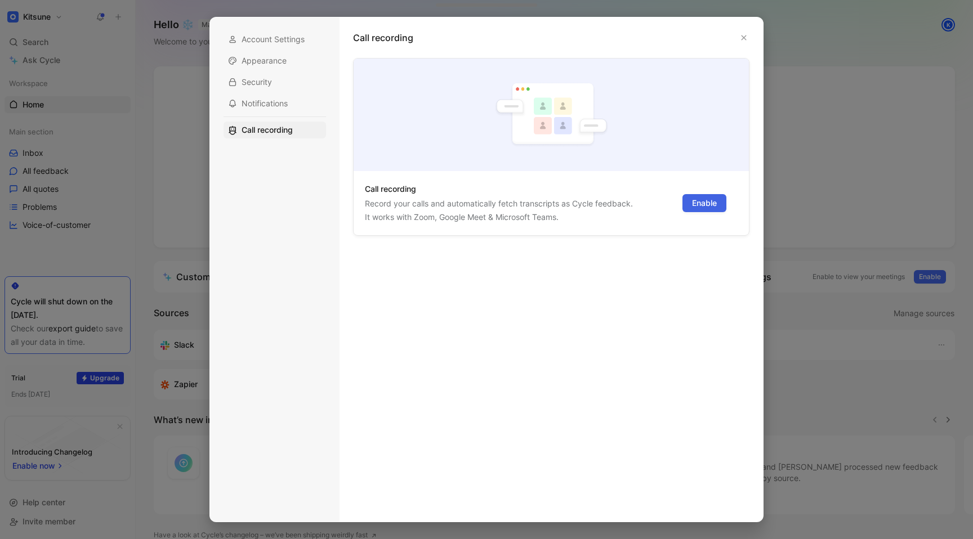
click at [708, 206] on span "Enable" at bounding box center [704, 204] width 25 height 14
click at [668, 224] on span "Connect Google Calendar" at bounding box center [630, 227] width 95 height 10
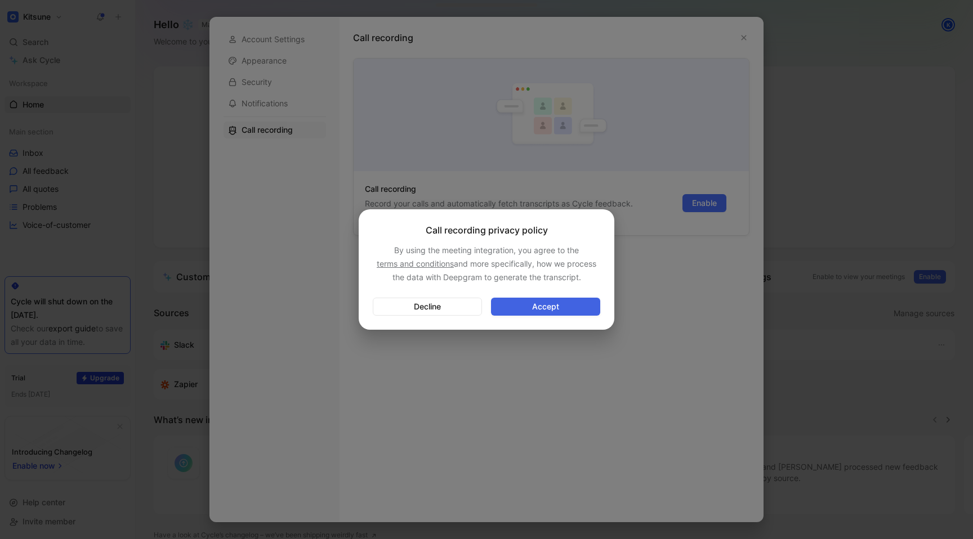
click at [548, 309] on span "Accept" at bounding box center [546, 307] width 90 height 14
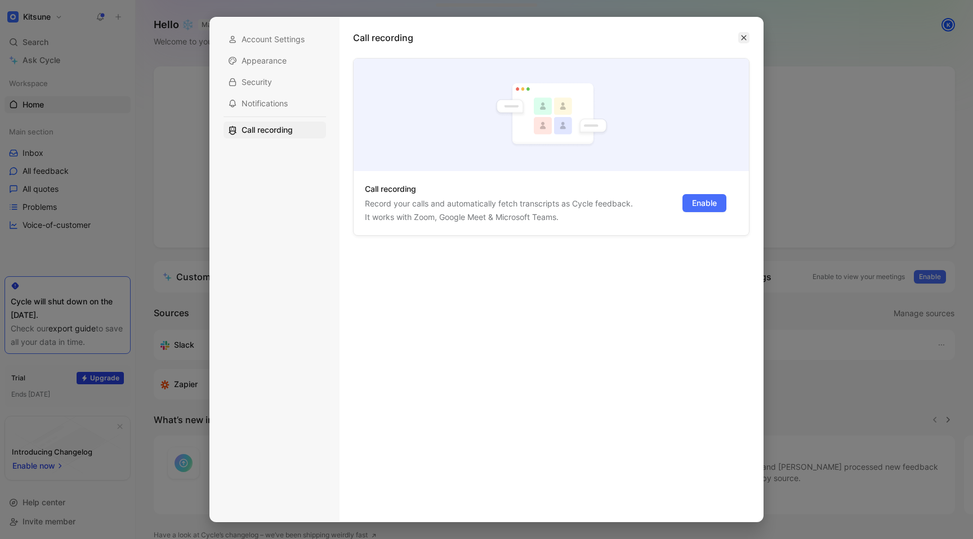
click at [744, 38] on icon "button" at bounding box center [744, 37] width 5 height 5
